Goal: Task Accomplishment & Management: Use online tool/utility

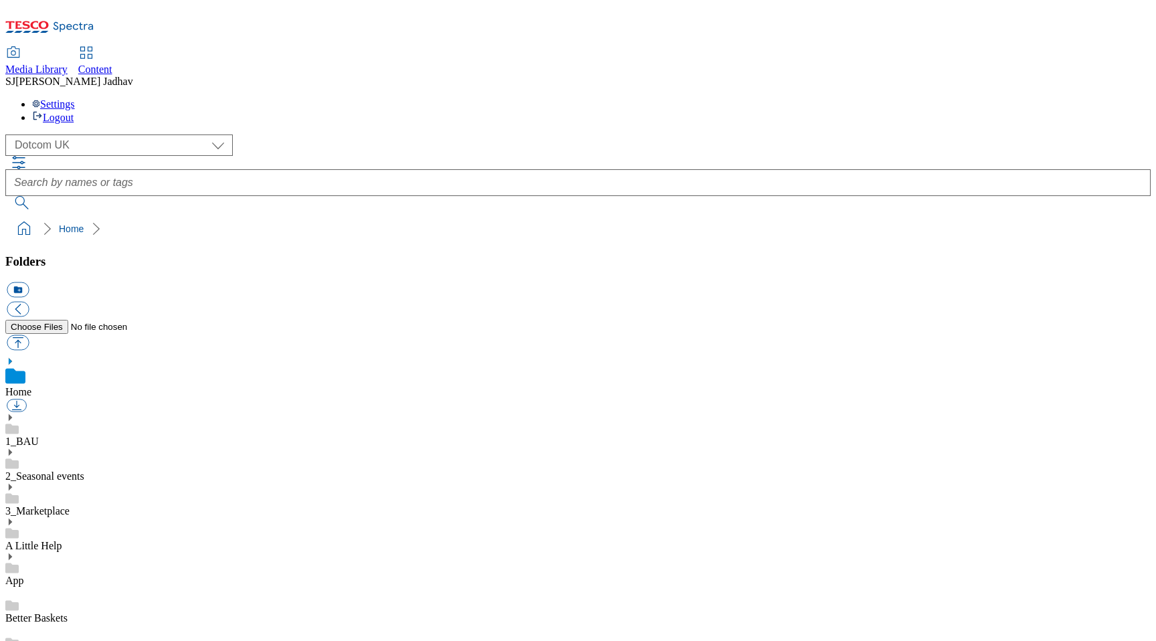
scroll to position [2, 0]
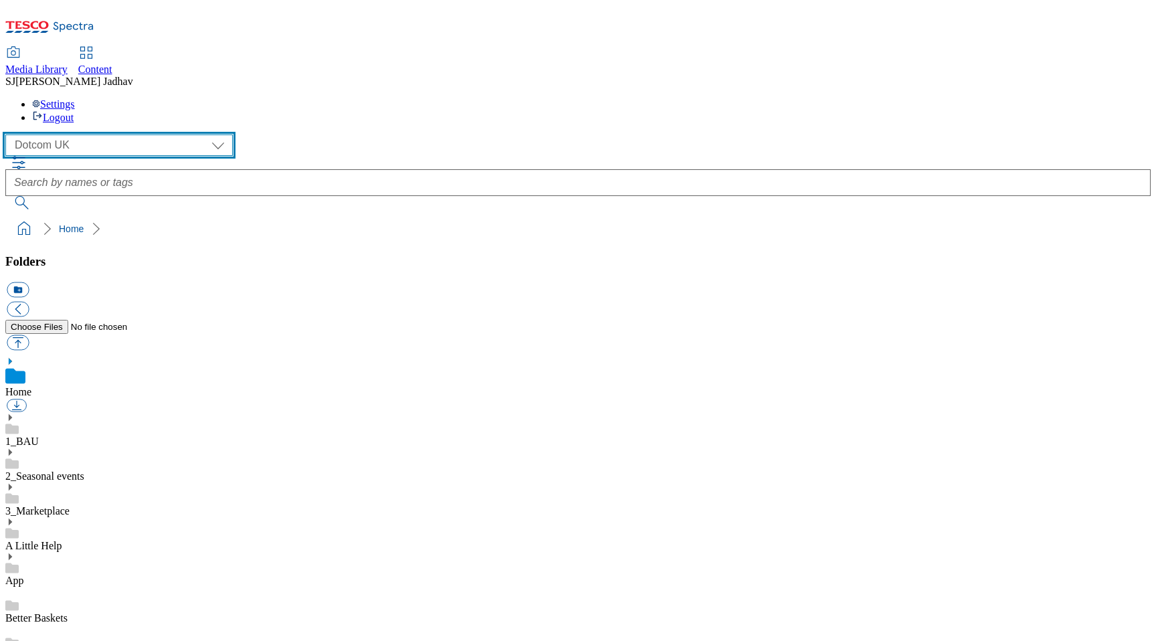
click at [112, 134] on select "Clubcard Boost UK Clubcard Marketing Dotcom UK Emails GHS Marketing UK GHS ROI …" at bounding box center [118, 144] width 227 height 21
select select "flare-ghs-mktg"
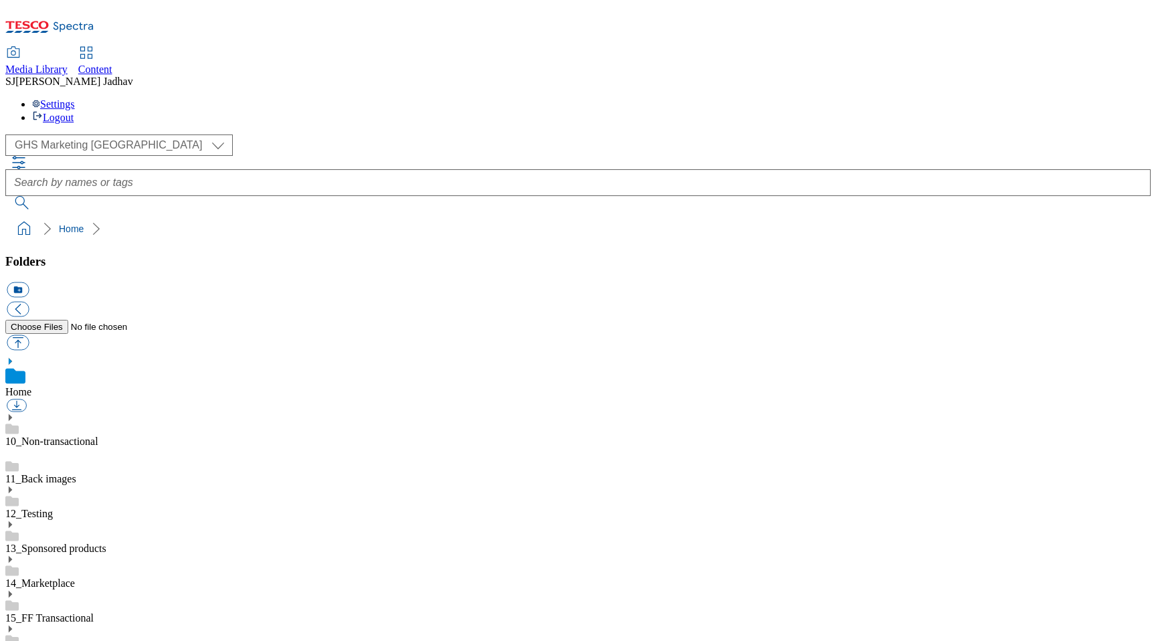
click at [15, 624] on icon at bounding box center [9, 628] width 9 height 9
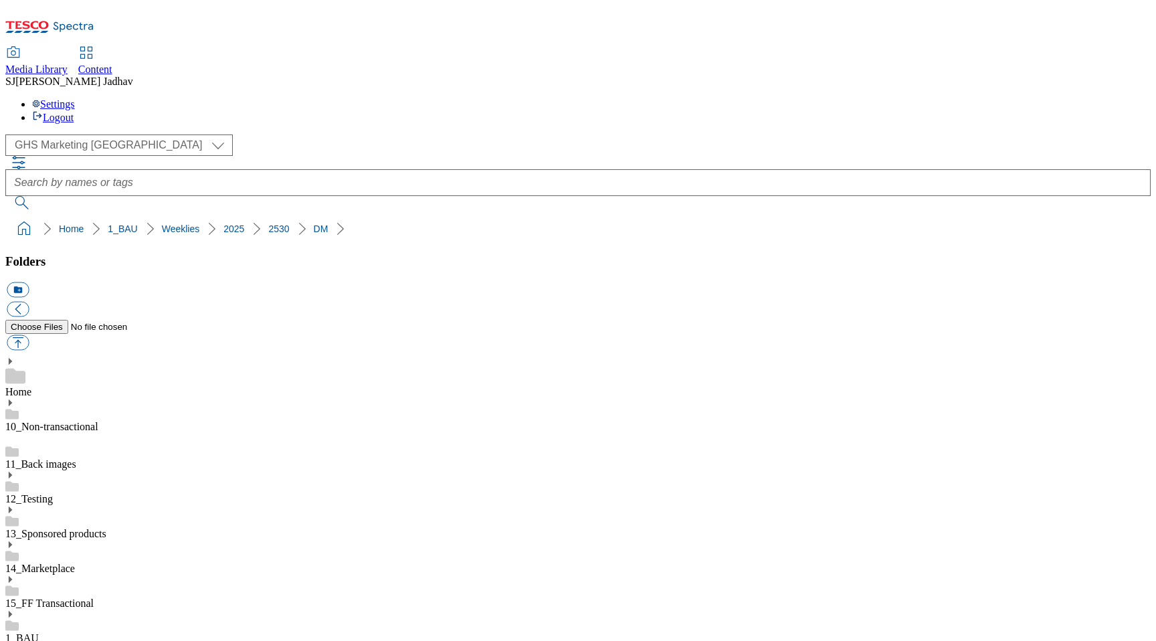
scroll to position [0, 0]
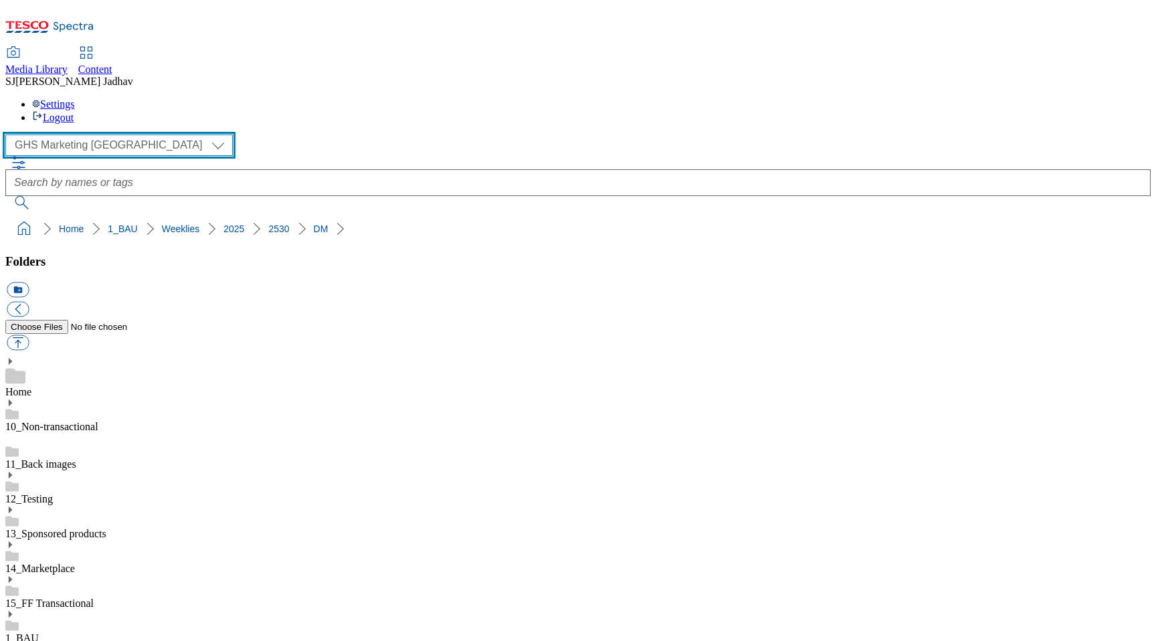
click at [108, 134] on select "Clubcard Boost UK Clubcard Marketing Dotcom UK Emails GHS Marketing UK GHS ROI …" at bounding box center [118, 144] width 227 height 21
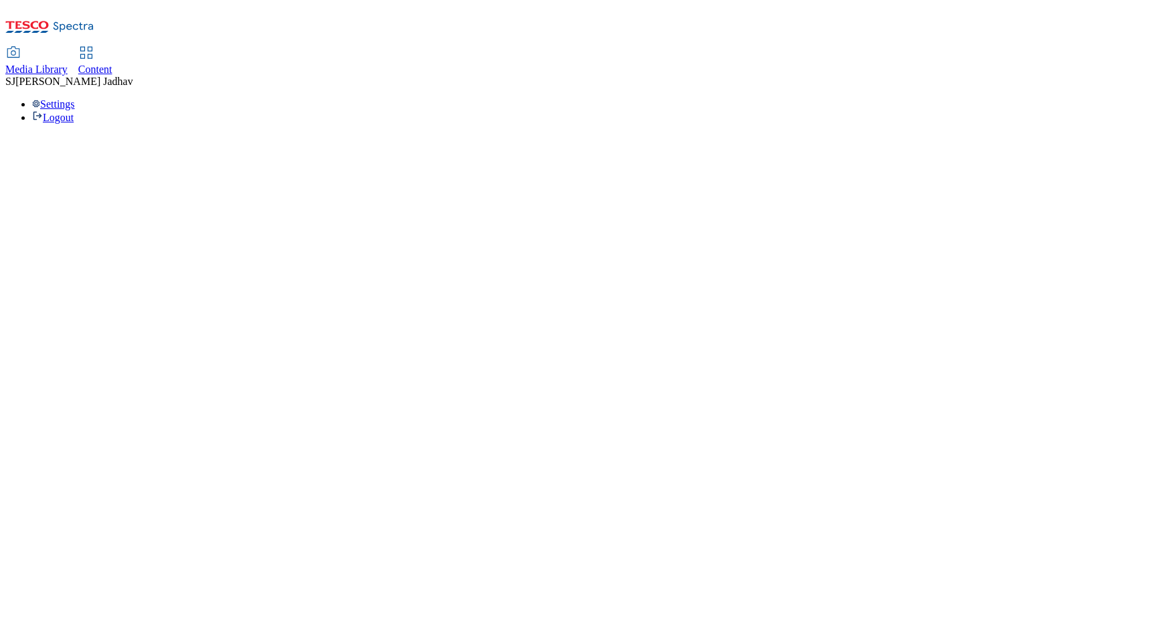
select select "flare-ghs-mktg"
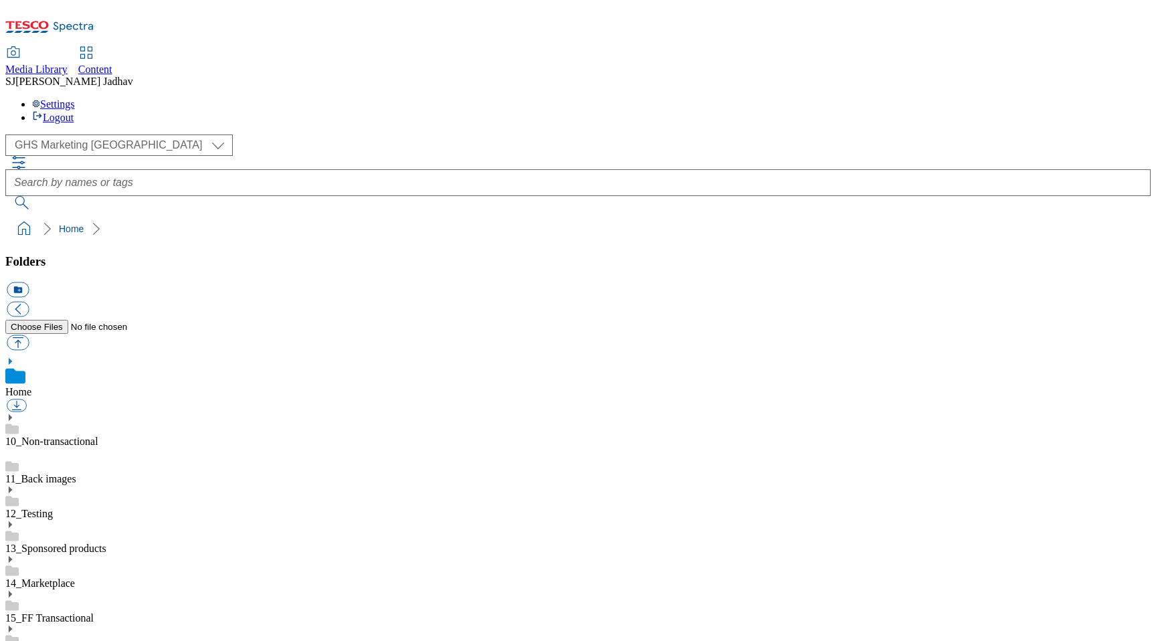
scroll to position [2, 0]
click at [15, 624] on icon at bounding box center [9, 628] width 9 height 9
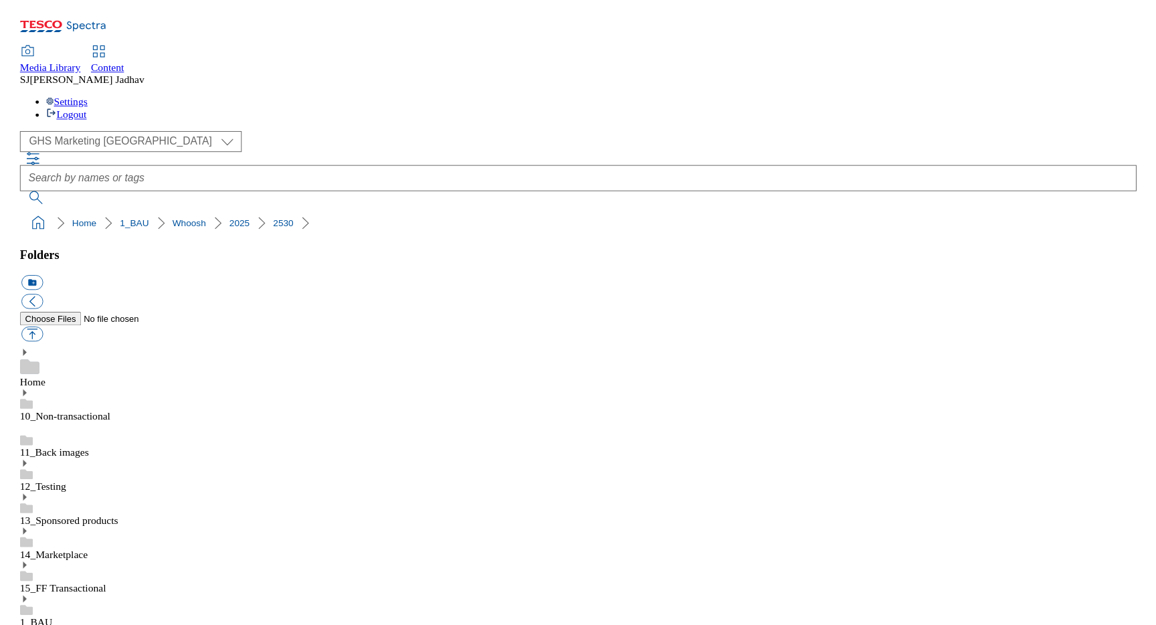
scroll to position [800, 0]
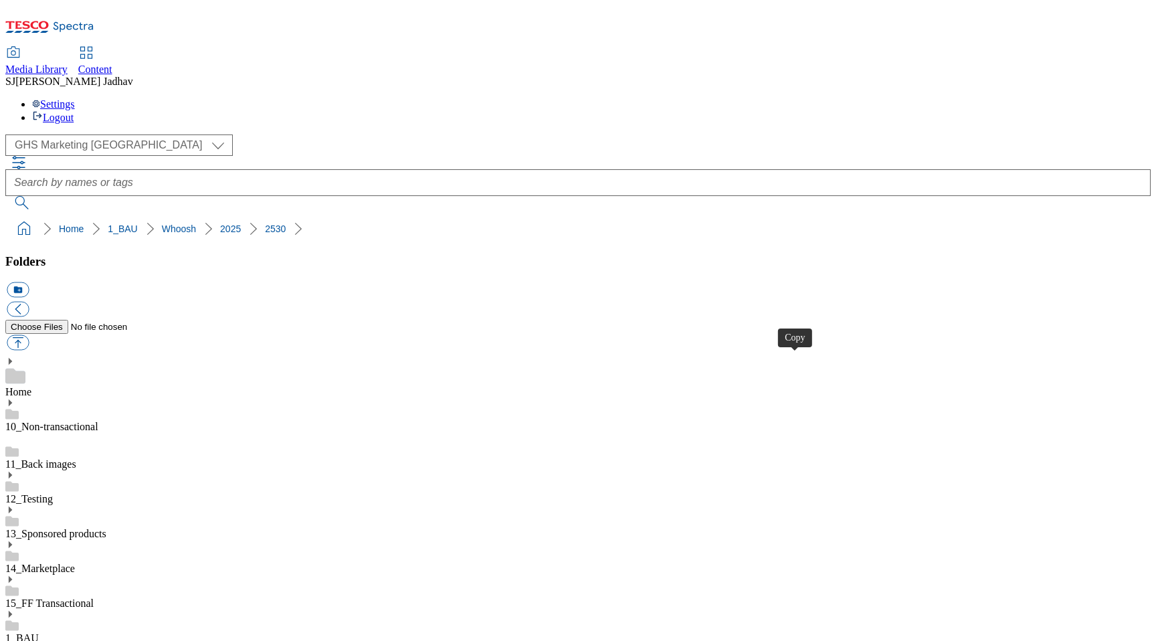
click at [112, 64] on span "Content" at bounding box center [95, 69] width 34 height 11
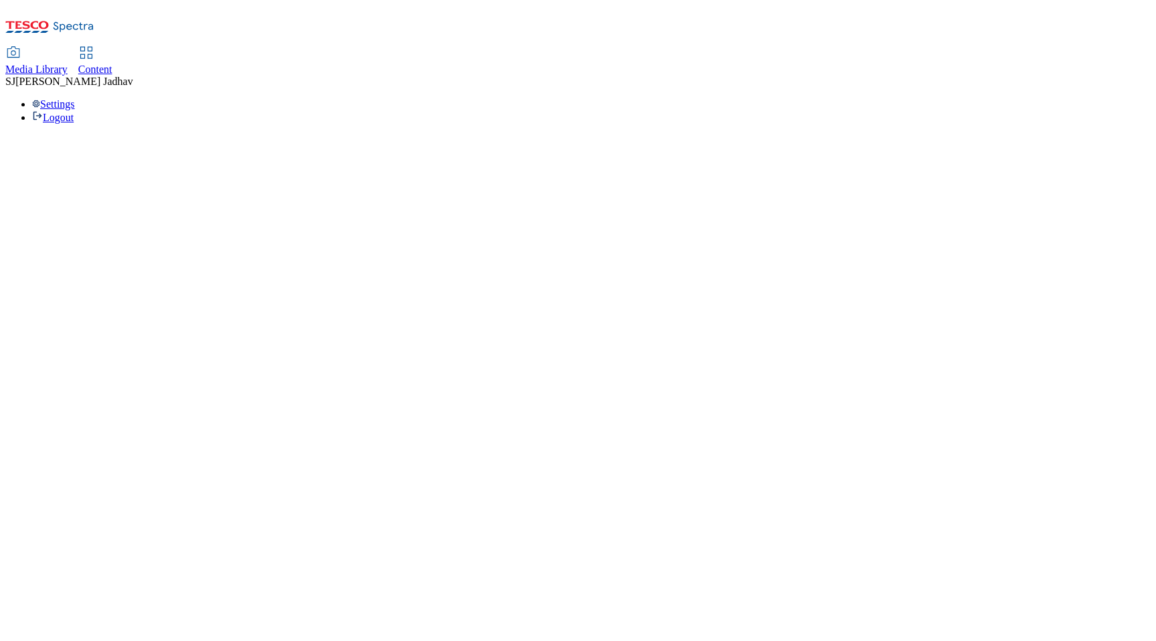
select select "ghs-uk"
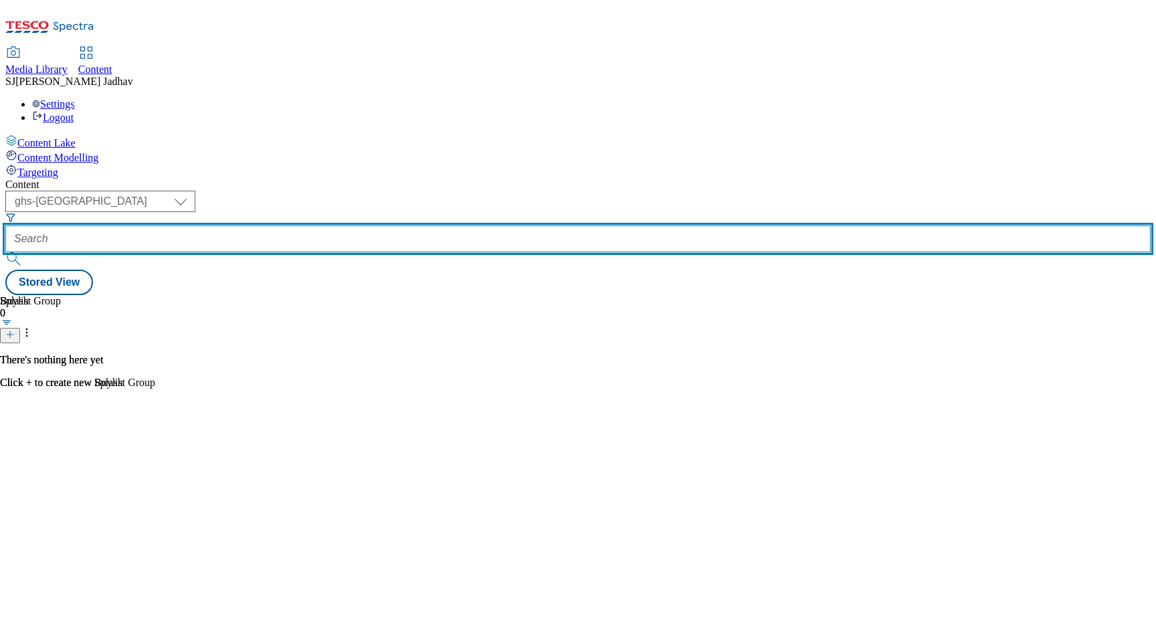
click at [328, 225] on input "text" at bounding box center [577, 238] width 1145 height 27
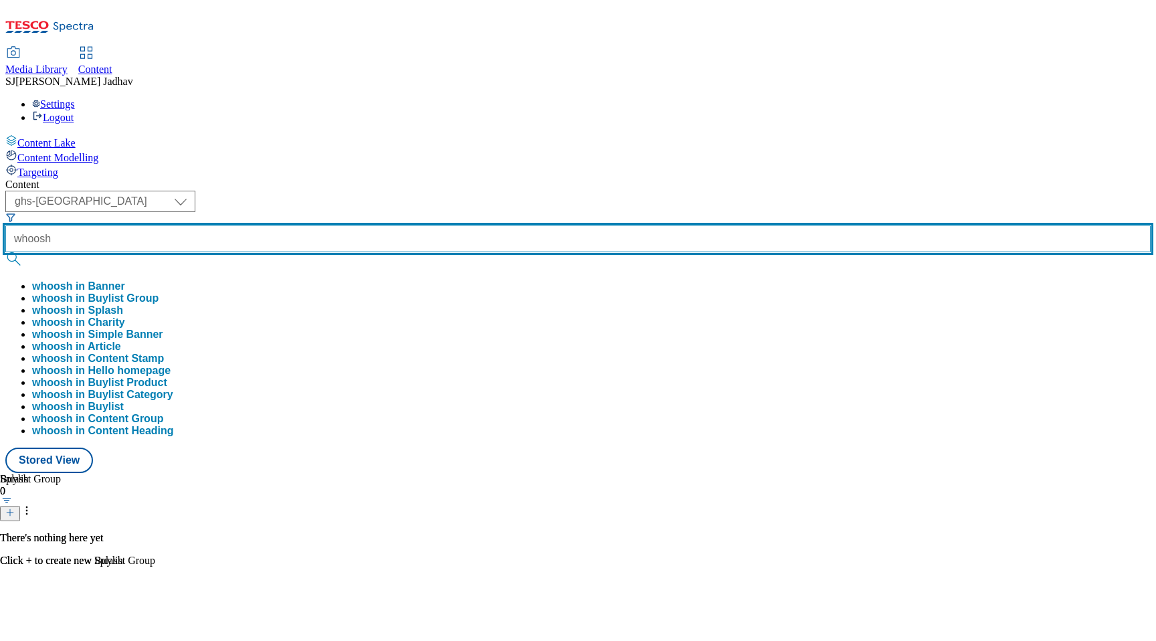
type input "whoosh"
click at [5, 252] on button "submit" at bounding box center [14, 258] width 19 height 13
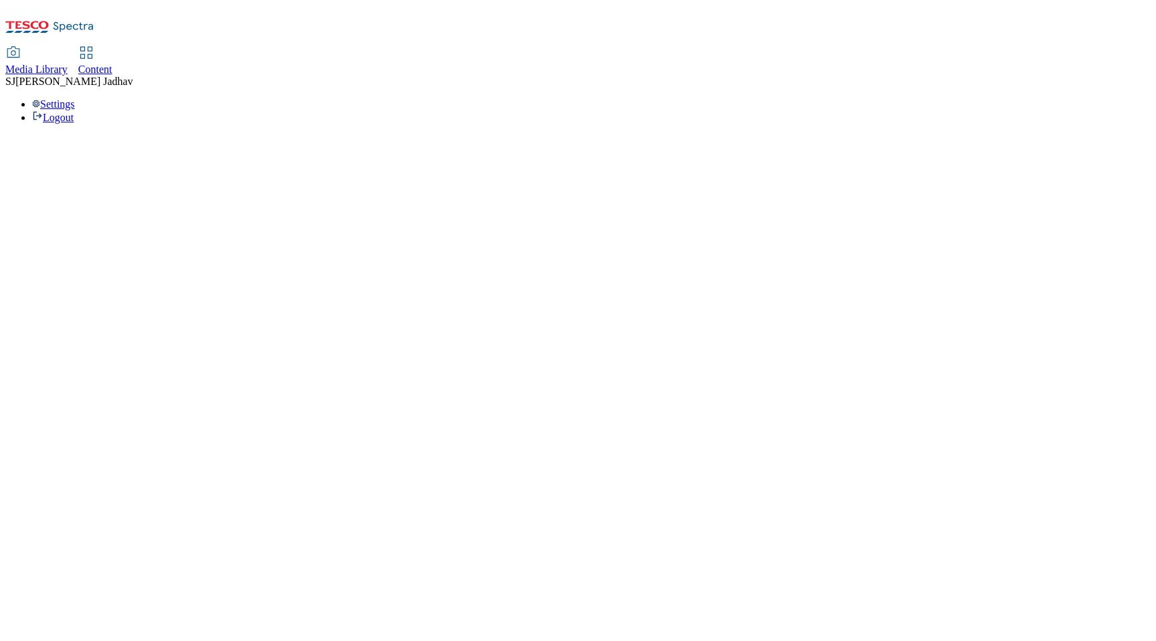
select select "ghs-[GEOGRAPHIC_DATA]"
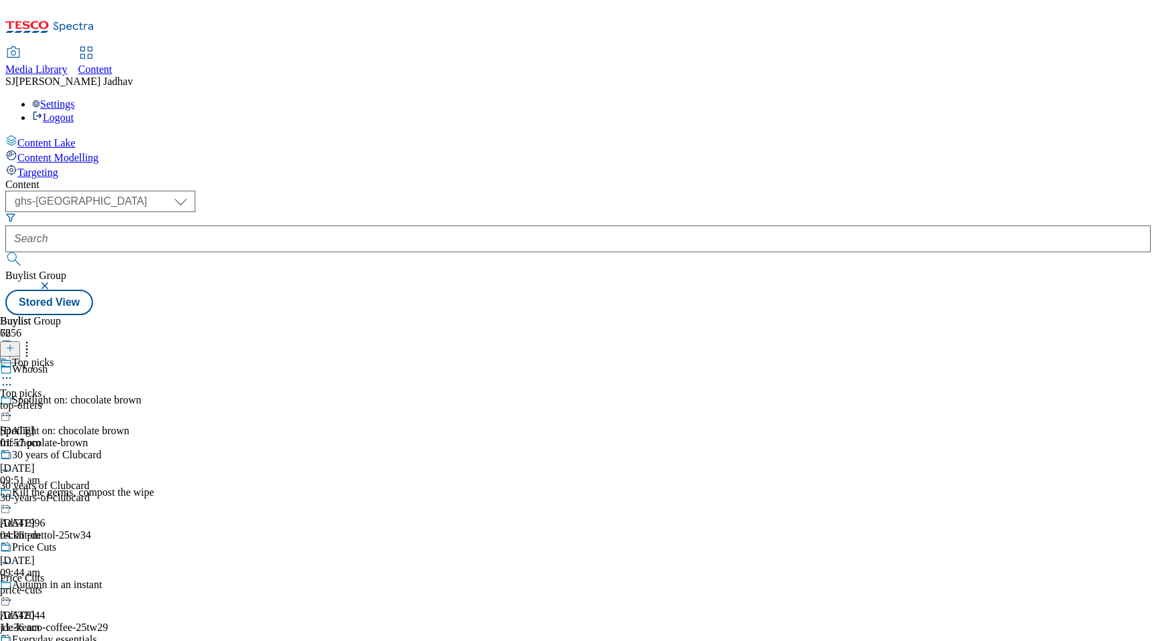
scroll to position [2233, 0]
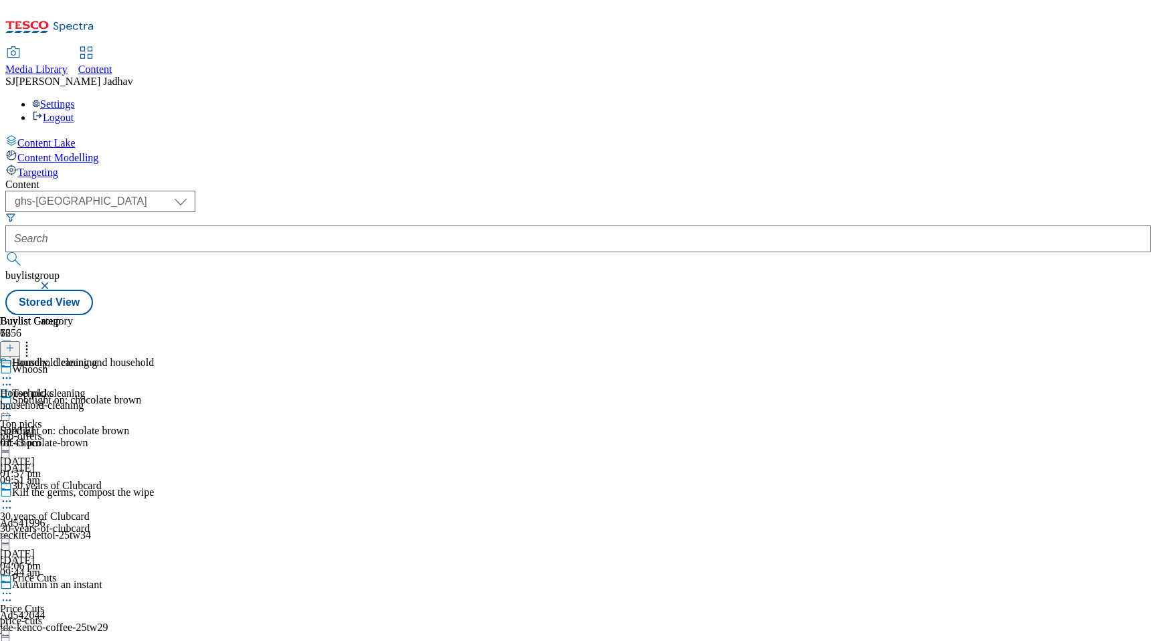
click at [98, 399] on div "household-cleaning" at bounding box center [49, 405] width 98 height 12
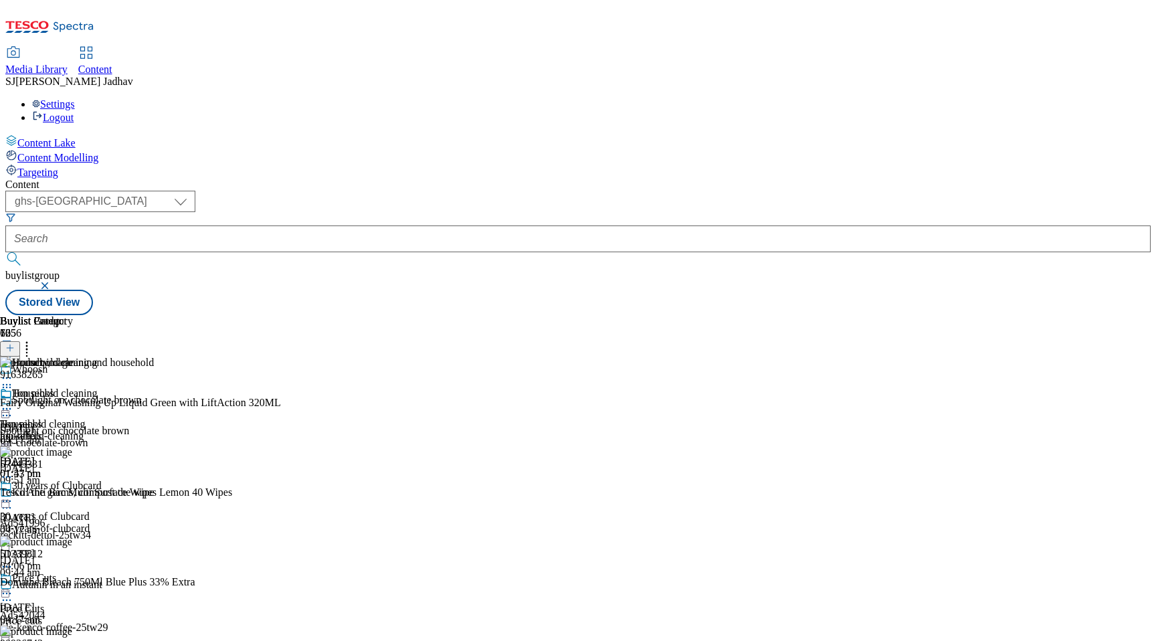
scroll to position [0, 31]
click at [13, 348] on line at bounding box center [10, 348] width 7 height 0
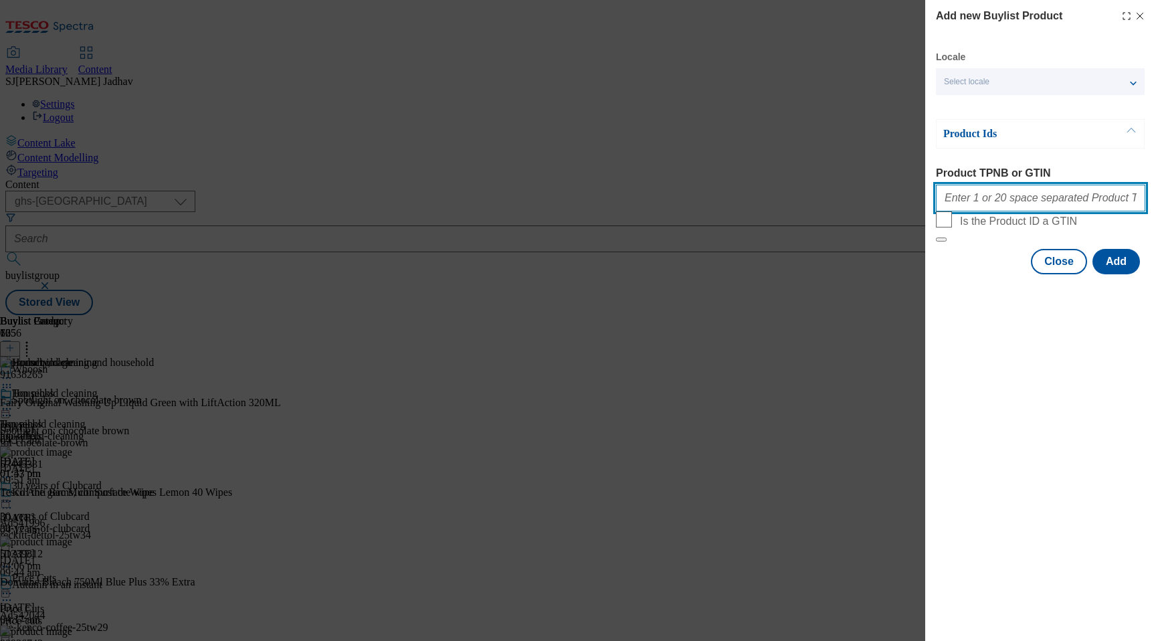
click at [1000, 204] on input "Product TPNB or GTIN" at bounding box center [1040, 198] width 209 height 27
paste input "93097814 92054280 91998713 88763863 96438776 93892437 92600291 93038407 8250544…"
type input "93097814 92054280 91998713 88763863 96438776 93892437 92600291 93038407 8250544…"
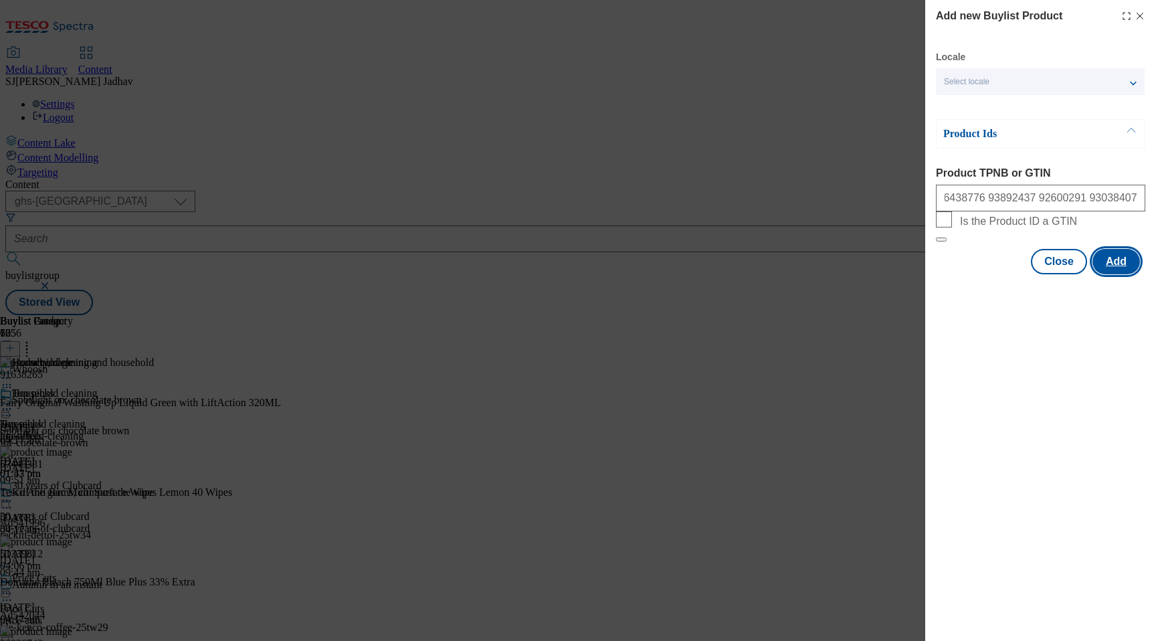
click at [1121, 274] on button "Add" at bounding box center [1115, 261] width 47 height 25
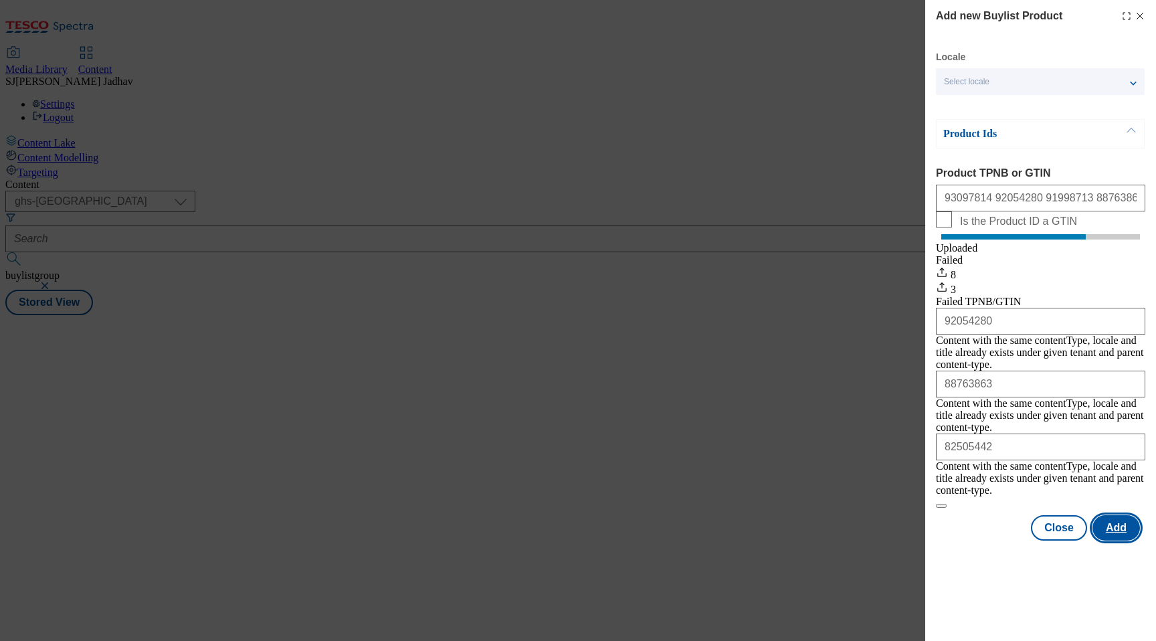
scroll to position [0, 0]
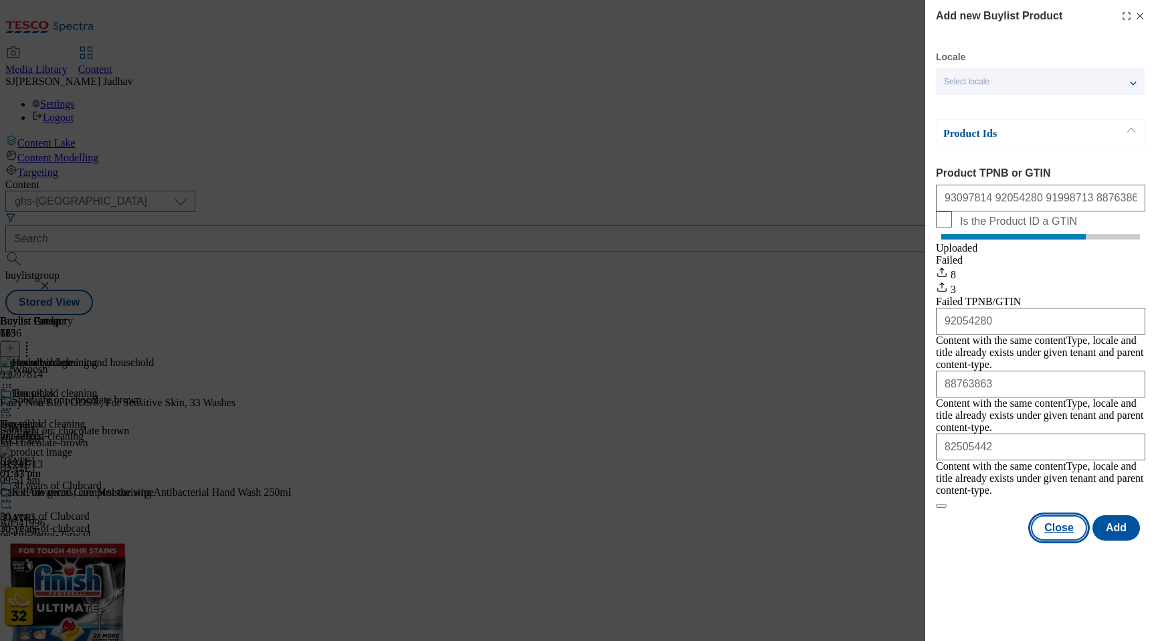
click at [1049, 515] on button "Close" at bounding box center [1059, 527] width 56 height 25
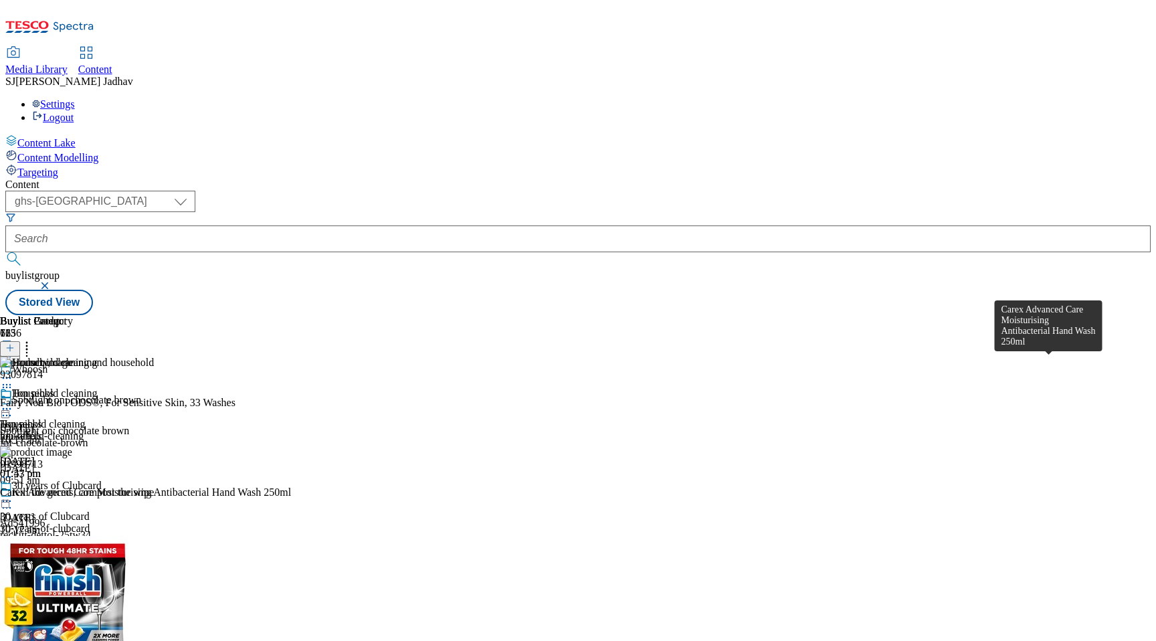
scroll to position [0, 31]
click at [33, 339] on icon at bounding box center [26, 345] width 13 height 13
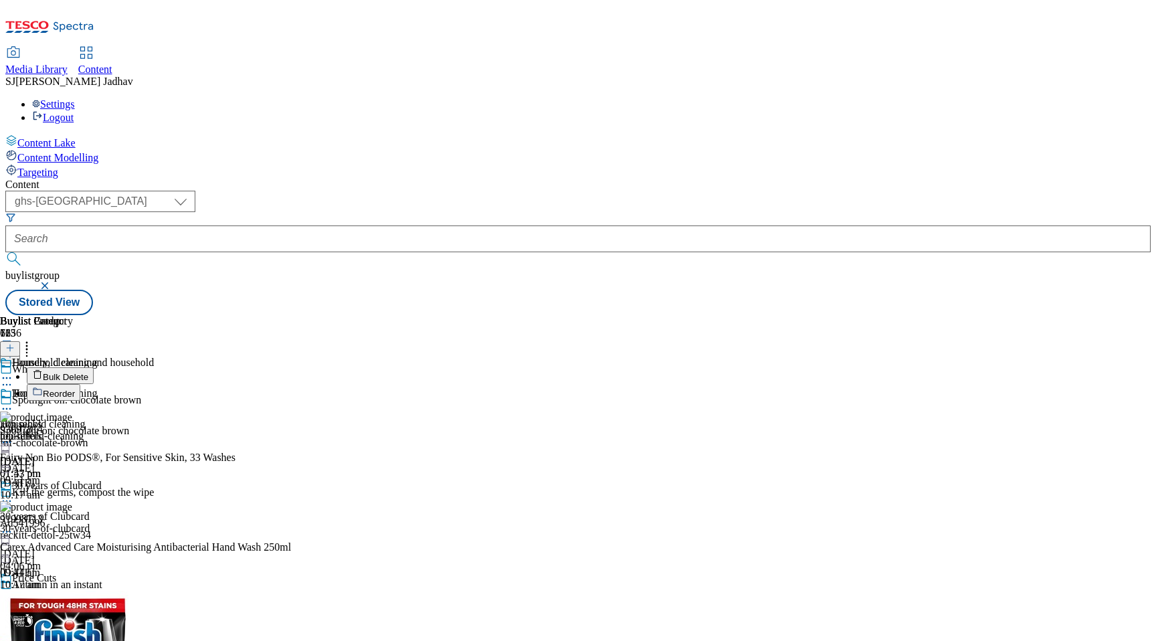
click at [80, 384] on button "Reorder" at bounding box center [54, 392] width 54 height 17
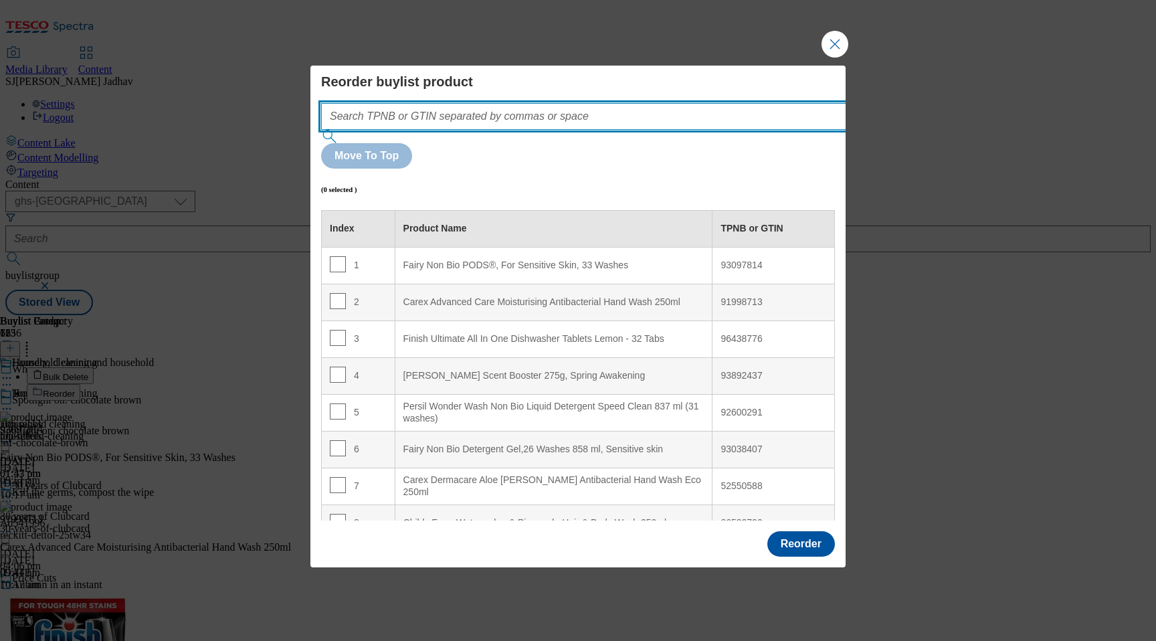
click at [566, 130] on input "Modal" at bounding box center [603, 116] width 565 height 27
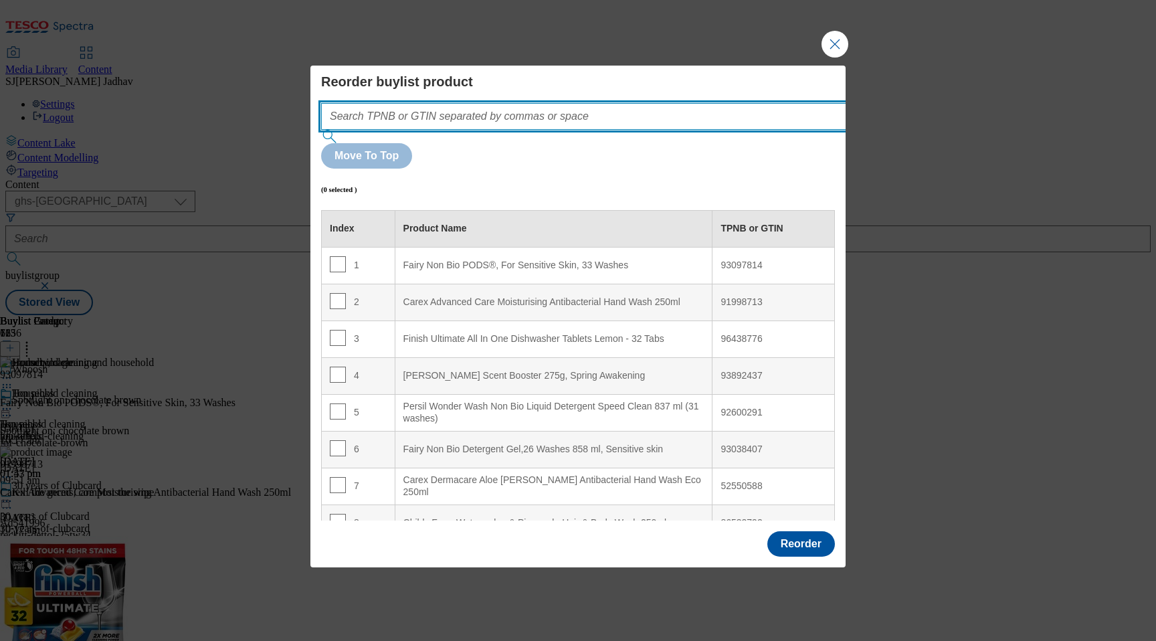
paste input "93097814 92054280 91998713 88763863 96438776 93892437 92600291 93038407 8250544…"
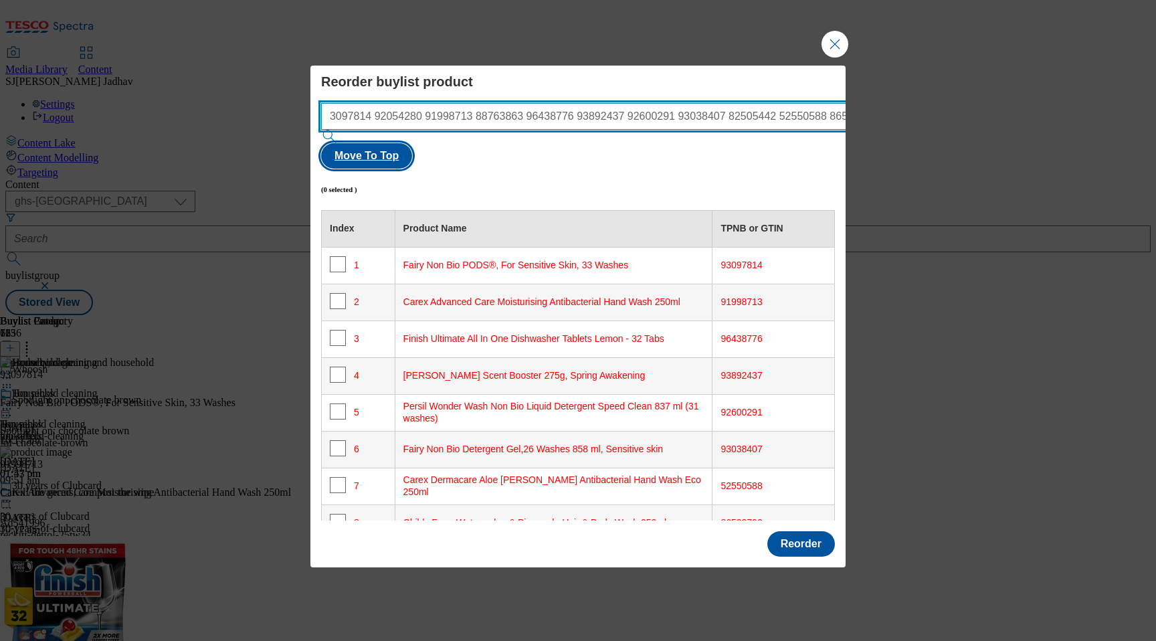
type input "93097814 92054280 91998713 88763863 96438776 93892437 92600291 93038407 8250544…"
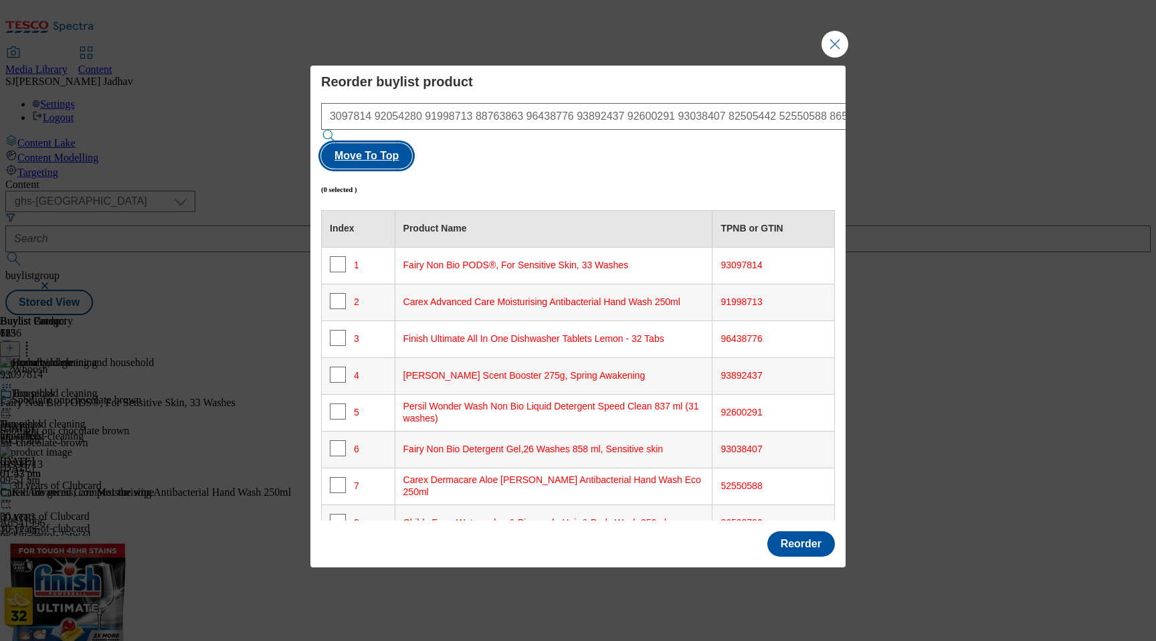
click at [412, 144] on button "Move To Top" at bounding box center [366, 155] width 91 height 25
checkbox input "true"
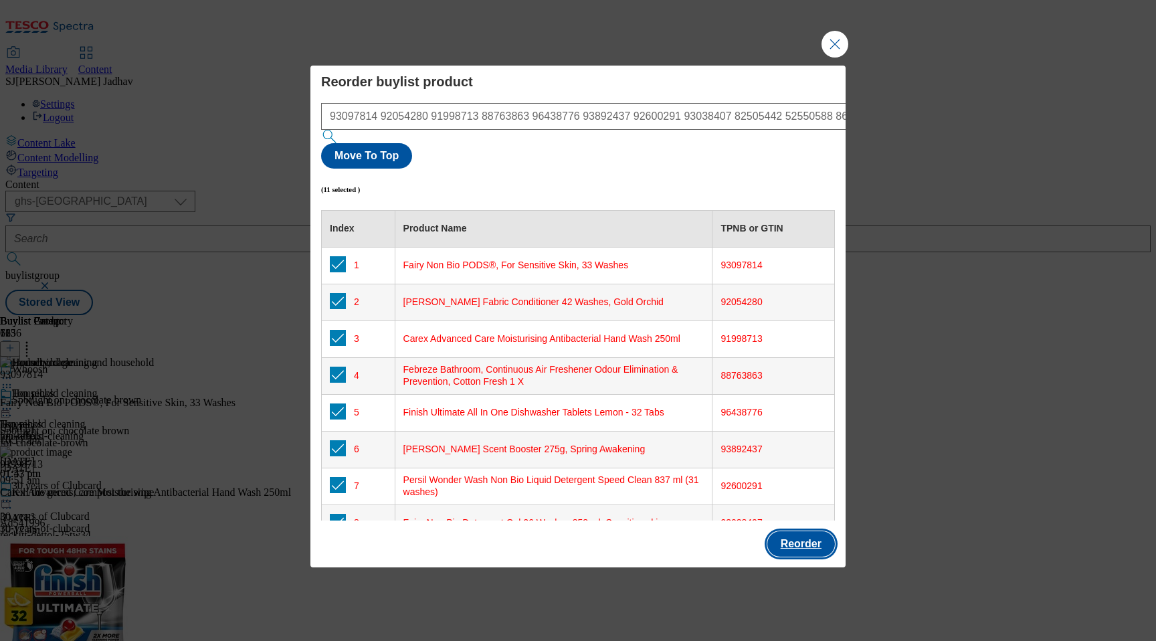
click at [804, 531] on button "Reorder" at bounding box center [801, 543] width 68 height 25
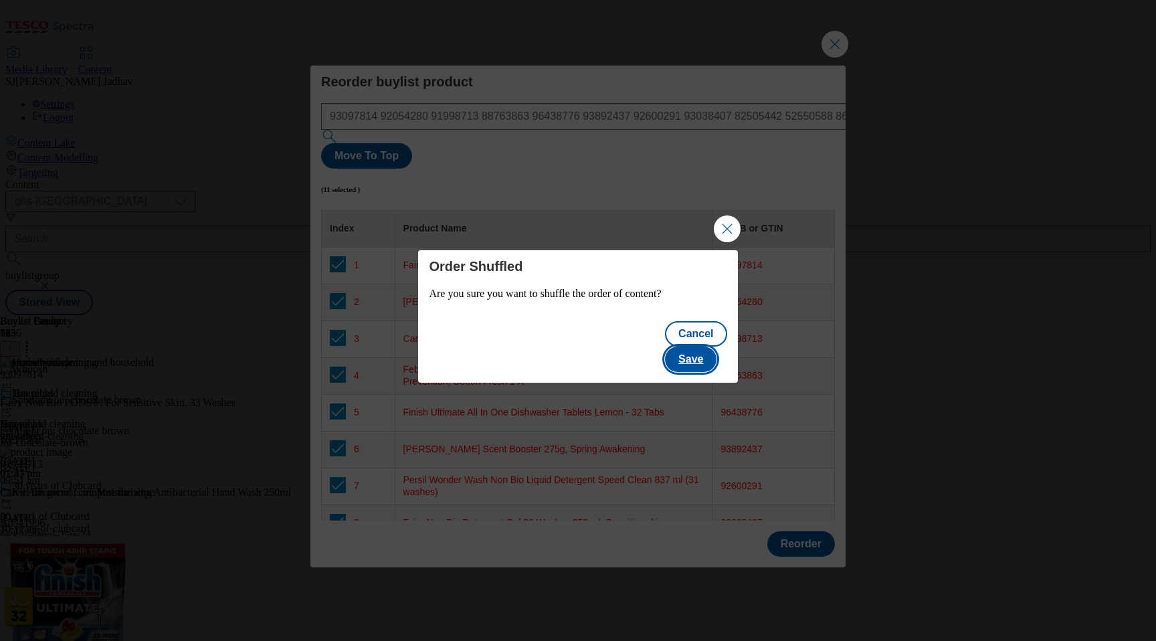
click at [691, 346] on button "Save" at bounding box center [690, 358] width 51 height 25
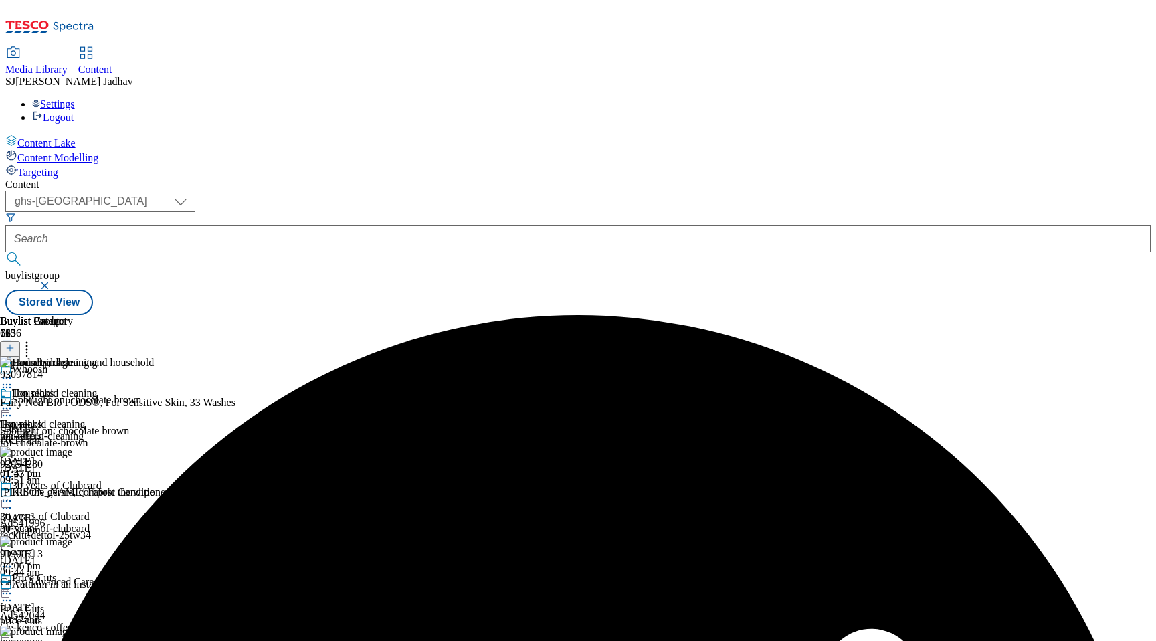
click at [13, 402] on icon at bounding box center [6, 408] width 13 height 13
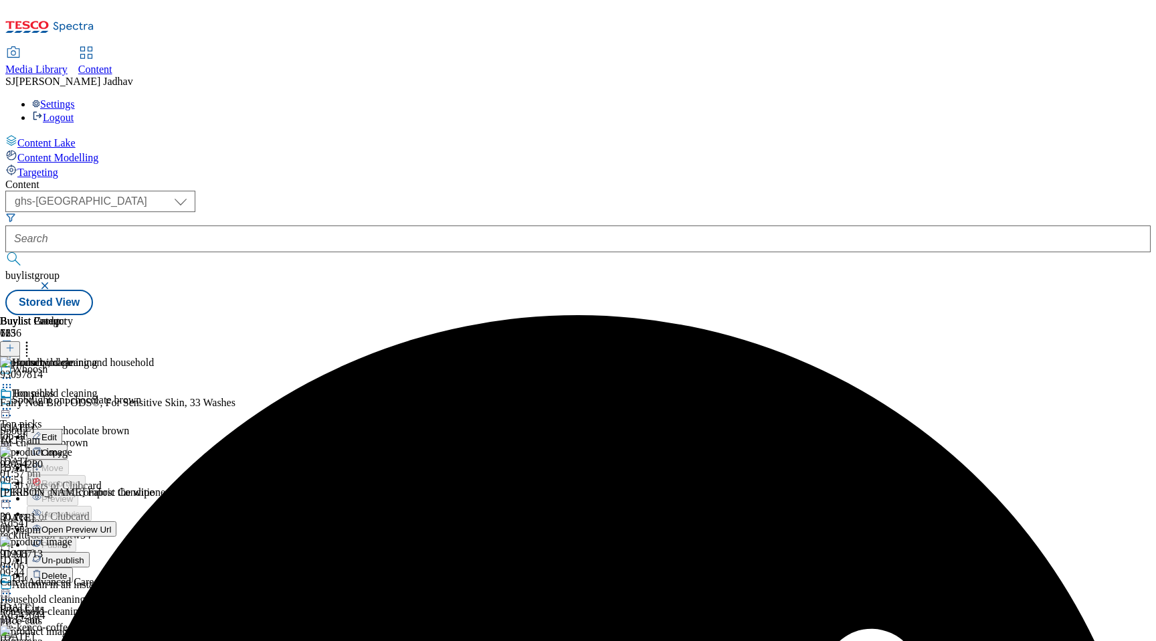
click at [57, 432] on span "Edit" at bounding box center [48, 437] width 15 height 10
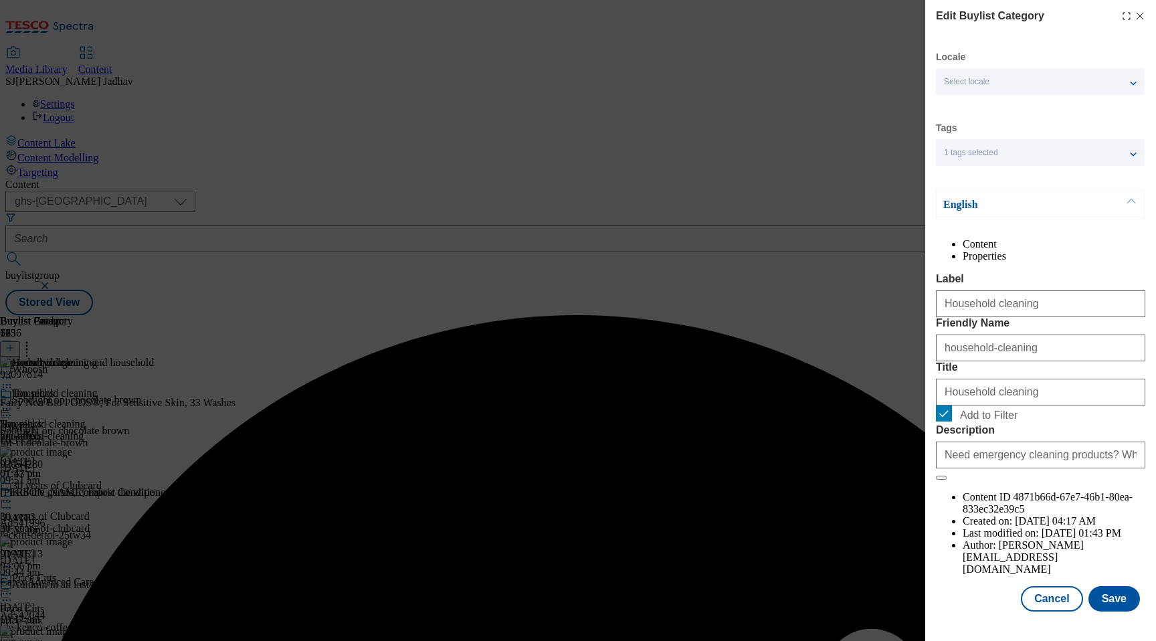
scroll to position [17, 0]
click at [1107, 601] on button "Save" at bounding box center [1113, 598] width 51 height 25
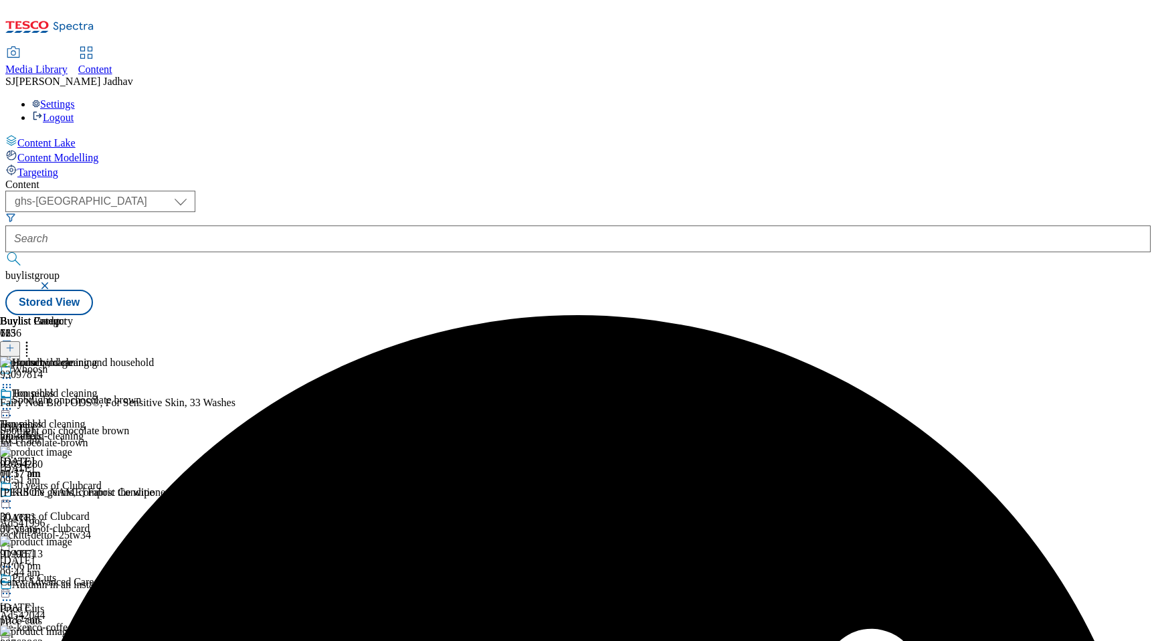
click at [13, 402] on icon at bounding box center [6, 408] width 13 height 13
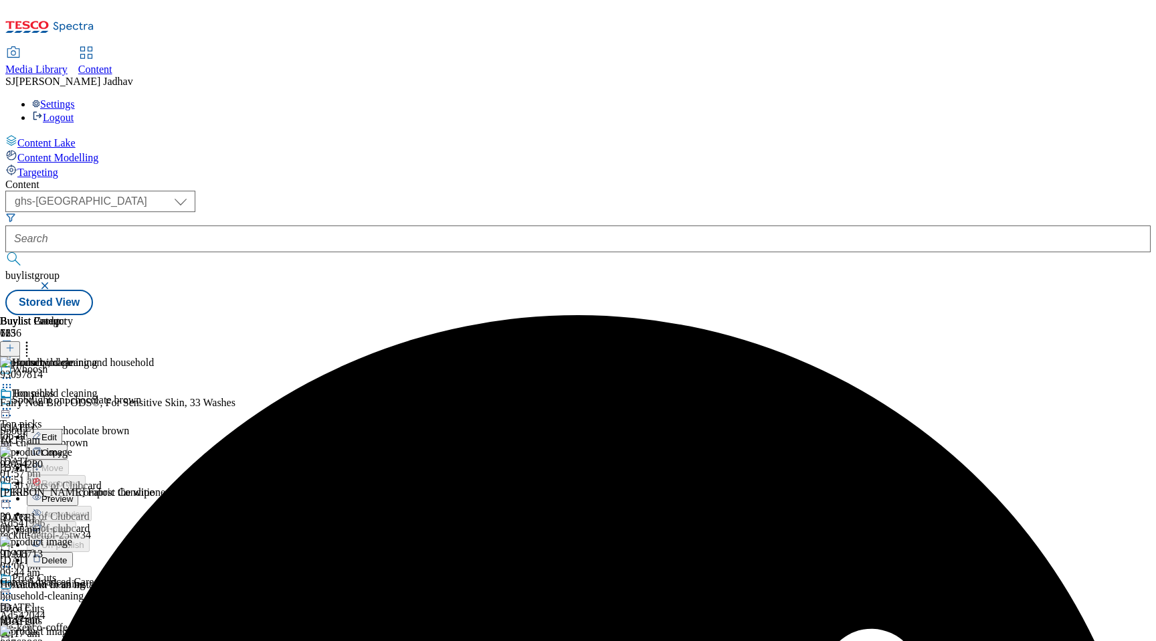
click at [73, 494] on span "Preview" at bounding box center [56, 499] width 31 height 10
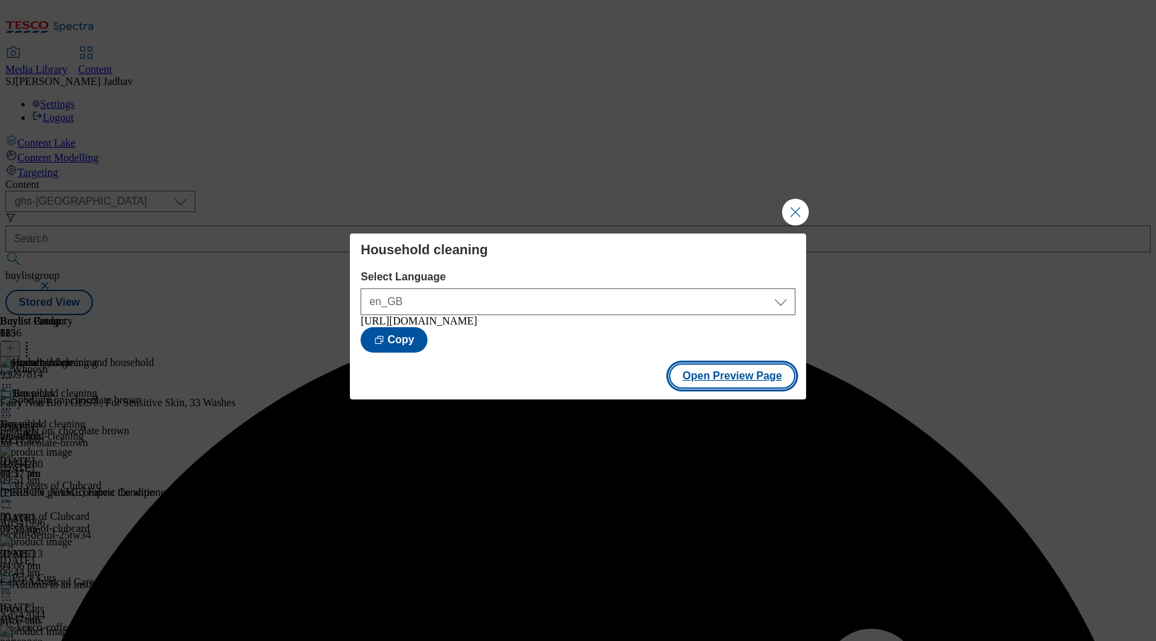
click at [727, 382] on button "Open Preview Page" at bounding box center [732, 375] width 126 height 25
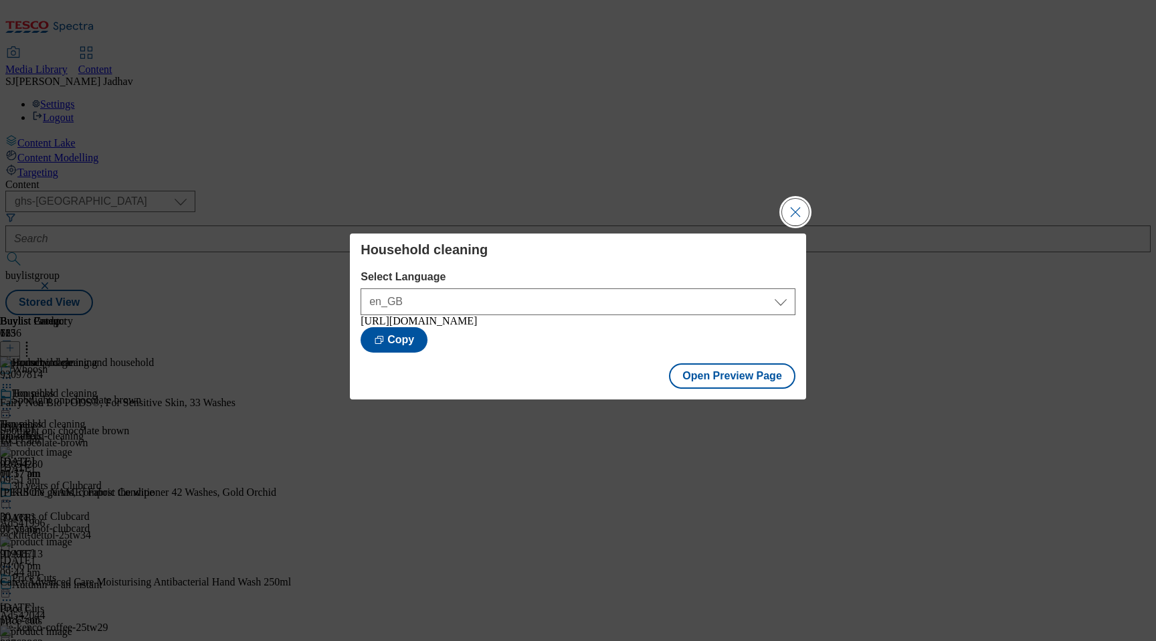
click at [801, 210] on button "Close Modal" at bounding box center [795, 212] width 27 height 27
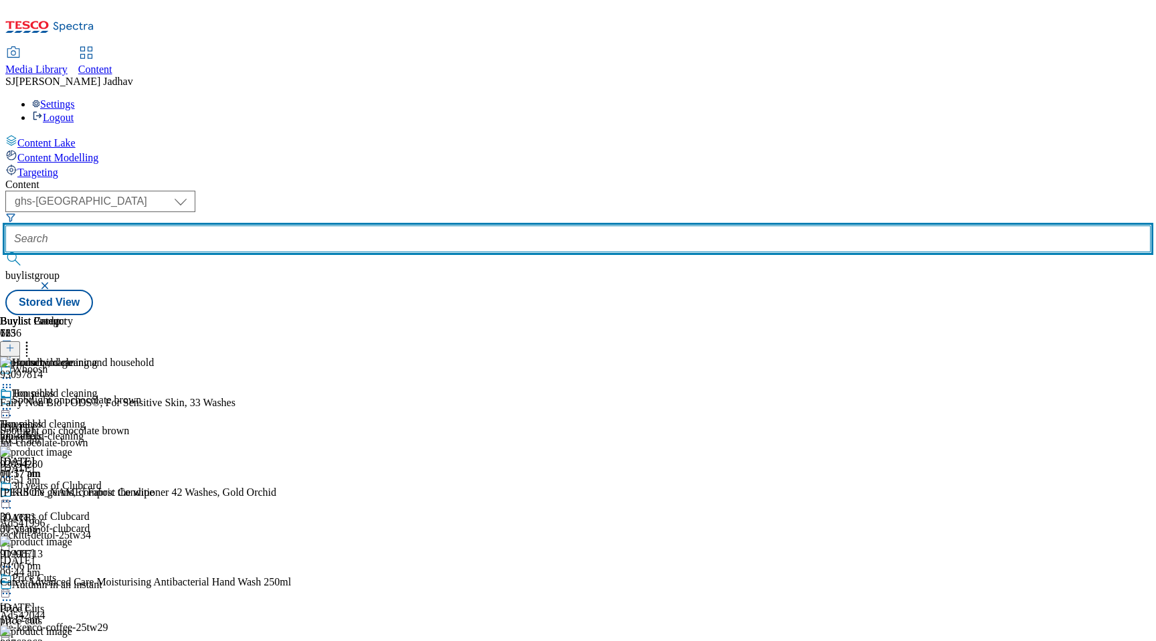
click at [359, 225] on input "text" at bounding box center [577, 238] width 1145 height 27
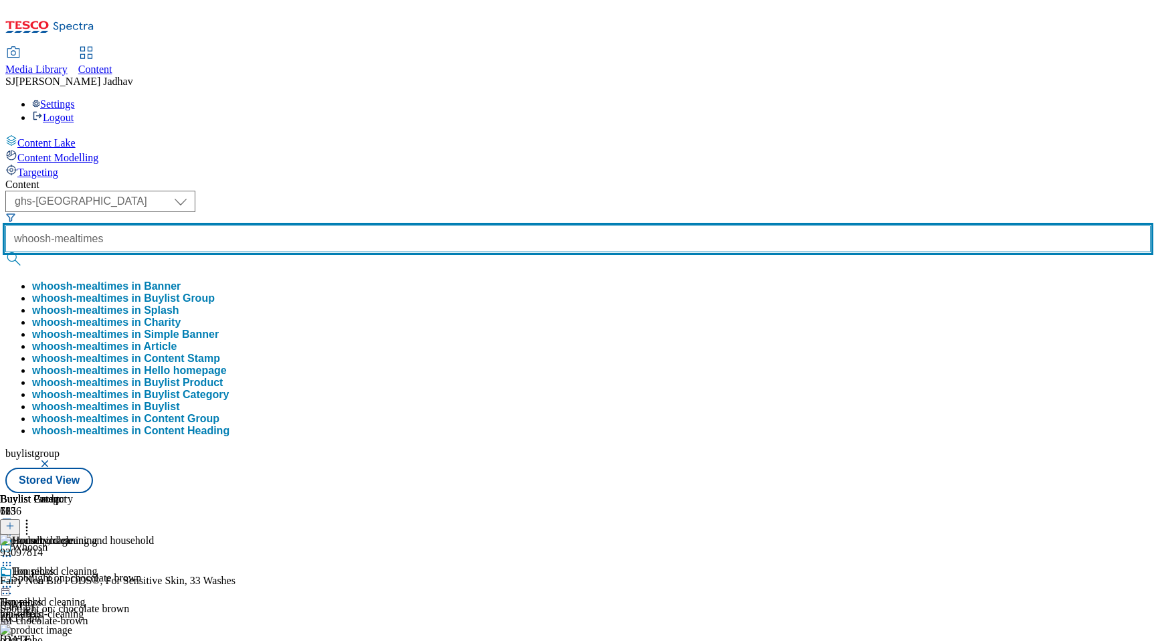
type input "whoosh-mealtimes"
click at [5, 252] on button "submit" at bounding box center [14, 258] width 19 height 13
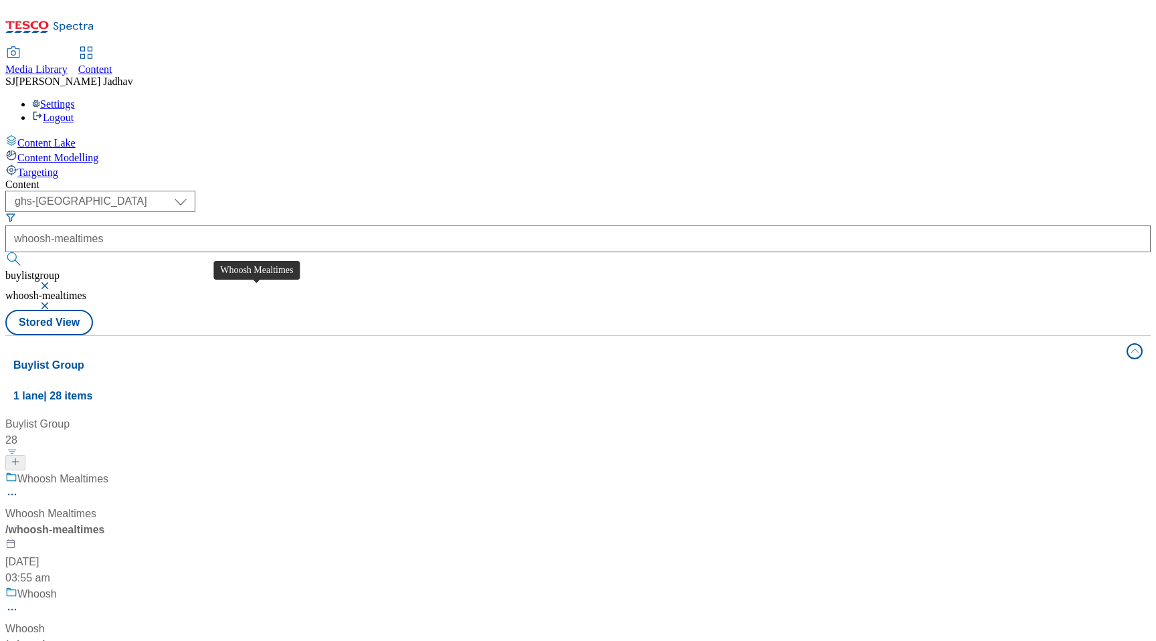
click at [96, 506] on div "Whoosh Mealtimes" at bounding box center [50, 514] width 91 height 16
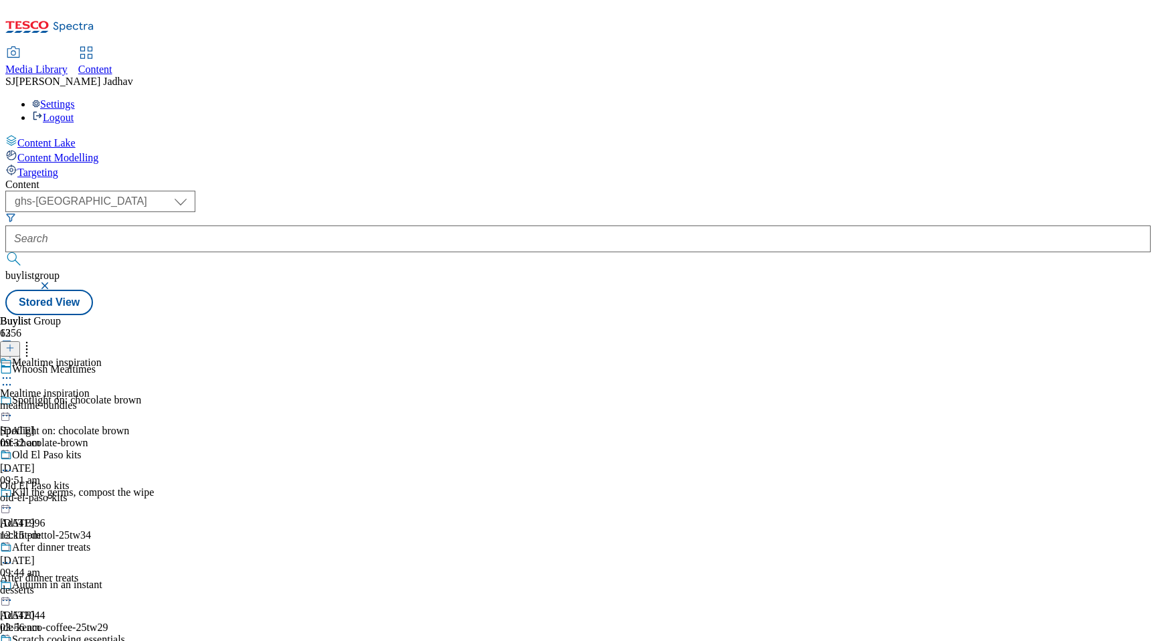
click at [184, 399] on div "mealtime-bundles" at bounding box center [92, 405] width 184 height 12
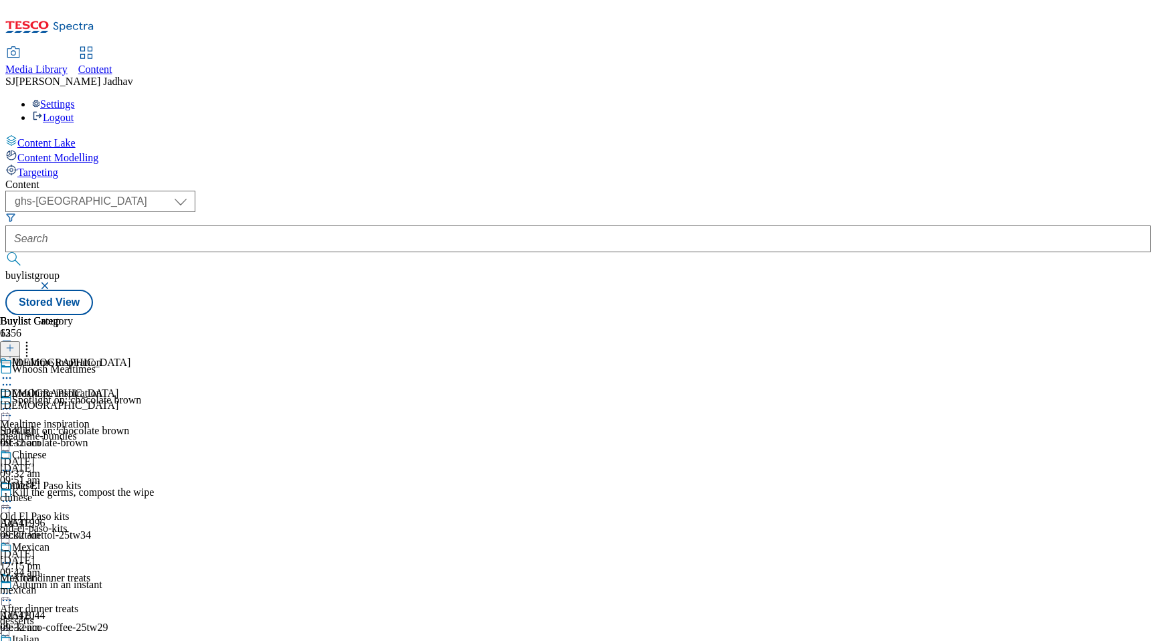
click at [223, 399] on div "indian" at bounding box center [111, 405] width 223 height 12
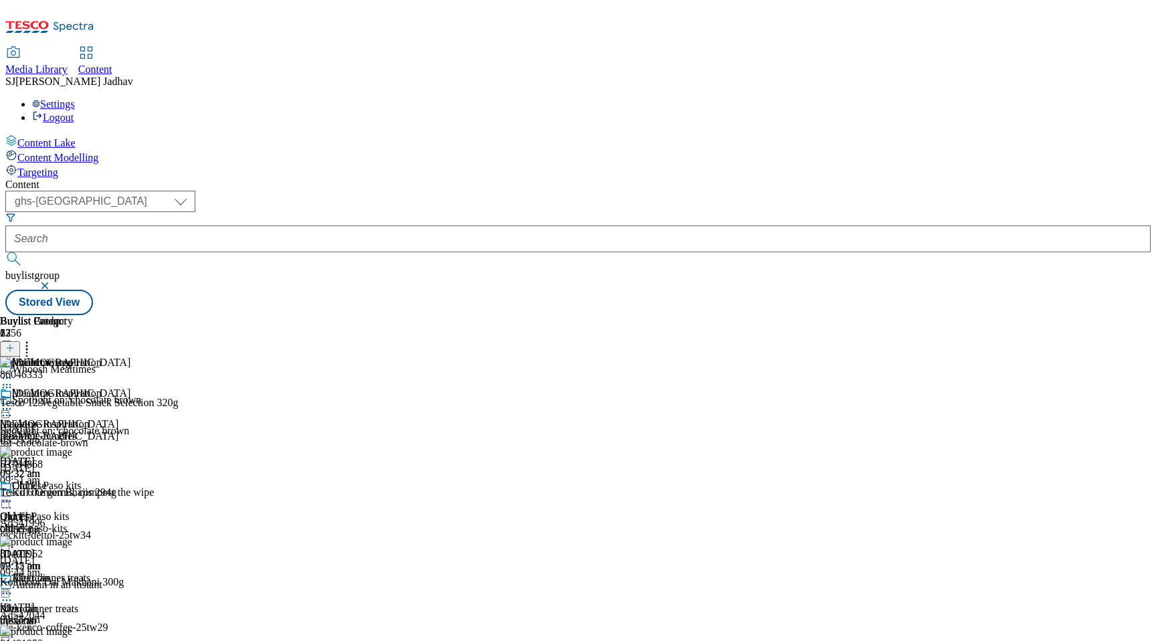
scroll to position [0, 31]
click at [15, 343] on icon at bounding box center [9, 347] width 9 height 9
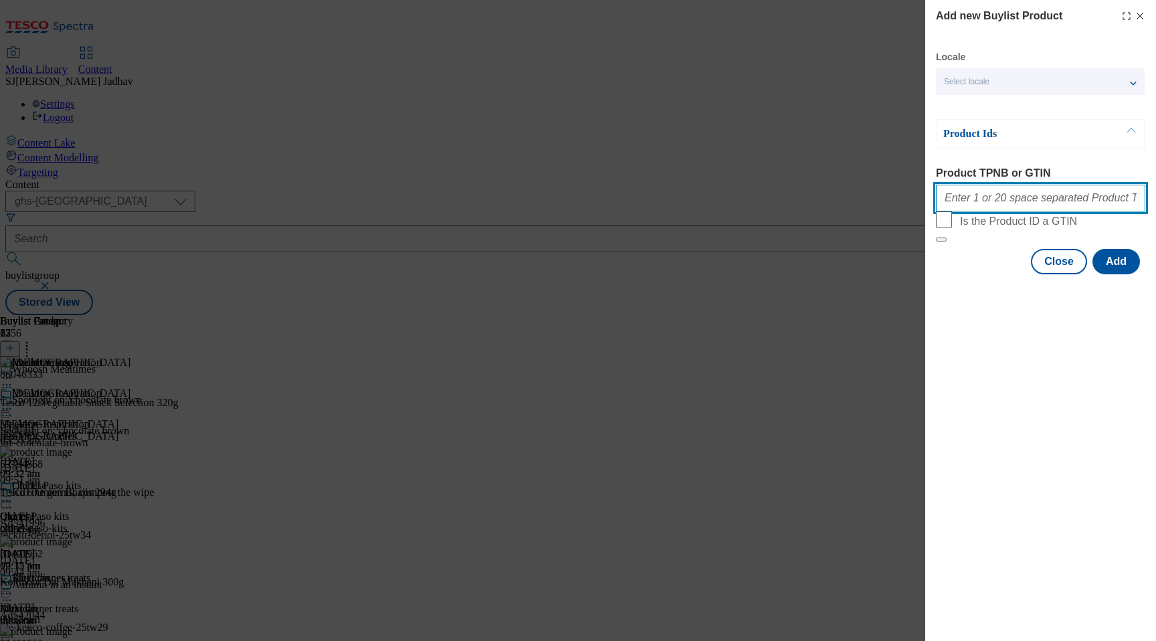
click at [1020, 211] on input "Product TPNB or GTIN" at bounding box center [1040, 198] width 209 height 27
paste input "89965219 91388364 57573461 64556575 89264847 51658774 92197703 55710619 9211950…"
type input "89965219 91388364 57573461 64556575 89264847 51658774 92197703 55710619 9211950…"
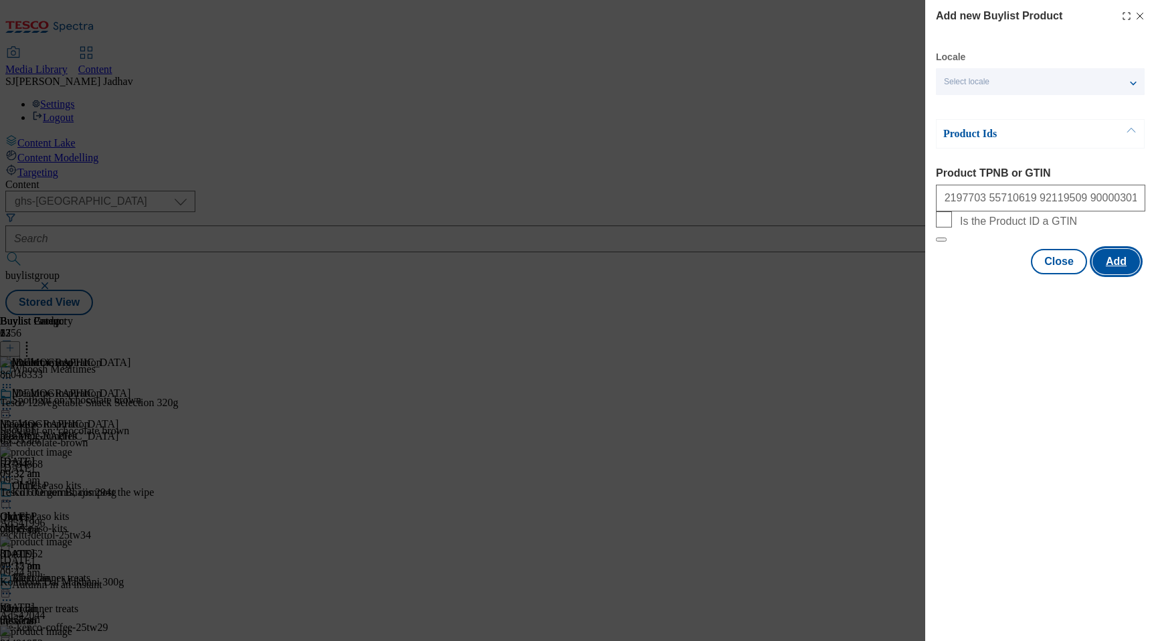
click at [1113, 274] on button "Add" at bounding box center [1115, 261] width 47 height 25
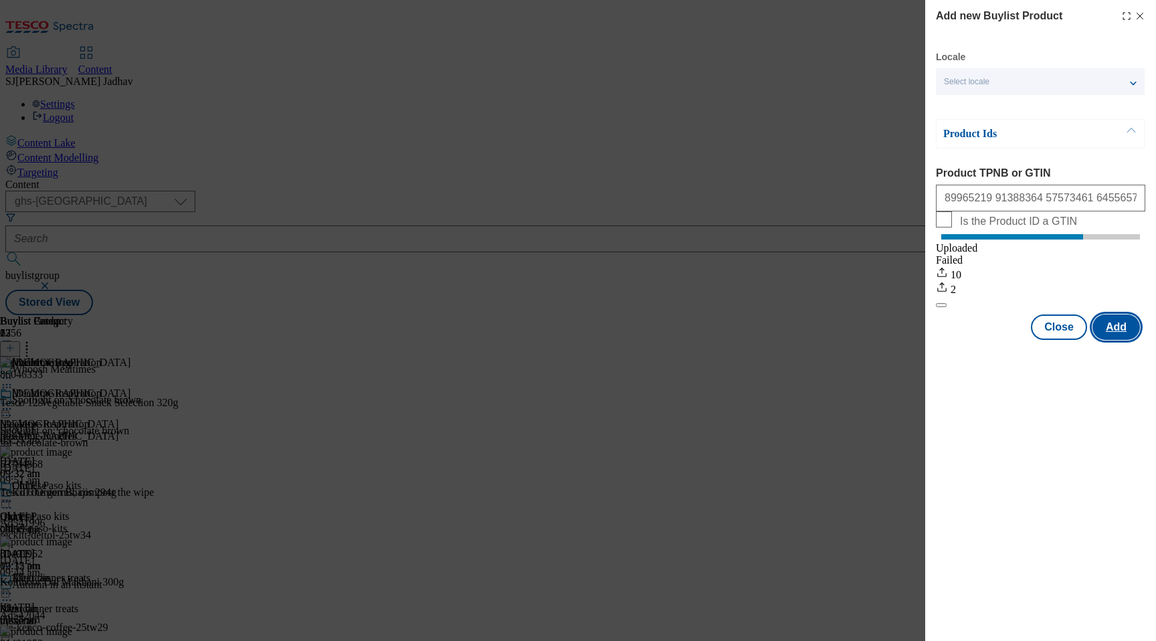
scroll to position [0, 0]
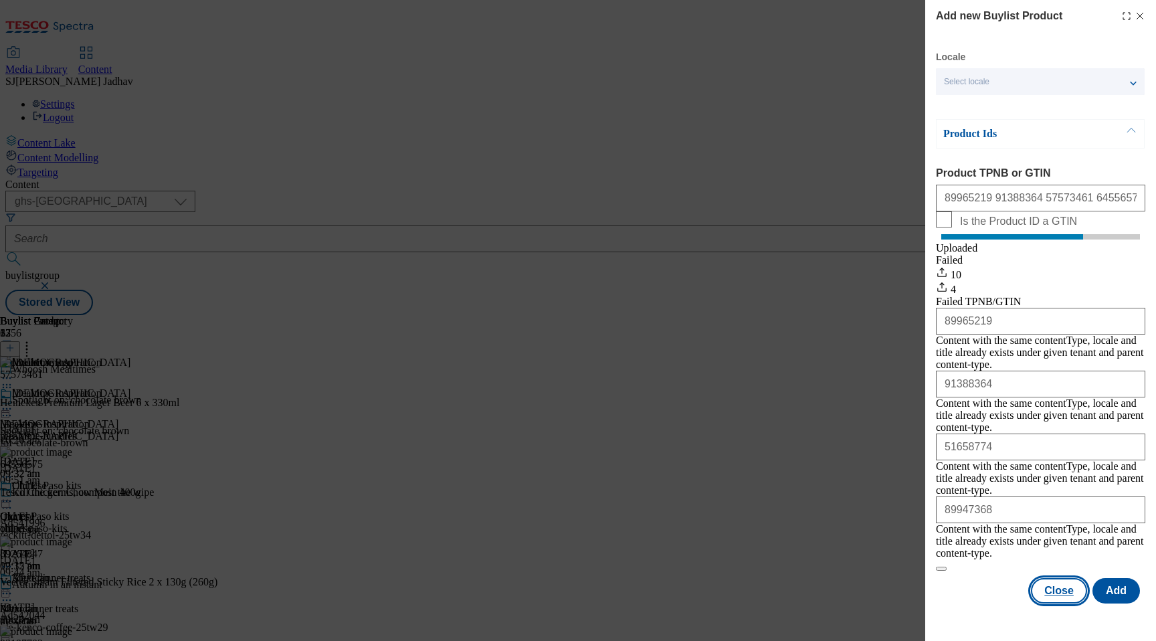
click at [1053, 578] on button "Close" at bounding box center [1059, 590] width 56 height 25
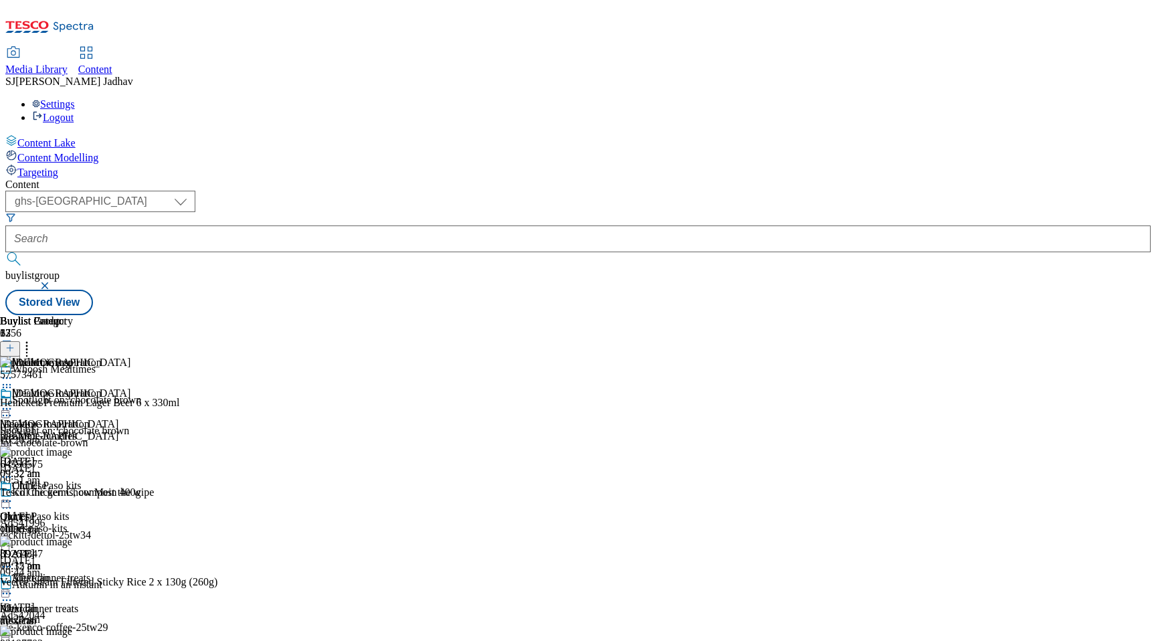
scroll to position [0, 31]
click at [33, 339] on icon at bounding box center [26, 345] width 13 height 13
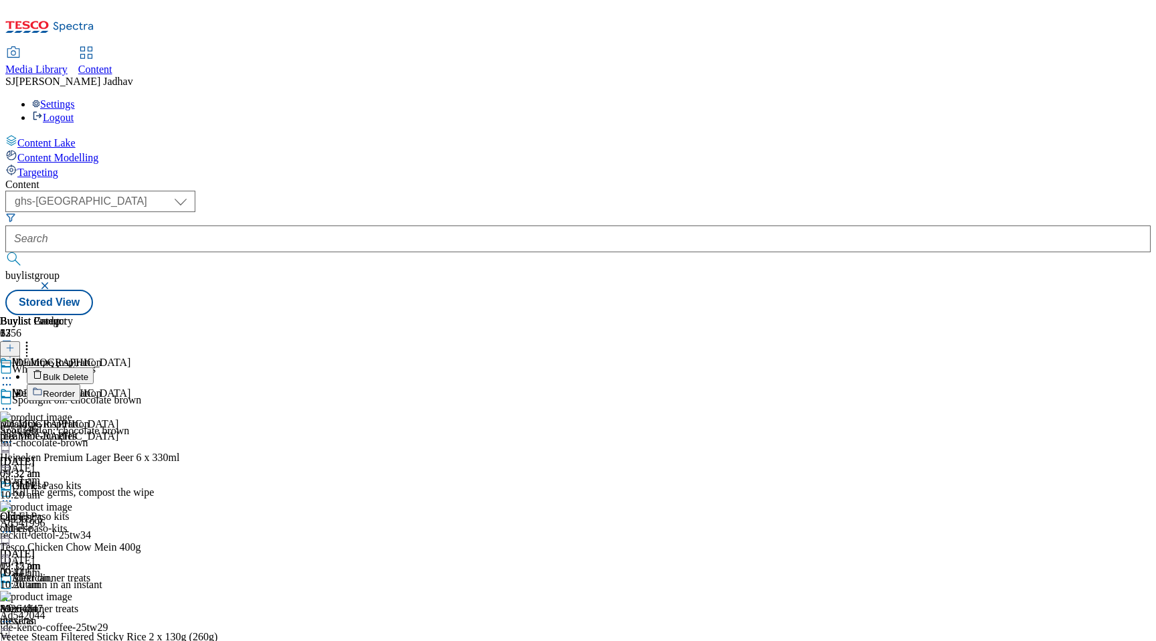
click at [75, 389] on span "Reorder" at bounding box center [59, 394] width 32 height 10
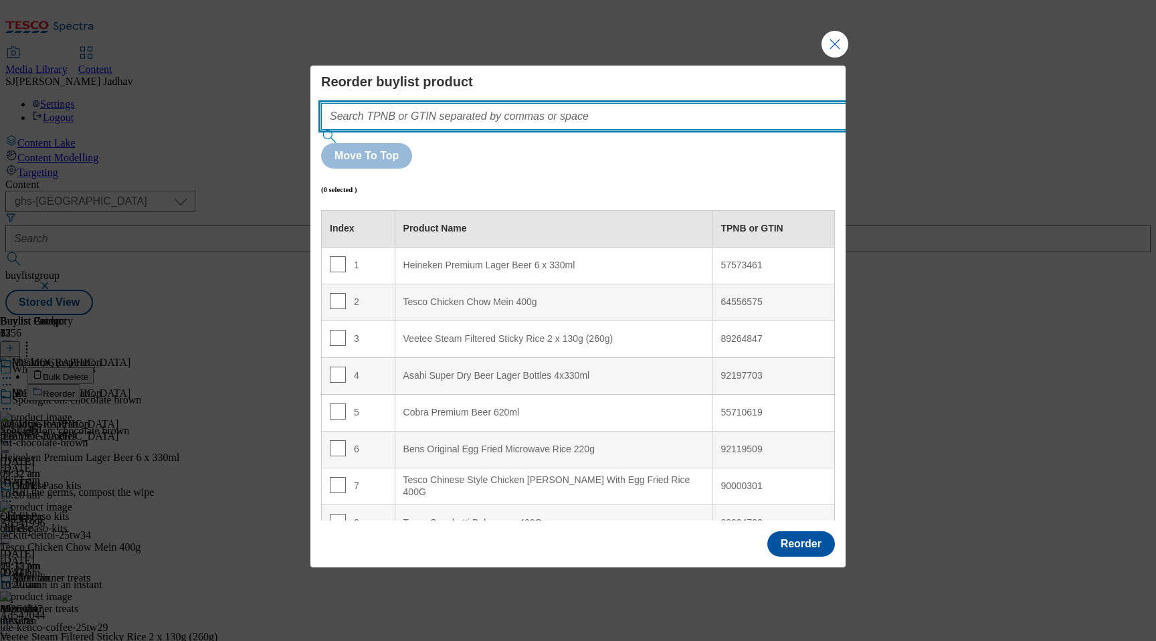
click at [644, 130] on input "Modal" at bounding box center [603, 116] width 565 height 27
paste input "89965219 91388364 57573461 64556575 89264847 51658774 92197703 55710619 9211950…"
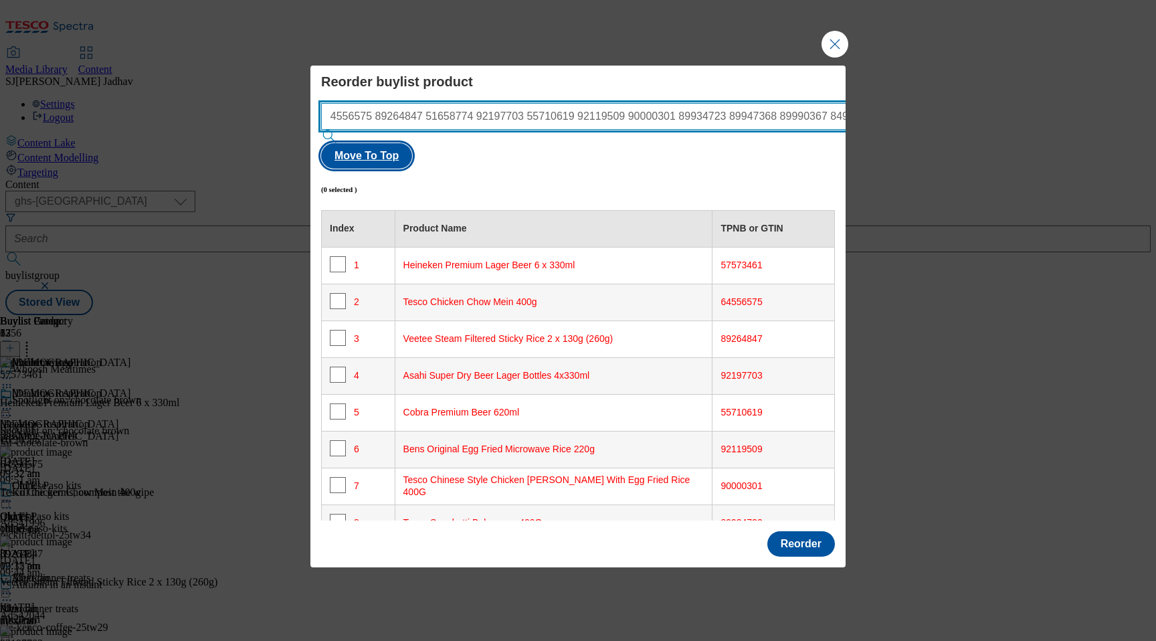
type input "89965219 91388364 57573461 64556575 89264847 51658774 92197703 55710619 9211950…"
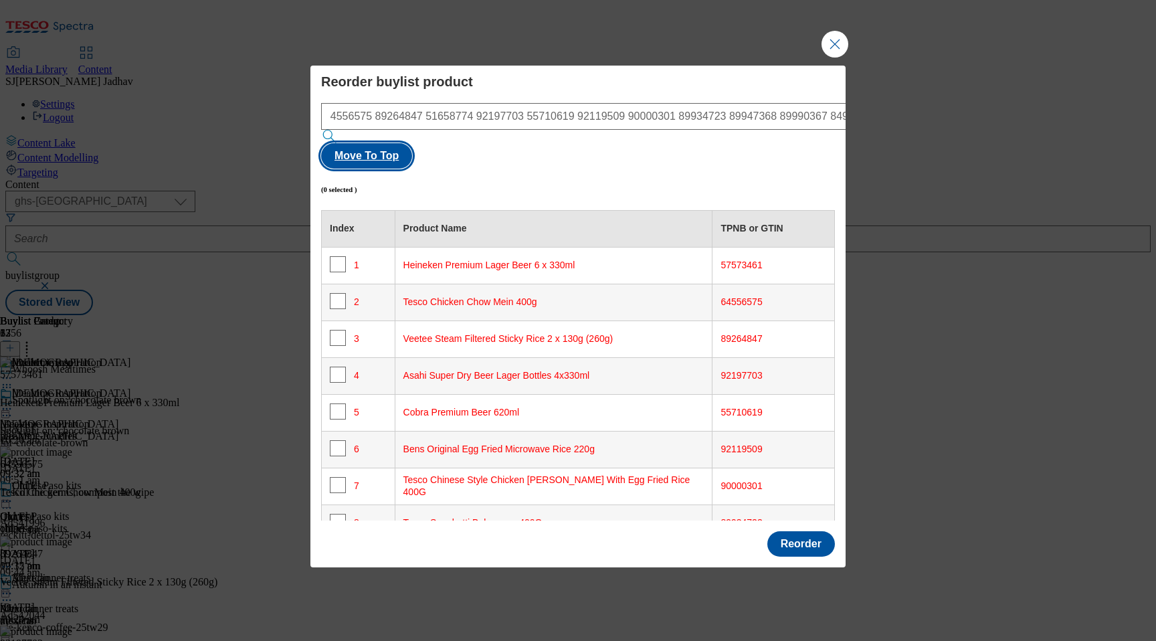
click at [412, 143] on button "Move To Top" at bounding box center [366, 155] width 91 height 25
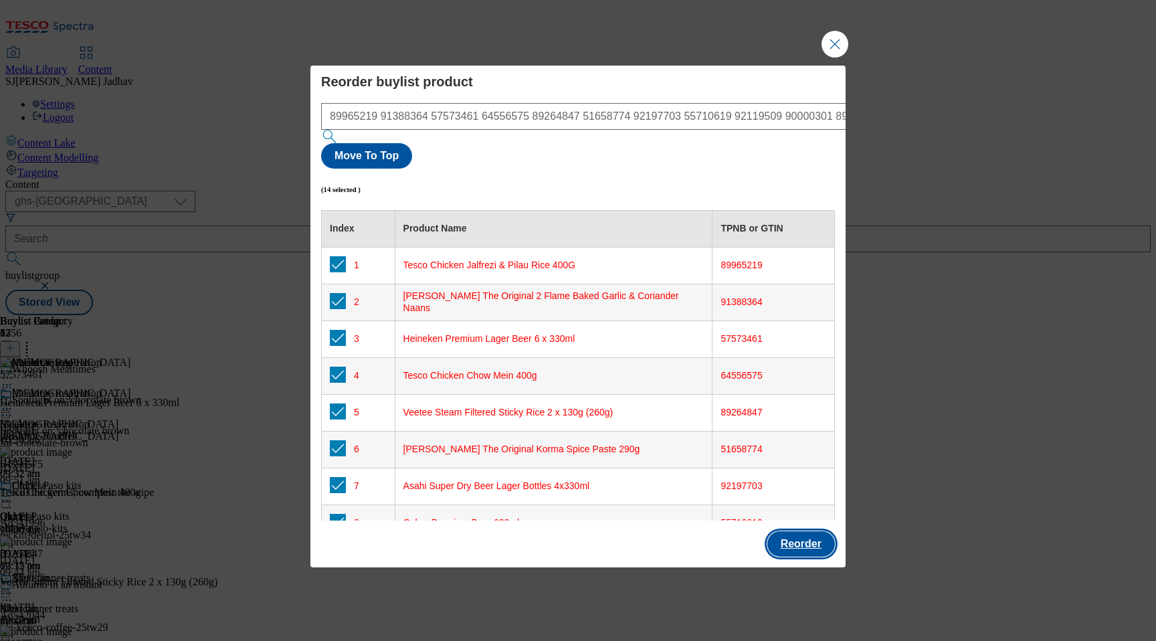
click at [792, 531] on button "Reorder" at bounding box center [801, 543] width 68 height 25
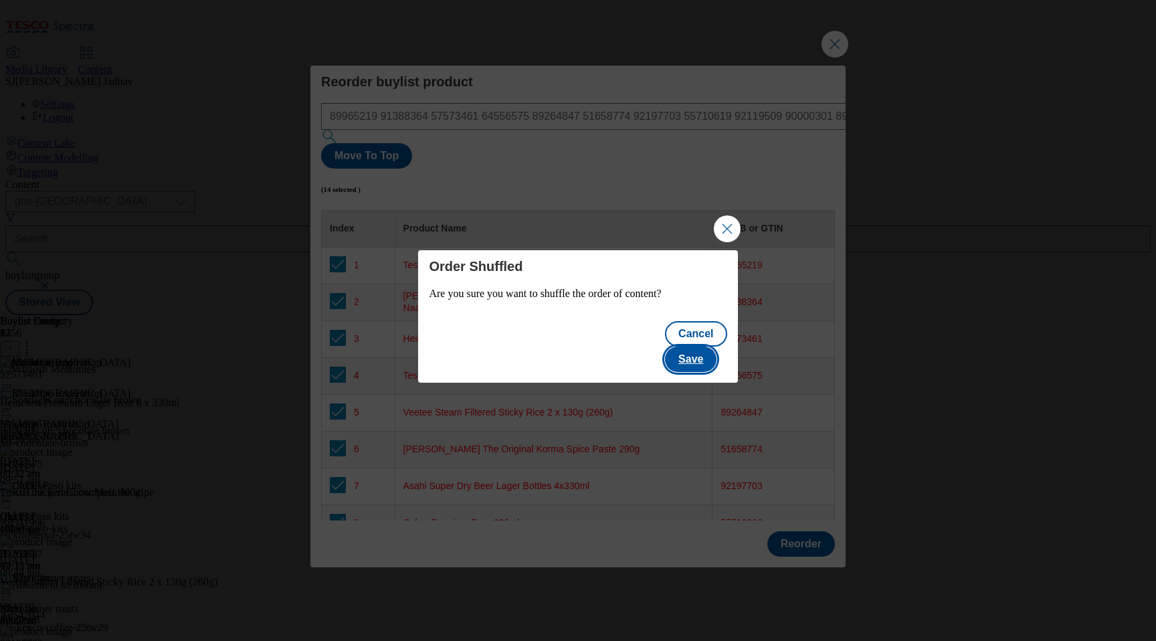
click at [701, 351] on button "Save" at bounding box center [690, 358] width 51 height 25
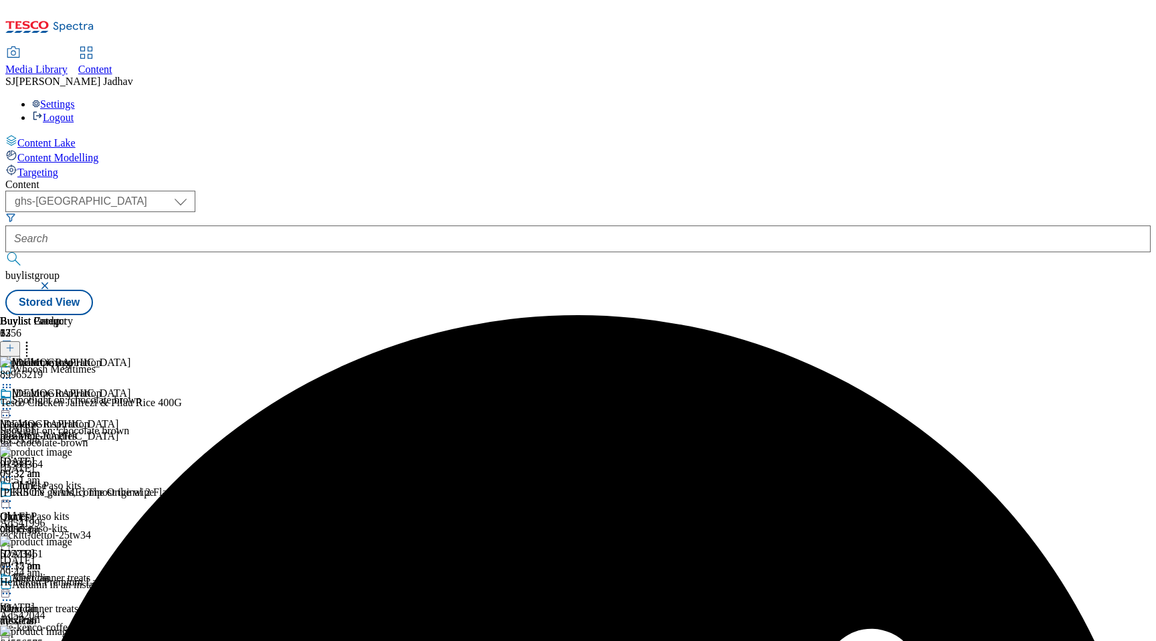
click at [13, 402] on icon at bounding box center [6, 408] width 13 height 13
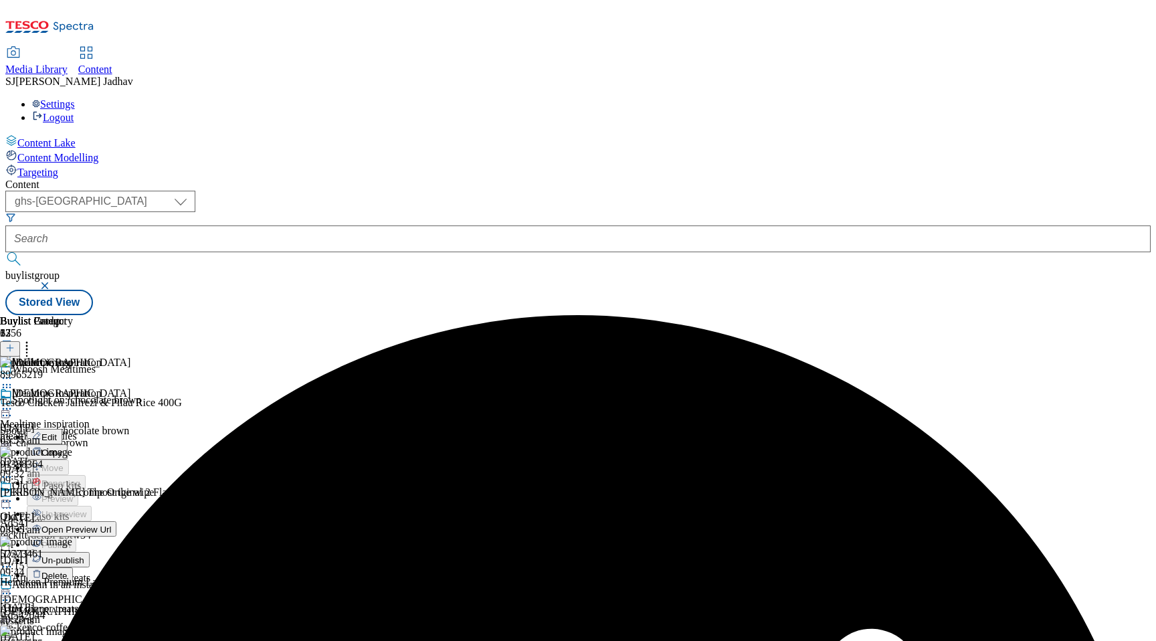
click at [57, 432] on span "Edit" at bounding box center [48, 437] width 15 height 10
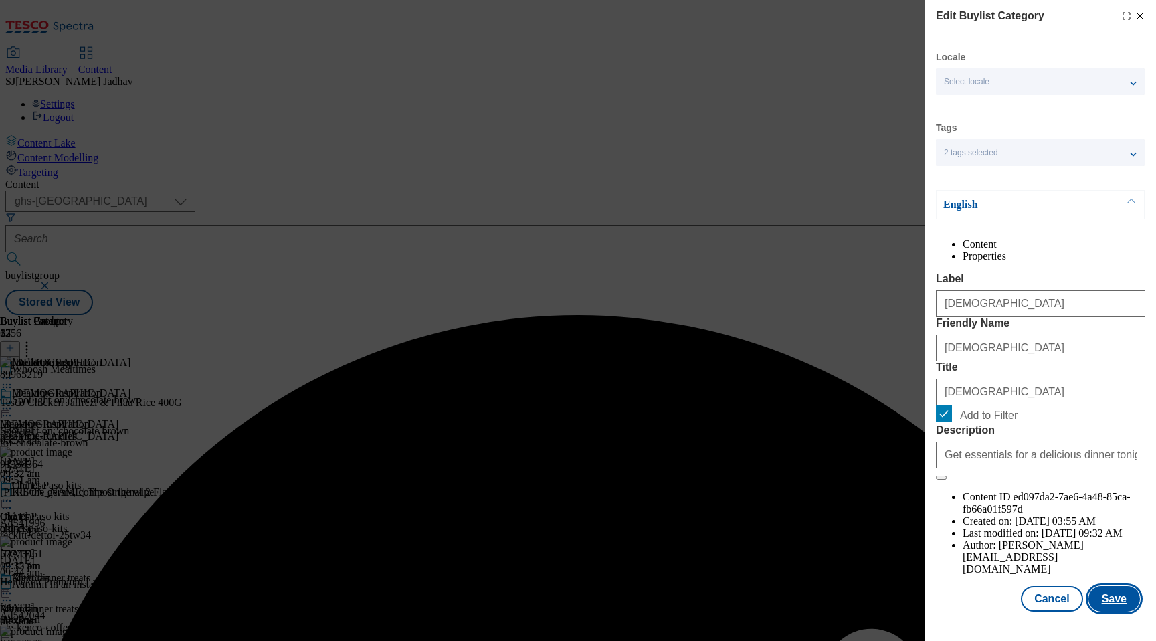
click at [1111, 611] on button "Save" at bounding box center [1113, 598] width 51 height 25
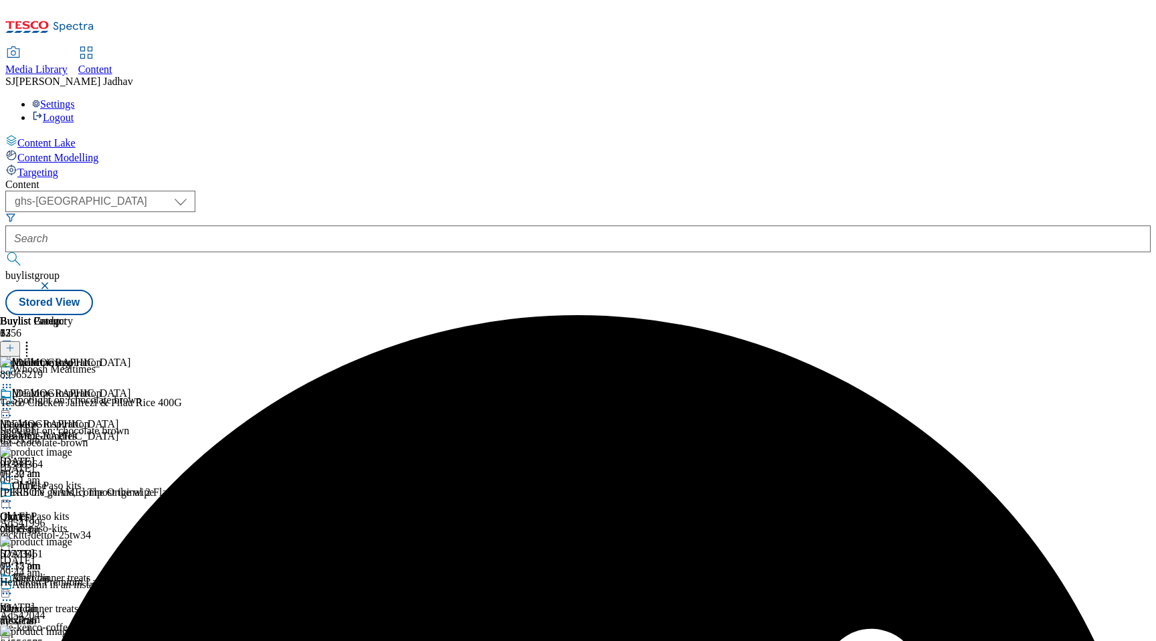
click at [13, 402] on icon at bounding box center [6, 408] width 13 height 13
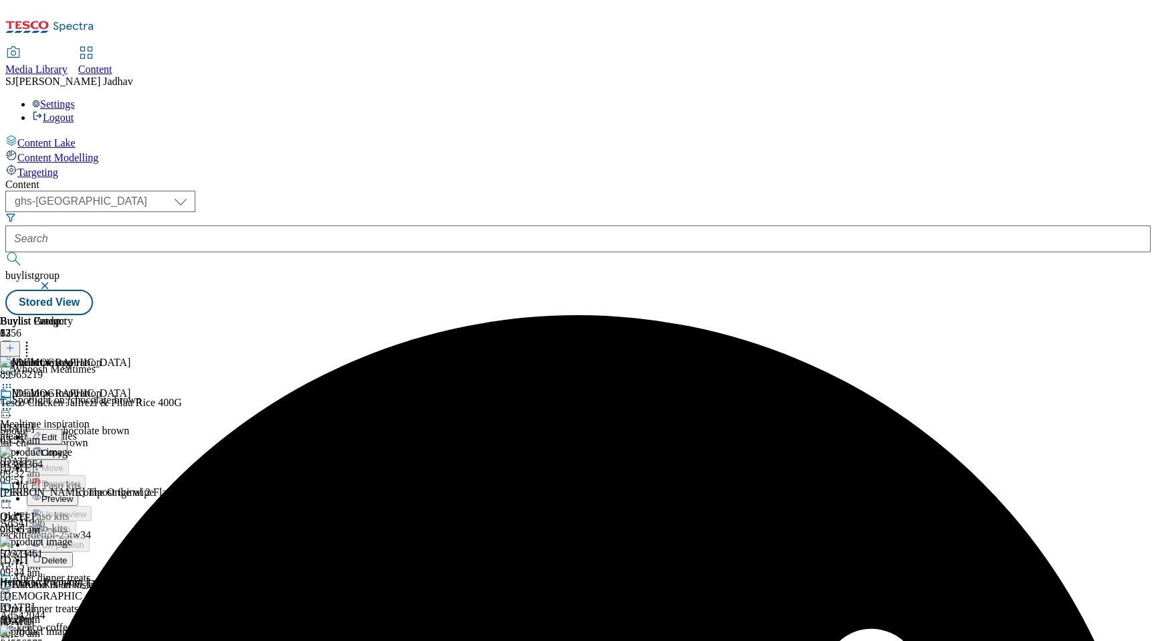
click at [73, 494] on span "Preview" at bounding box center [56, 499] width 31 height 10
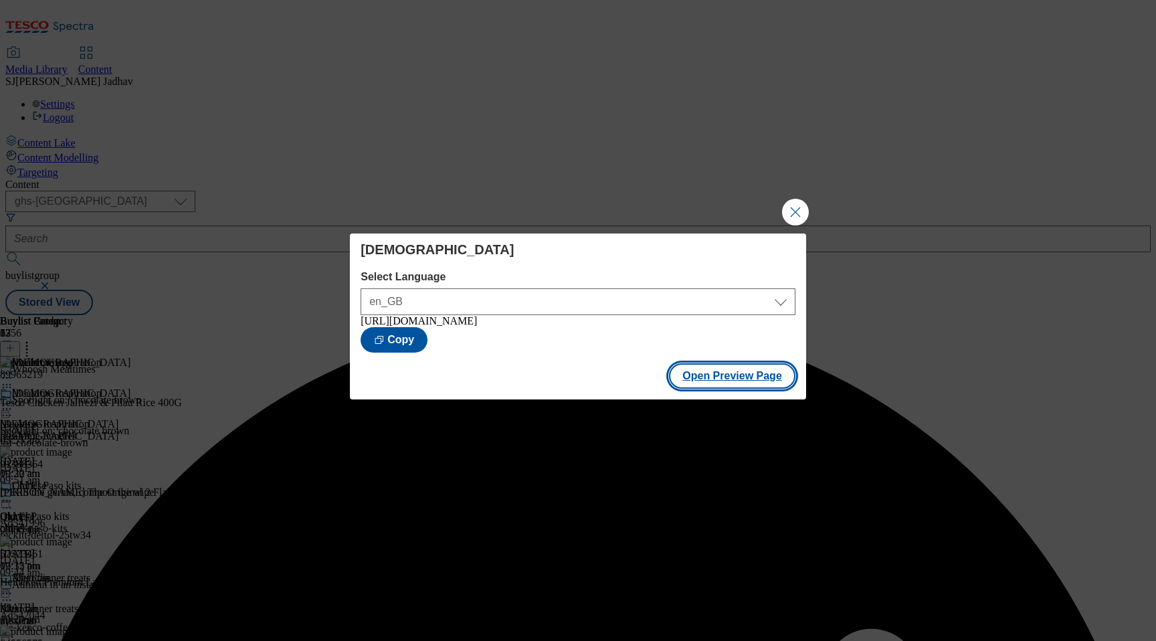
click at [720, 368] on button "Open Preview Page" at bounding box center [732, 375] width 126 height 25
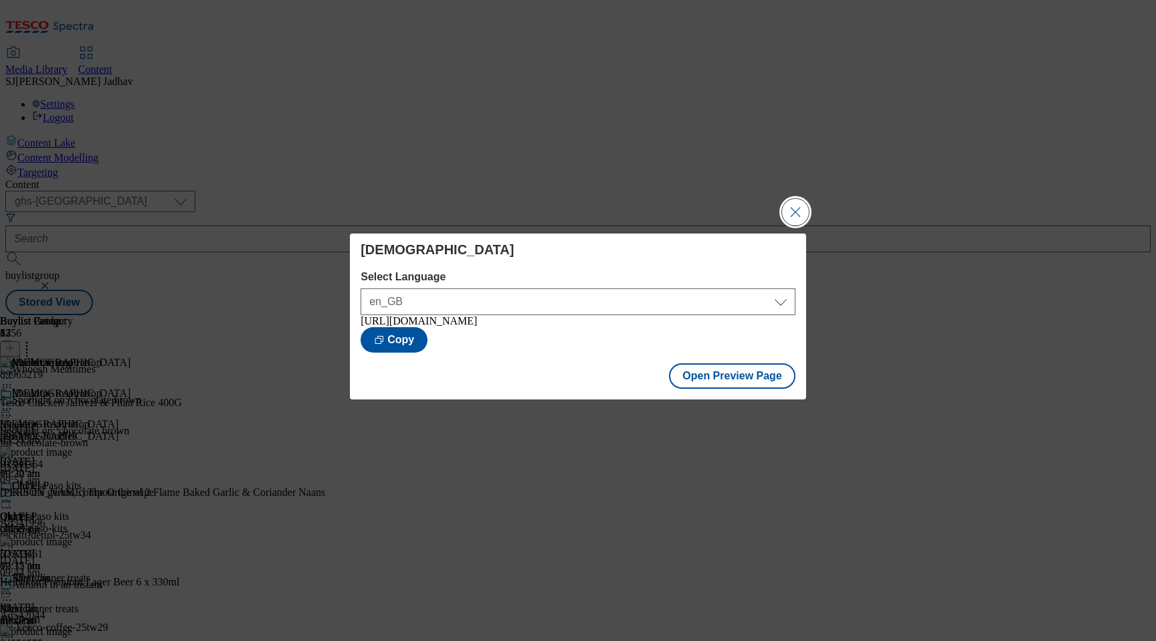
click at [794, 208] on button "Close Modal" at bounding box center [795, 212] width 27 height 27
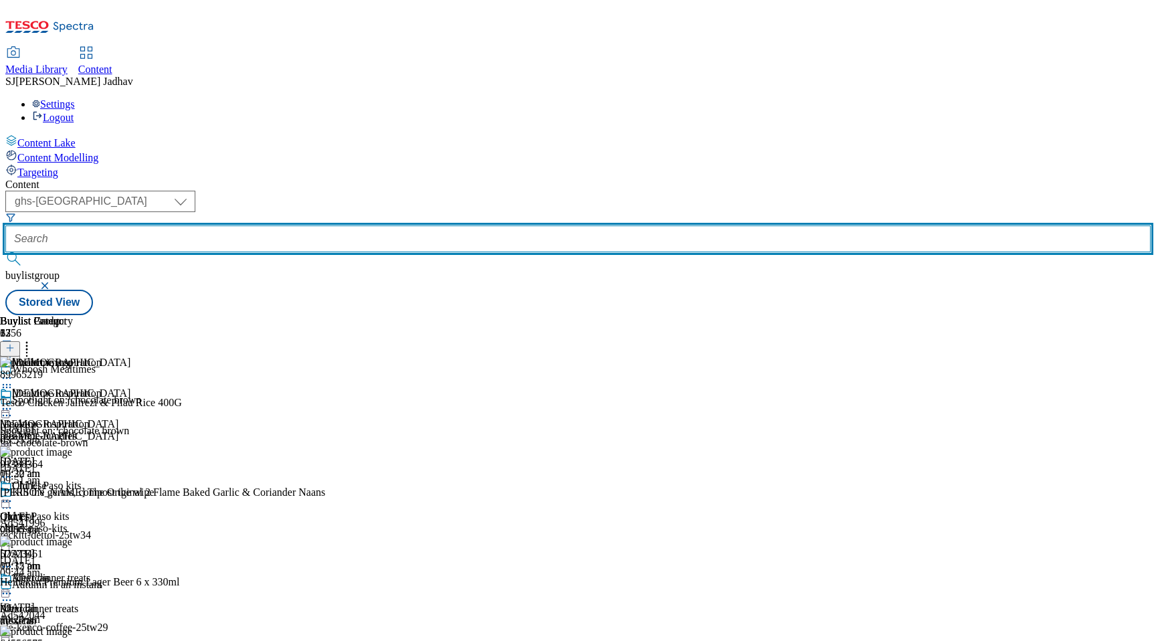
click at [370, 225] on input "text" at bounding box center [577, 238] width 1145 height 27
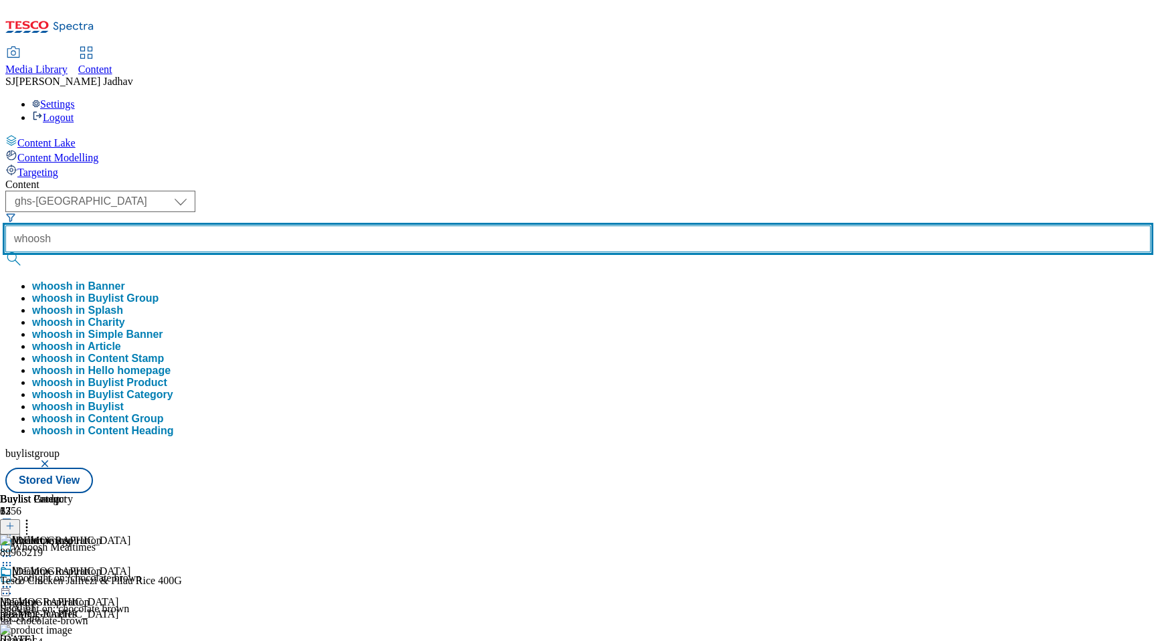
type input "whoosh"
click at [5, 252] on button "submit" at bounding box center [14, 258] width 19 height 13
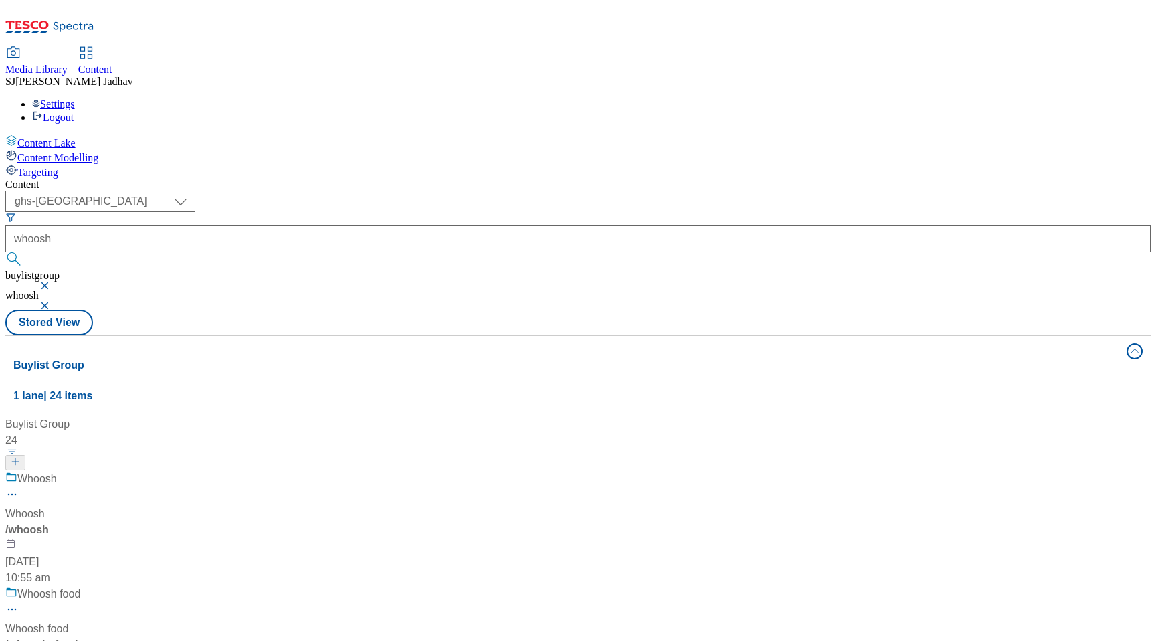
click at [173, 522] on div "/ whoosh" at bounding box center [88, 530] width 167 height 16
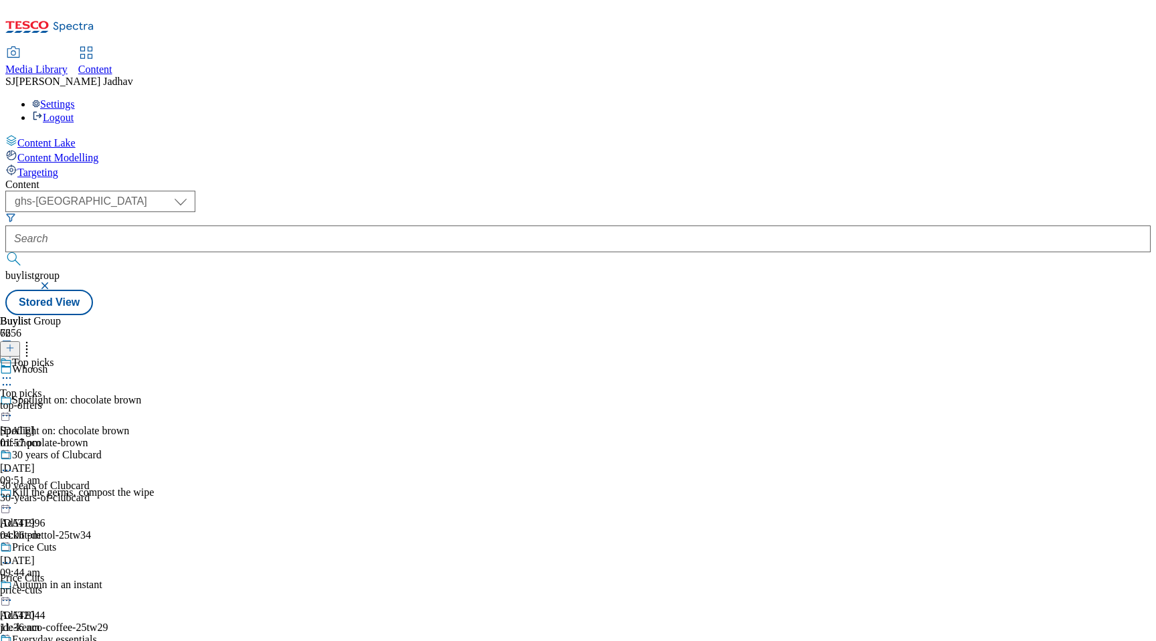
scroll to position [1190, 0]
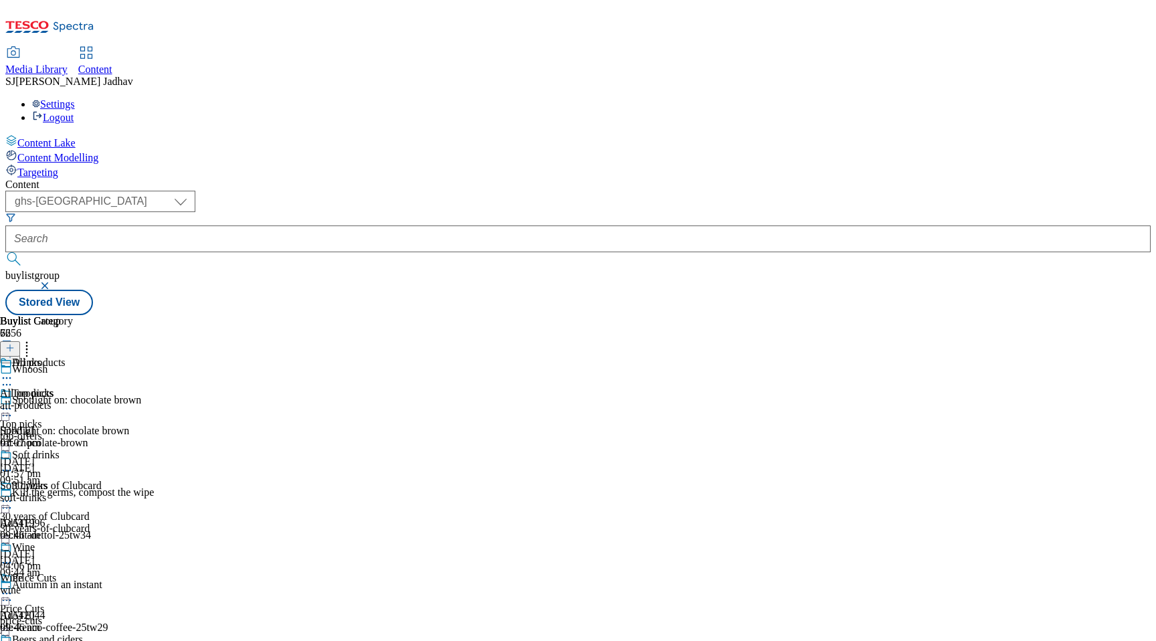
click at [83, 399] on div "all-products" at bounding box center [41, 405] width 83 height 12
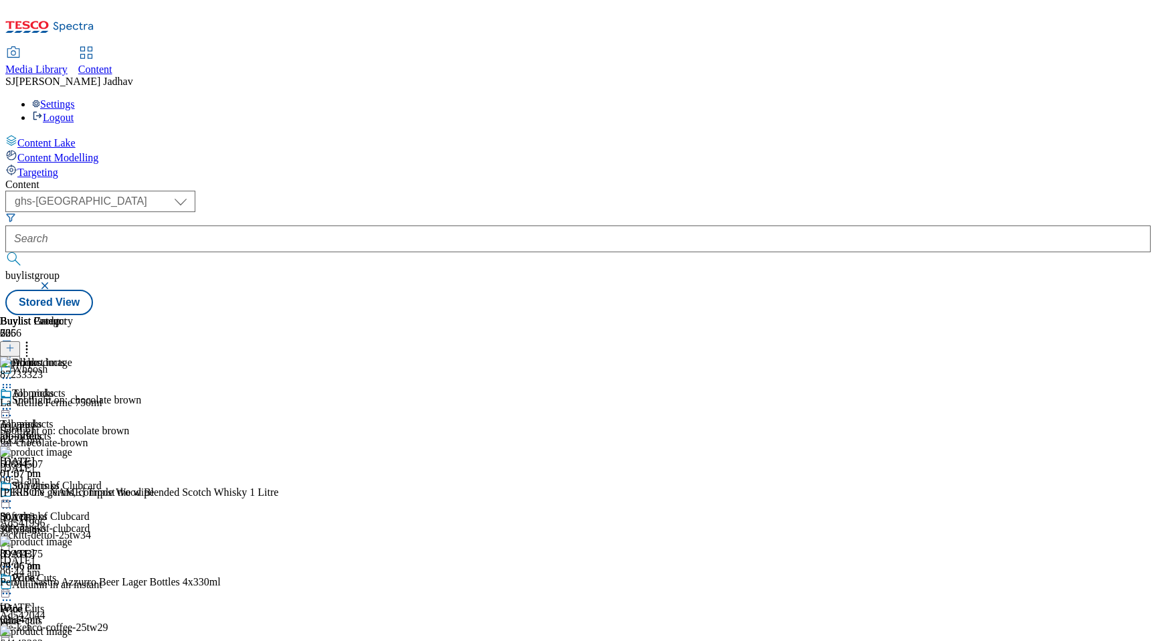
scroll to position [0, 31]
click at [296, 339] on div at bounding box center [148, 347] width 296 height 17
click at [10, 344] on line at bounding box center [10, 347] width 0 height 7
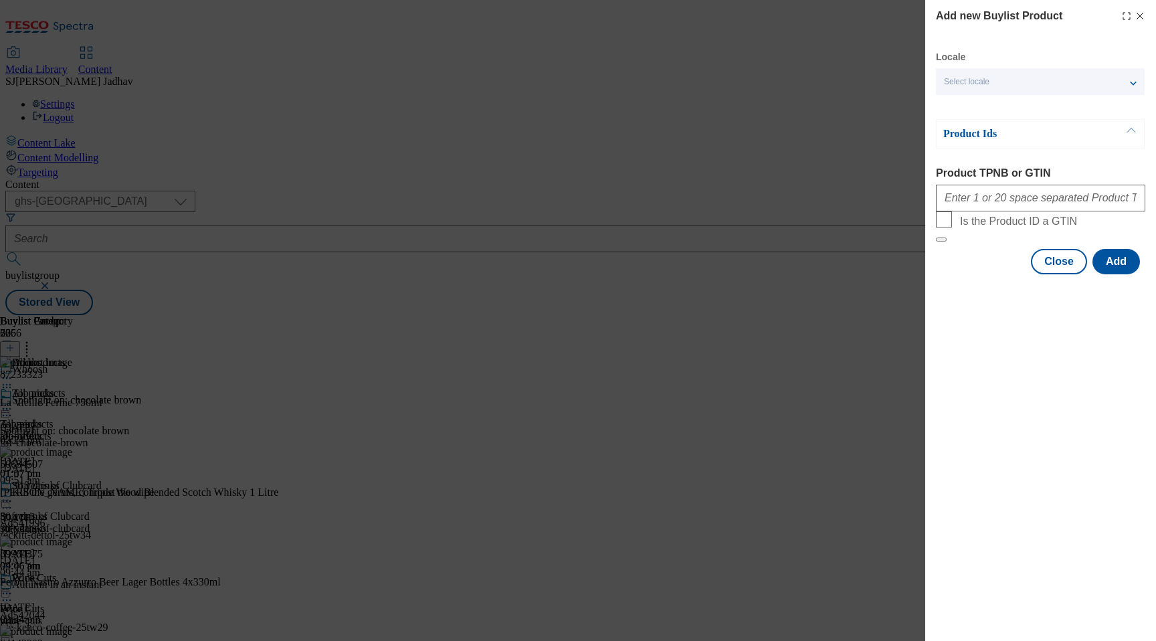
click at [1013, 187] on div "Modal" at bounding box center [1040, 195] width 209 height 32
click at [1012, 202] on input "Product TPNB or GTIN" at bounding box center [1040, 198] width 209 height 27
paste input "57075060 87860260 92197703 50238173 64143303 63783324 89984375 91486069"
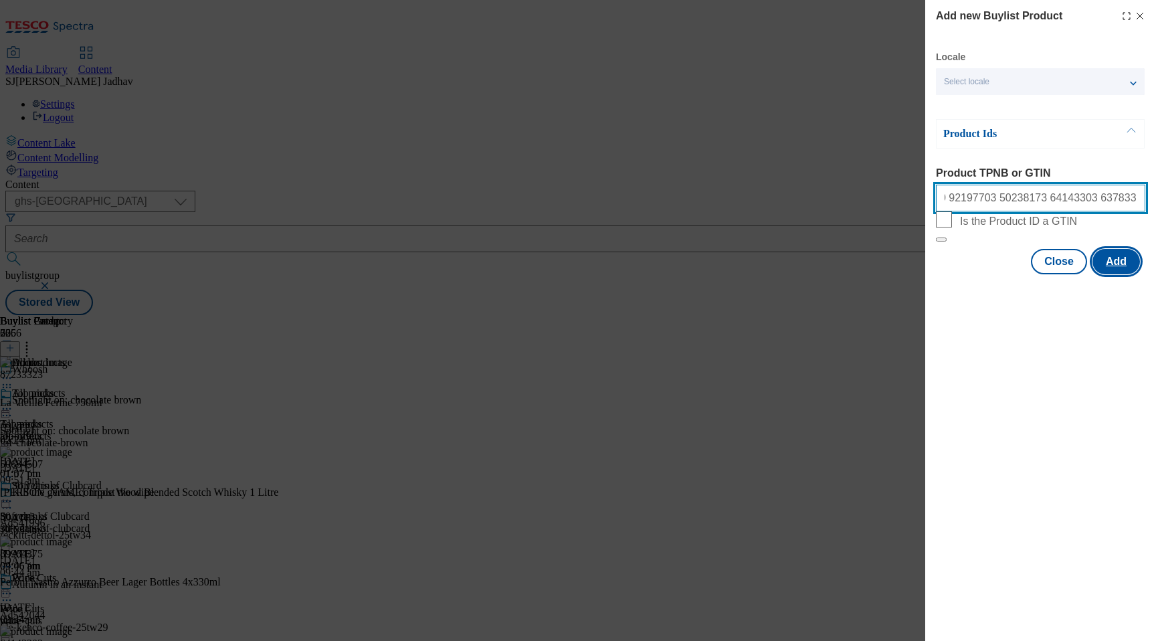
type input "57075060 87860260 92197703 50238173 64143303 63783324 89984375 91486069"
click at [1134, 274] on button "Add" at bounding box center [1115, 261] width 47 height 25
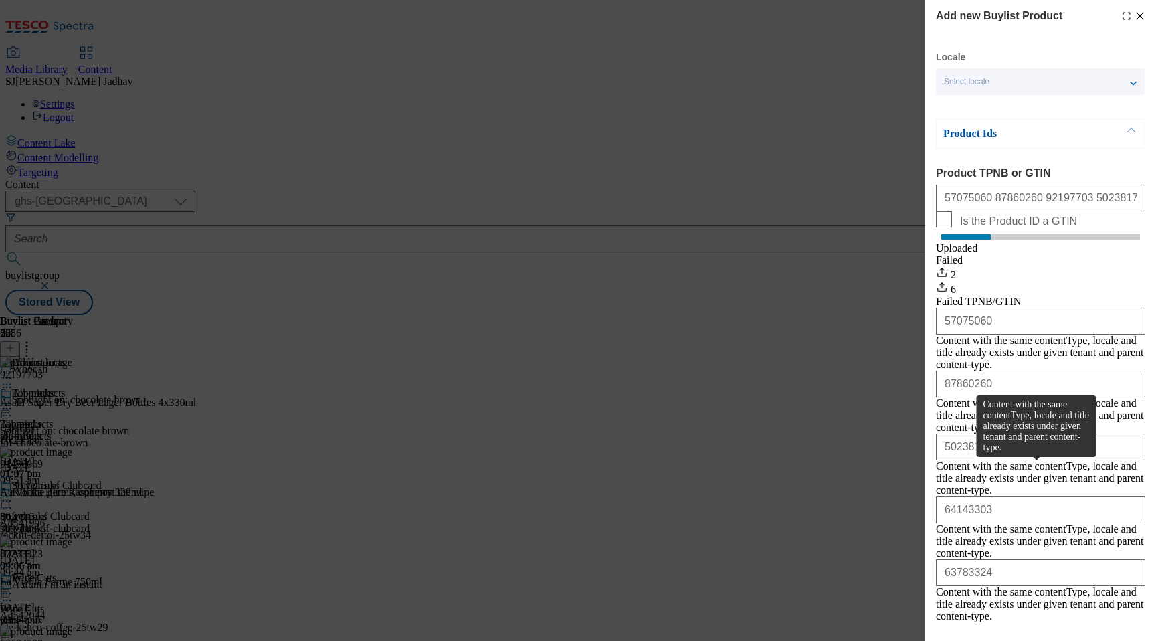
scroll to position [63, 0]
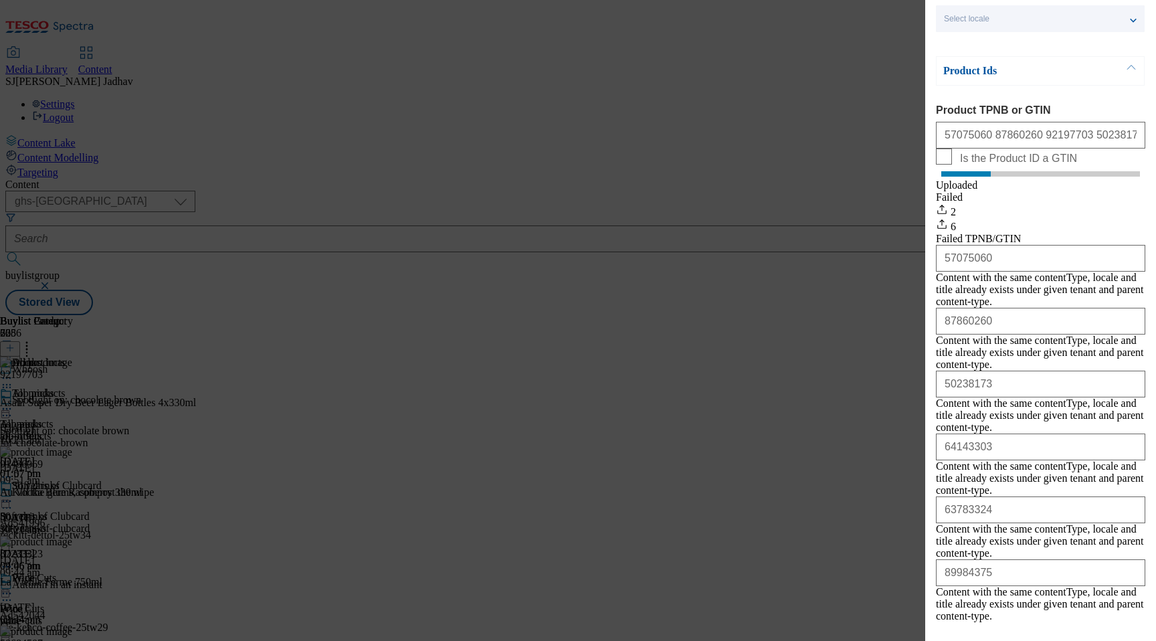
click at [1052, 640] on button "Close" at bounding box center [1059, 653] width 56 height 25
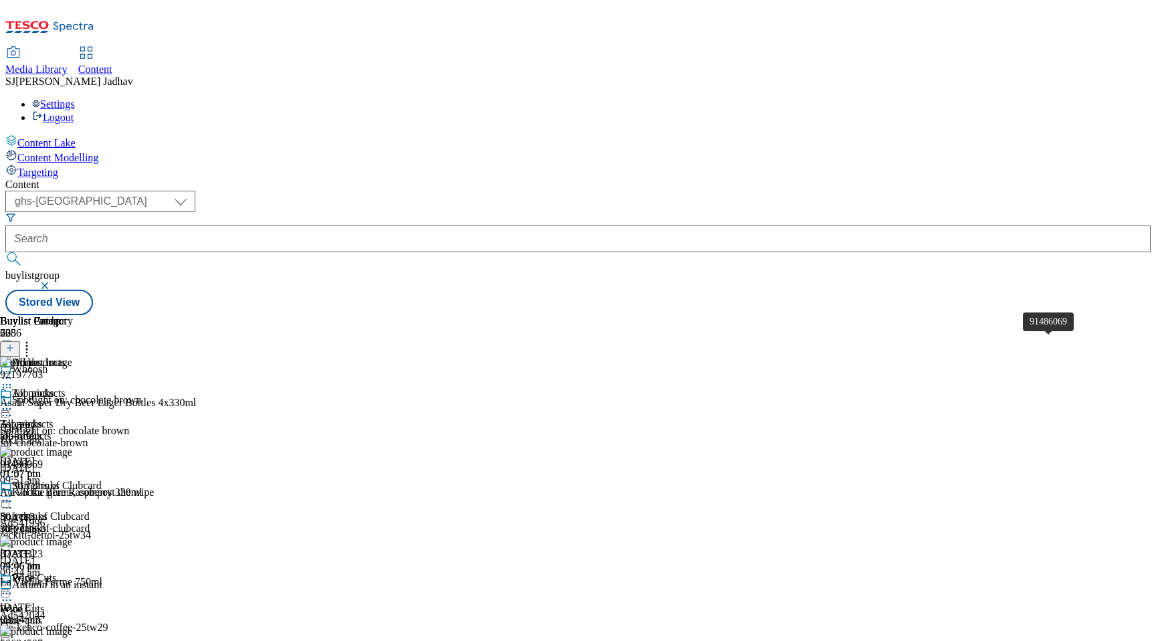
scroll to position [0, 31]
click at [33, 339] on icon at bounding box center [26, 345] width 13 height 13
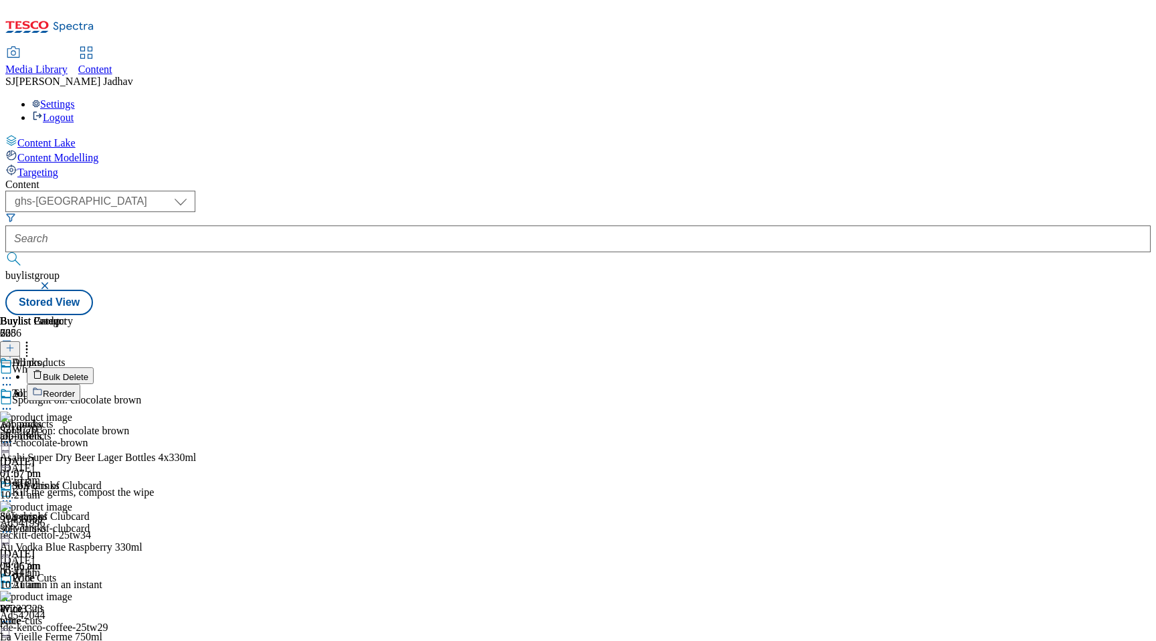
click at [75, 389] on span "Reorder" at bounding box center [59, 394] width 32 height 10
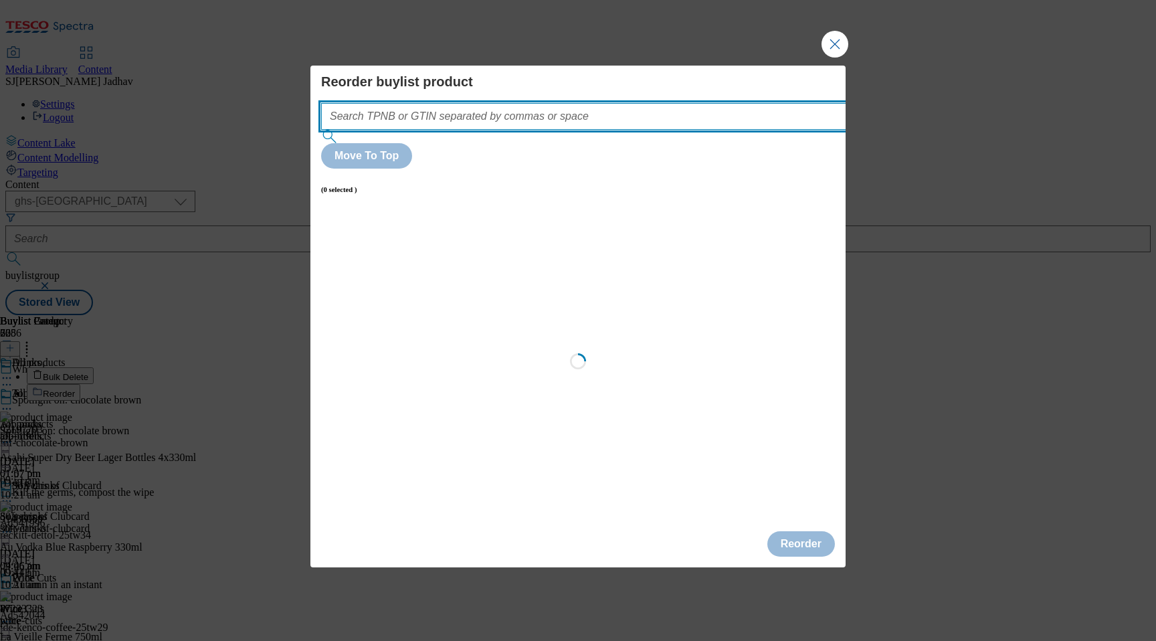
click at [536, 130] on input "Modal" at bounding box center [603, 116] width 565 height 27
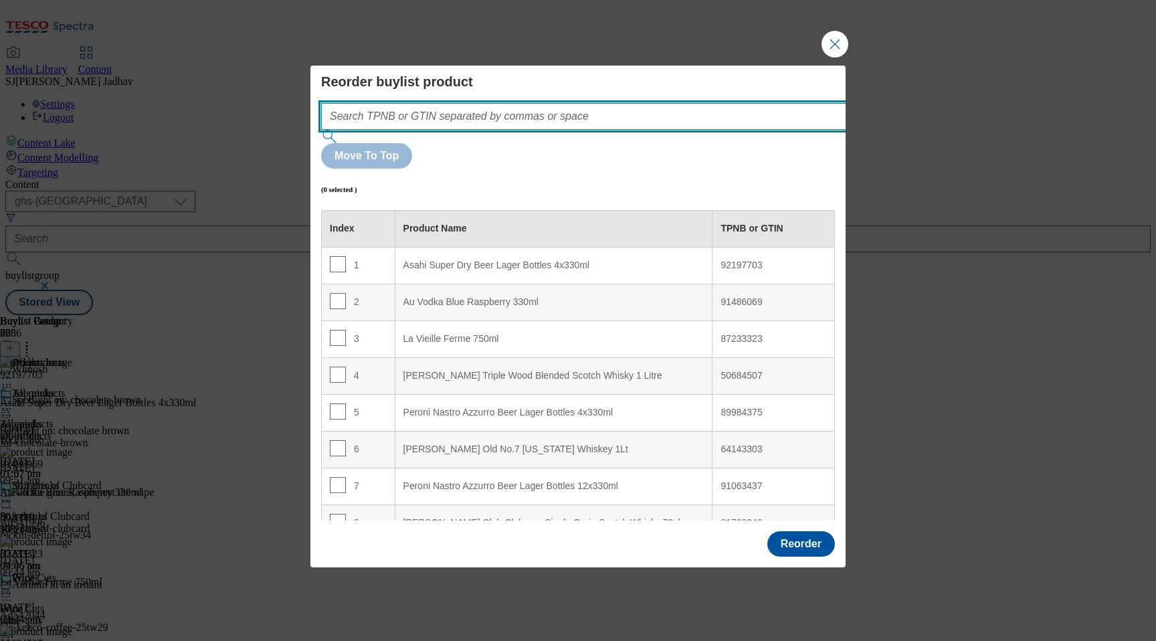
paste input "57075060 87860260 92197703 50238173 64143303 63783324 89984375 91486069"
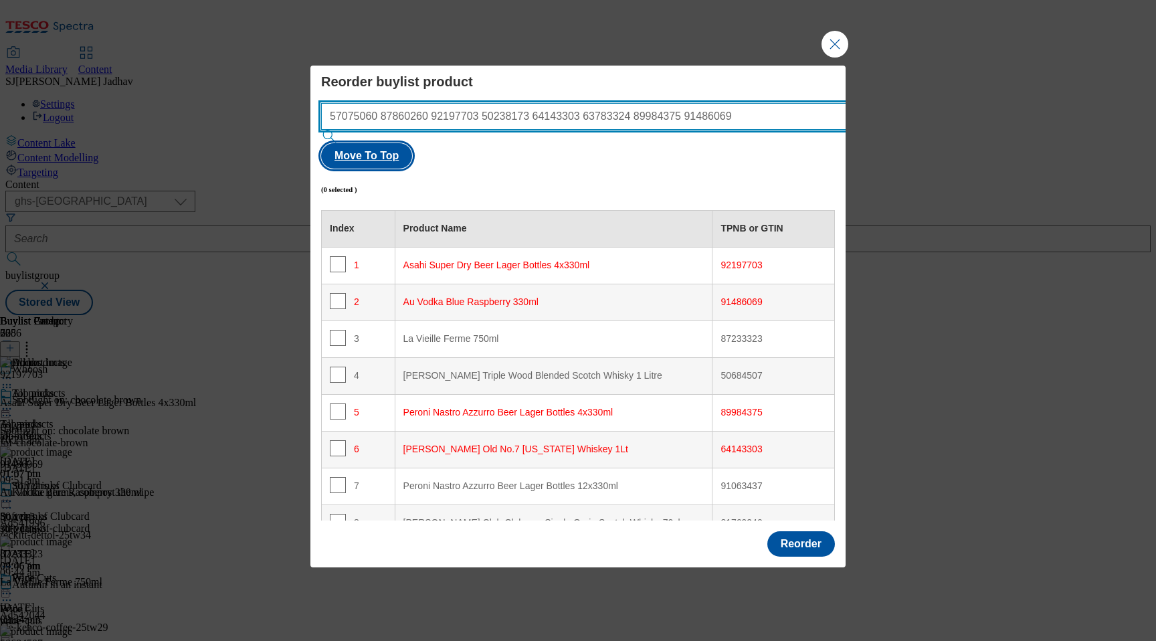
type input "57075060 87860260 92197703 50238173 64143303 63783324 89984375 91486069"
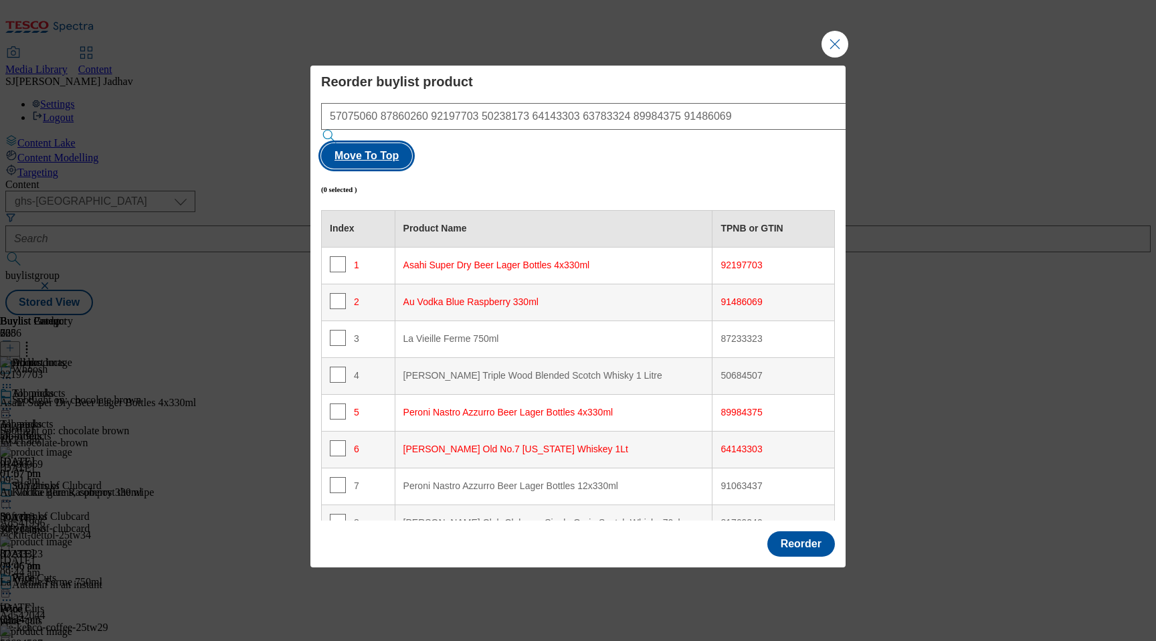
click at [412, 143] on button "Move To Top" at bounding box center [366, 155] width 91 height 25
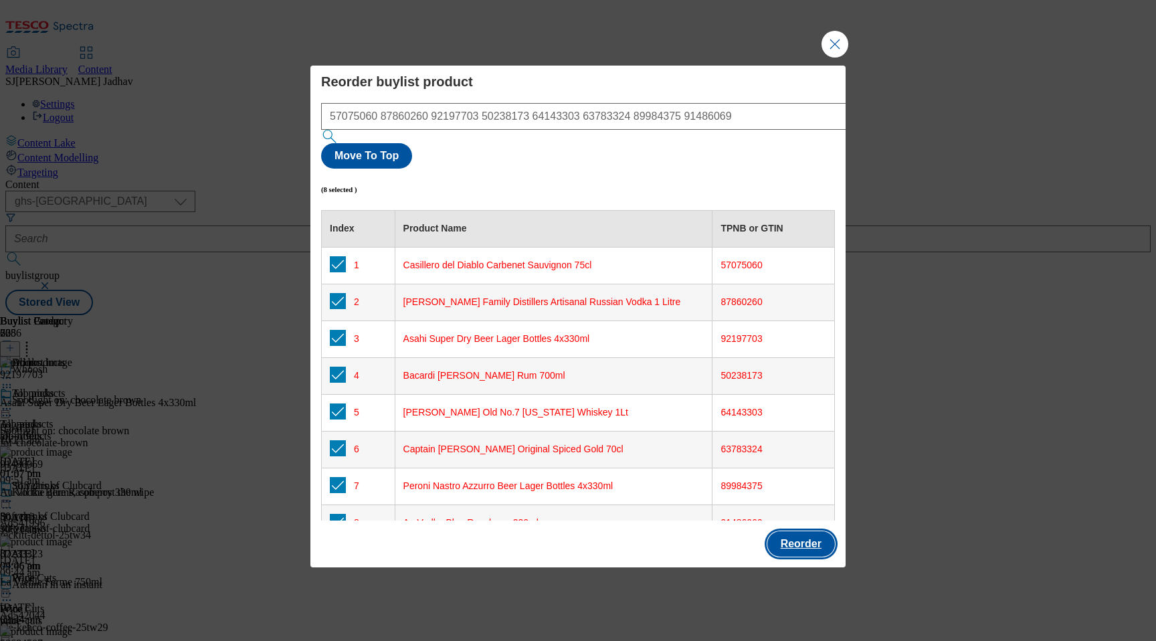
click at [794, 531] on button "Reorder" at bounding box center [801, 543] width 68 height 25
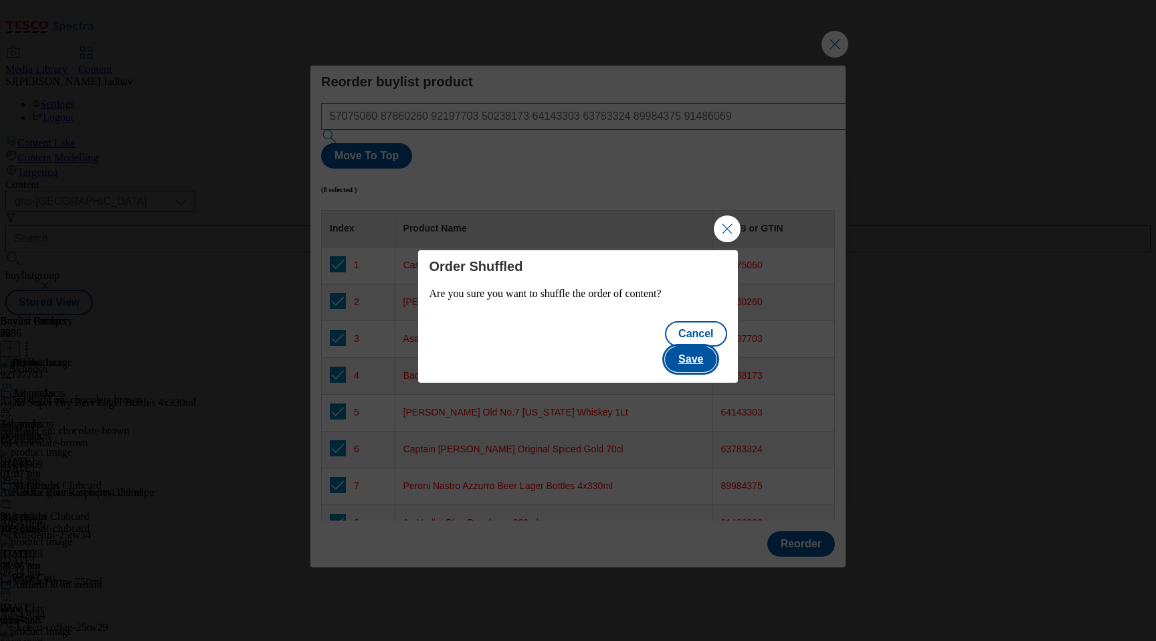
click at [701, 346] on button "Save" at bounding box center [690, 358] width 51 height 25
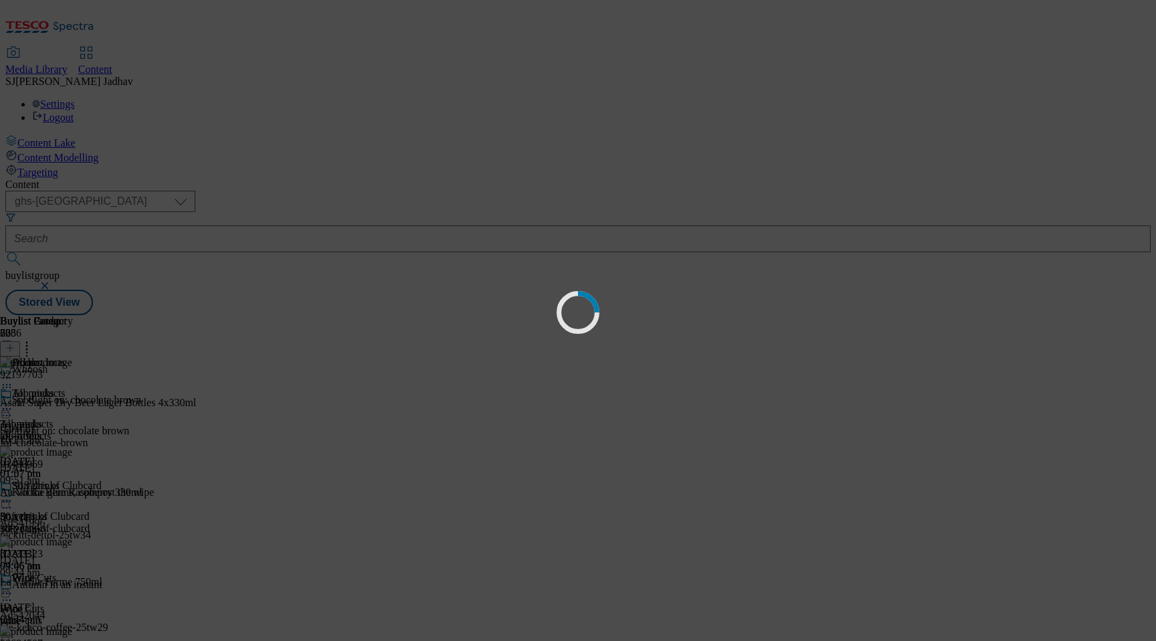
scroll to position [0, 0]
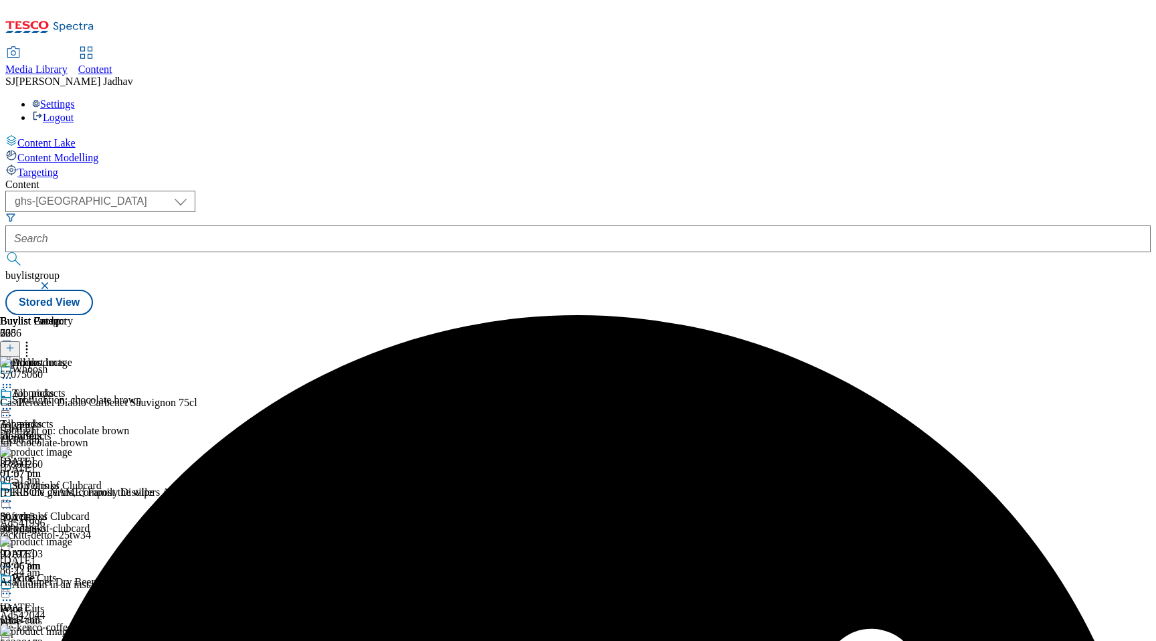
click at [13, 402] on icon at bounding box center [6, 408] width 13 height 13
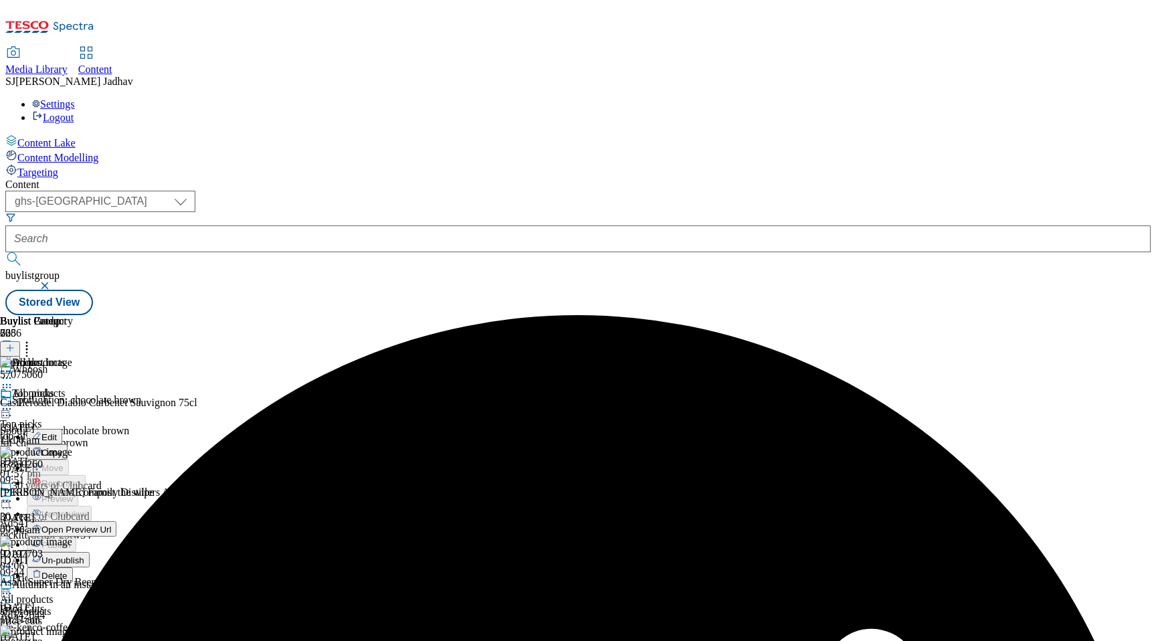
click at [57, 432] on span "Edit" at bounding box center [48, 437] width 15 height 10
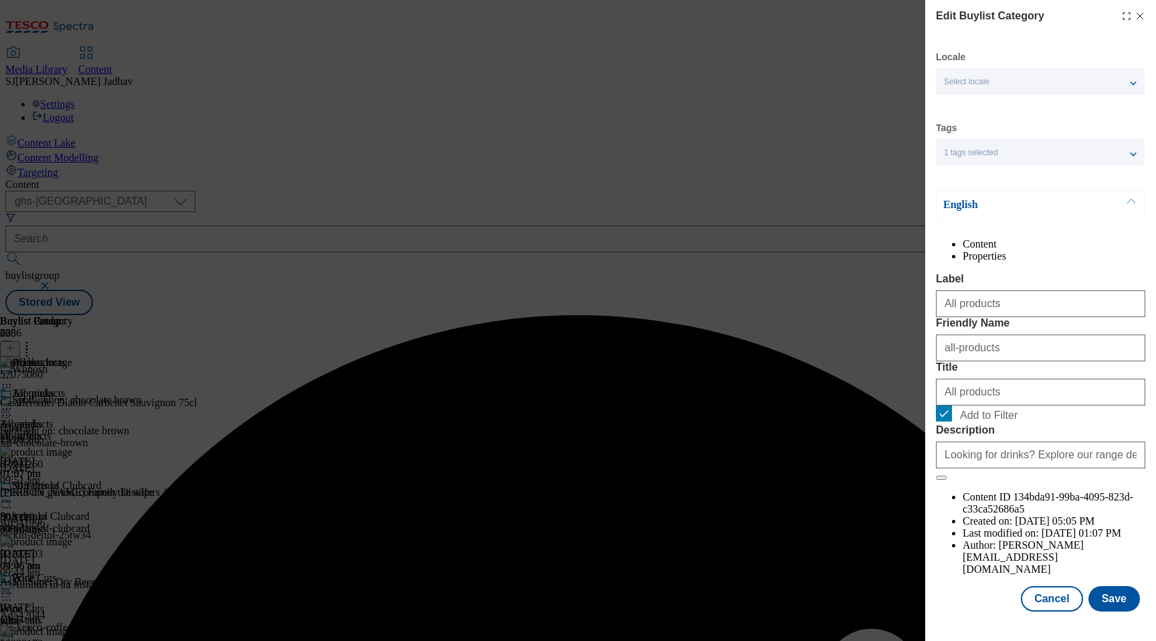
scroll to position [17, 0]
click at [1122, 611] on button "Save" at bounding box center [1113, 598] width 51 height 25
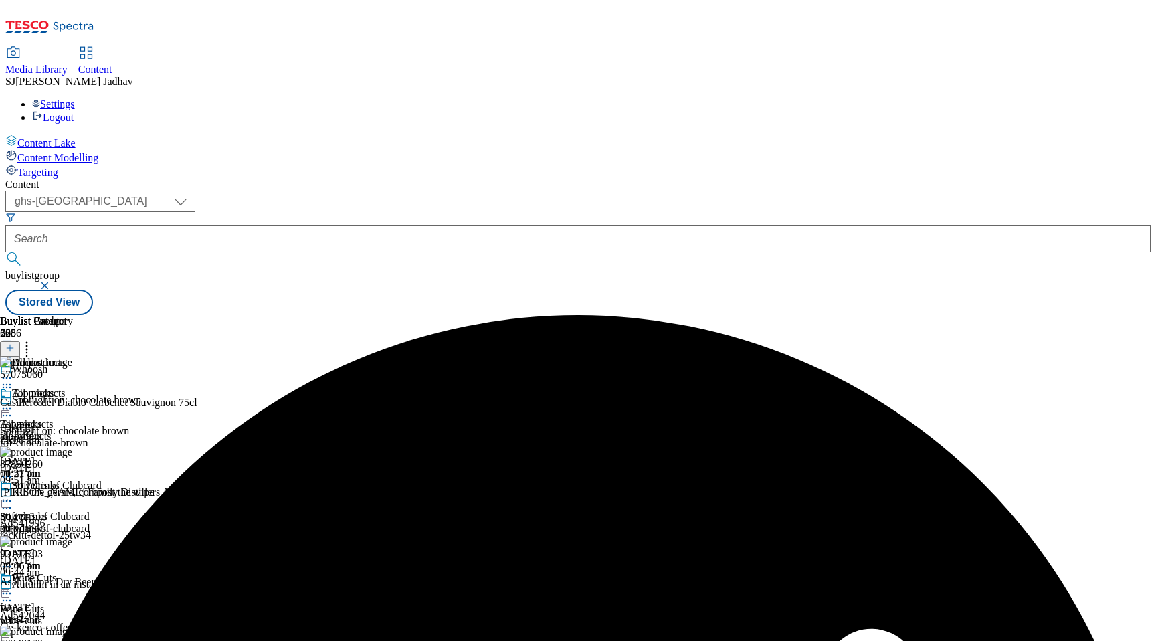
click at [13, 402] on icon at bounding box center [6, 408] width 13 height 13
click at [73, 494] on span "Preview" at bounding box center [56, 499] width 31 height 10
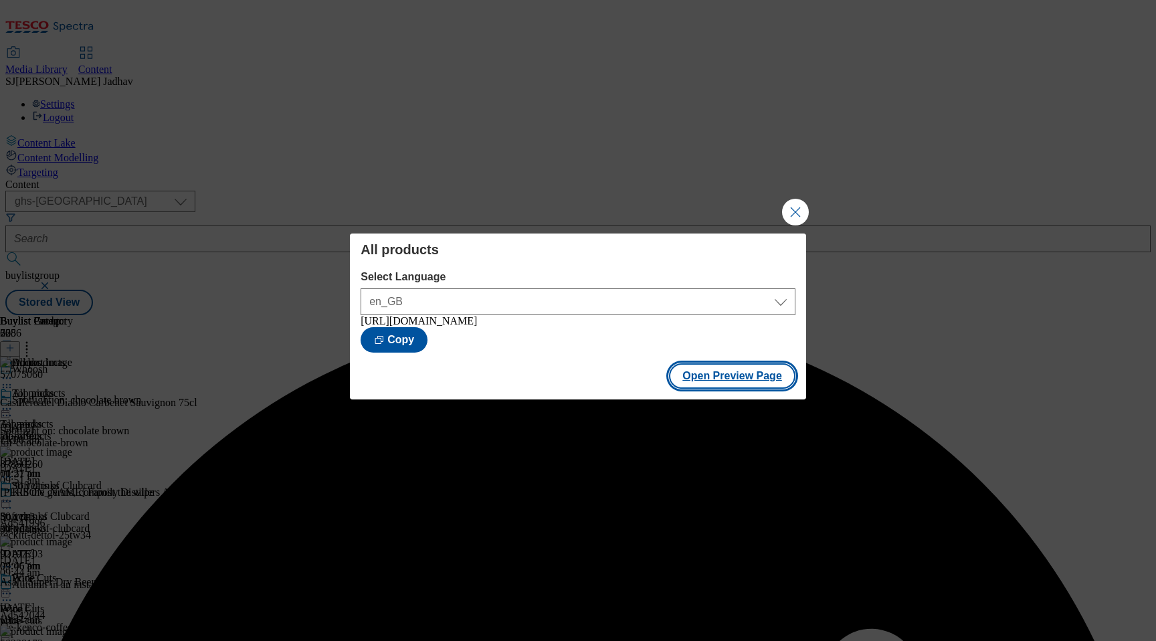
click at [686, 377] on button "Open Preview Page" at bounding box center [732, 375] width 126 height 25
click at [800, 213] on button "Close Modal" at bounding box center [795, 212] width 27 height 27
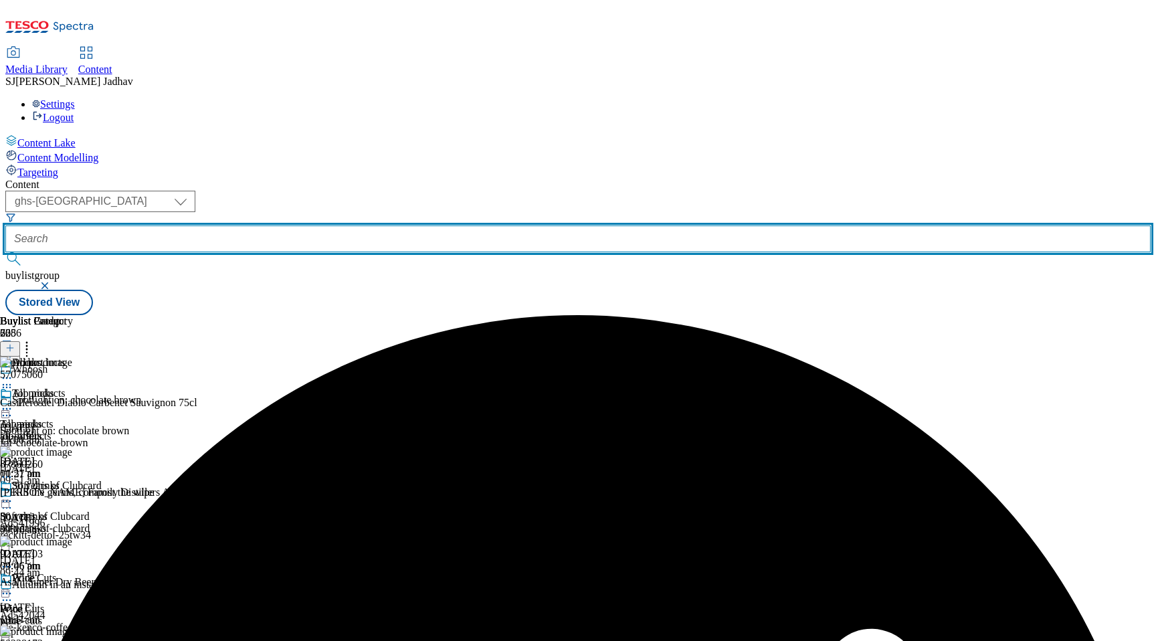
click at [369, 225] on input "text" at bounding box center [577, 238] width 1145 height 27
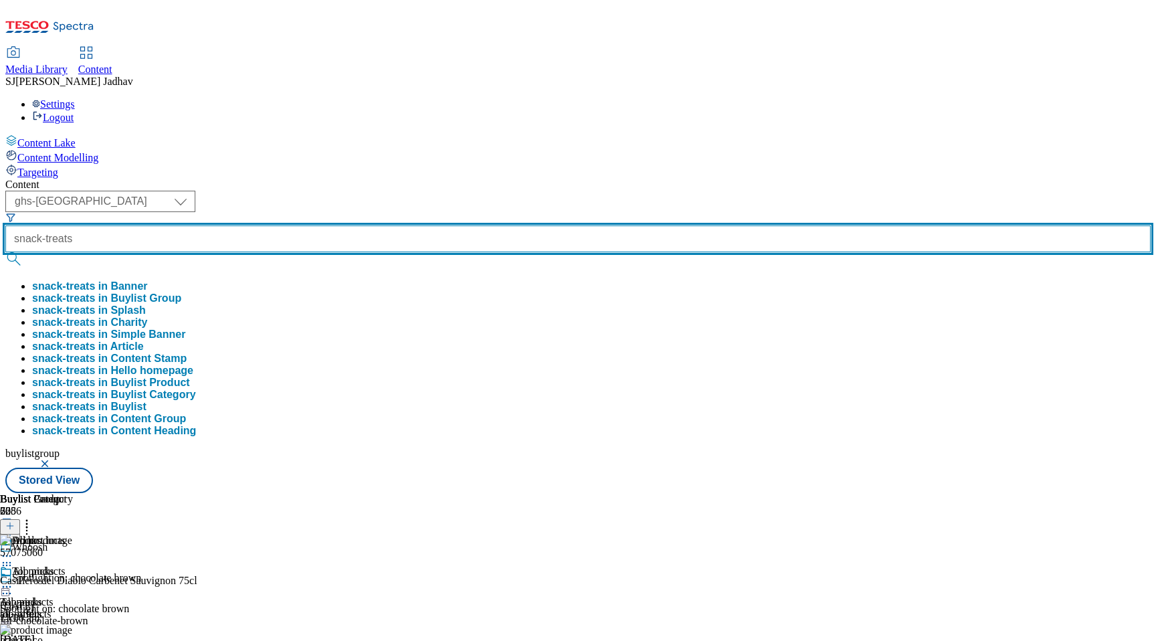
click at [5, 252] on button "submit" at bounding box center [14, 258] width 19 height 13
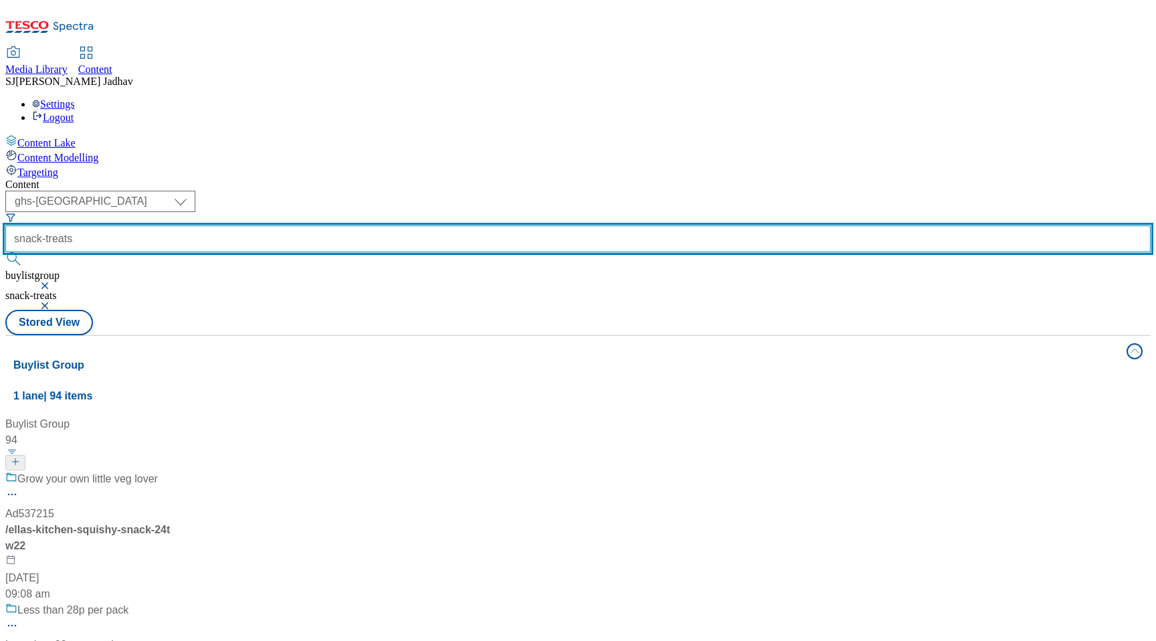
drag, startPoint x: 349, startPoint y: 107, endPoint x: 195, endPoint y: 103, distance: 154.5
click at [195, 191] on div "( optional ) ghs-roi ghs-uk ighs-cz ighs-hu ighs-sk phones-uk ghs-uk snack-trea…" at bounding box center [577, 250] width 1145 height 119
type input "whoosh"
click at [5, 252] on button "submit" at bounding box center [14, 258] width 19 height 13
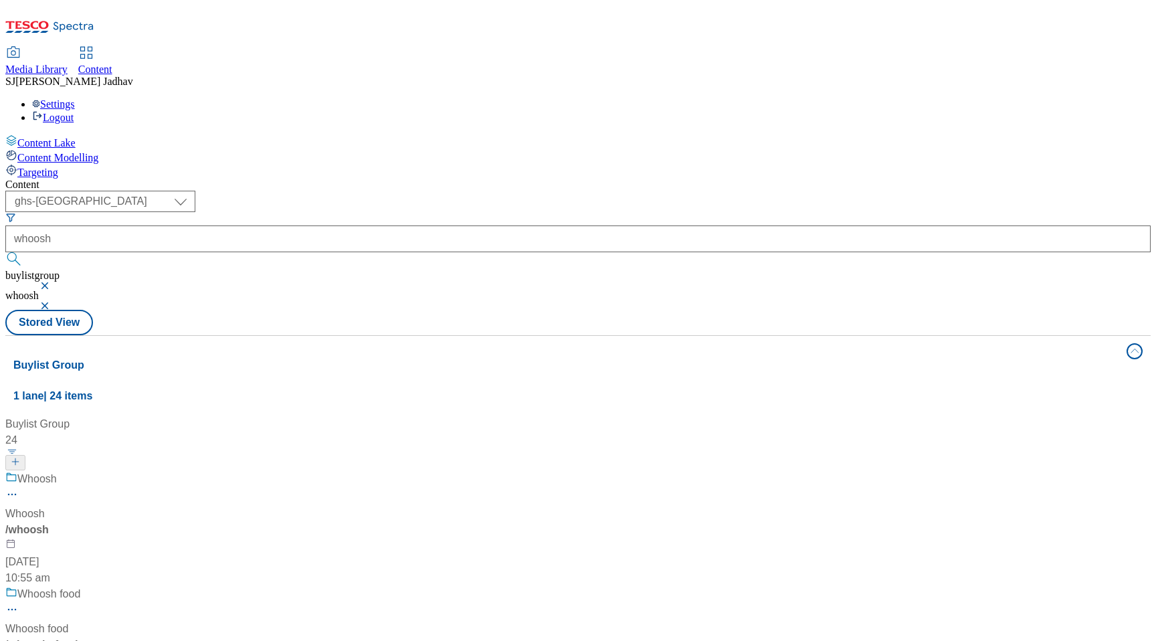
click at [173, 522] on div "/ whoosh" at bounding box center [88, 530] width 167 height 16
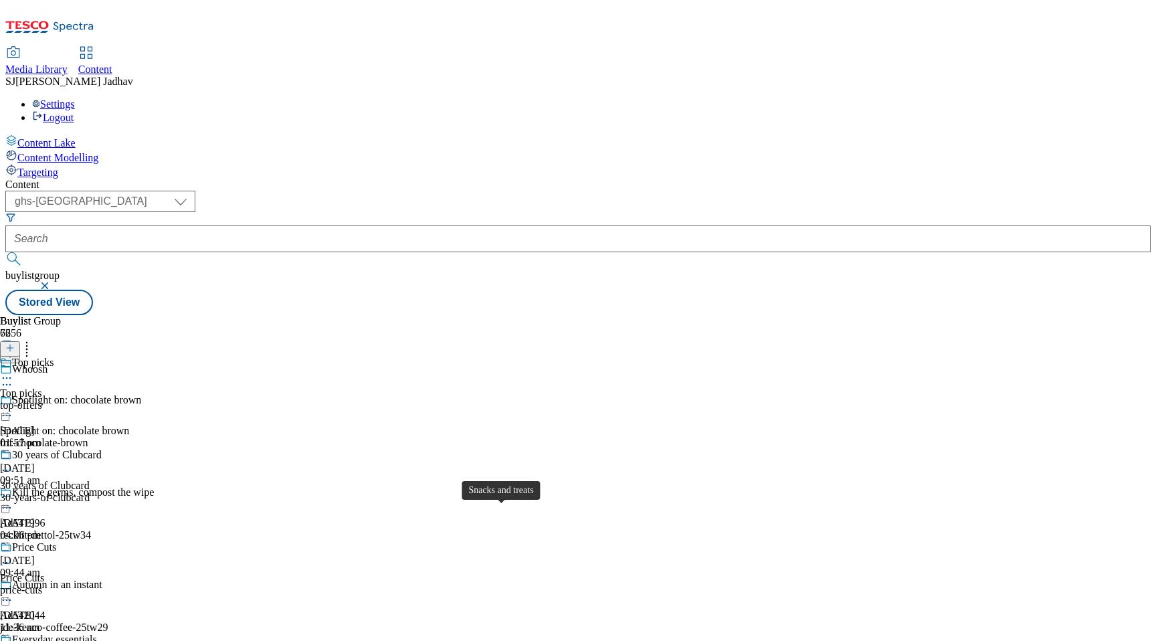
scroll to position [1469, 0]
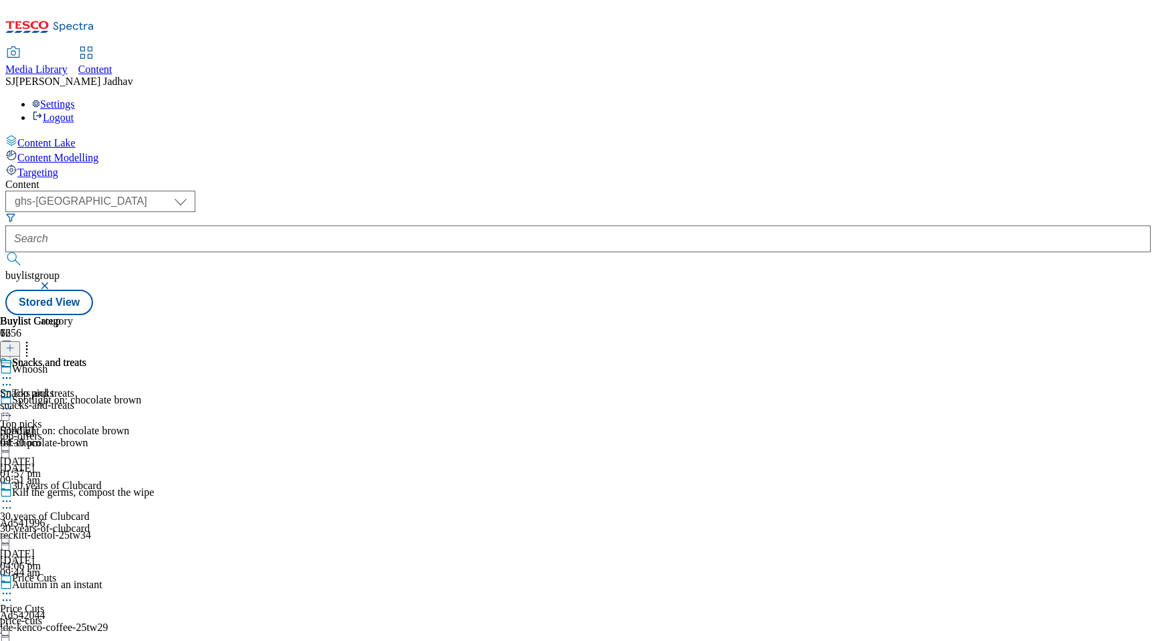
click at [86, 356] on div "Snacks and treats Snacks and treats snacks-and-treats 10 Sept 2025 04:30 pm" at bounding box center [43, 402] width 86 height 92
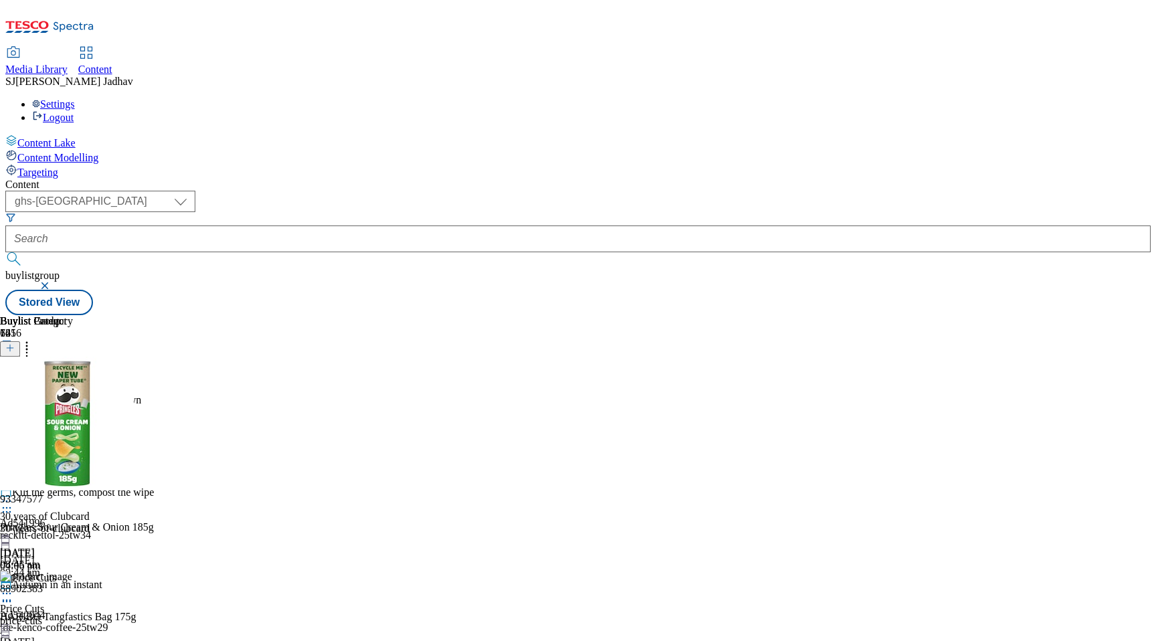
click at [20, 343] on div at bounding box center [10, 348] width 20 height 11
click at [15, 343] on icon at bounding box center [9, 347] width 9 height 9
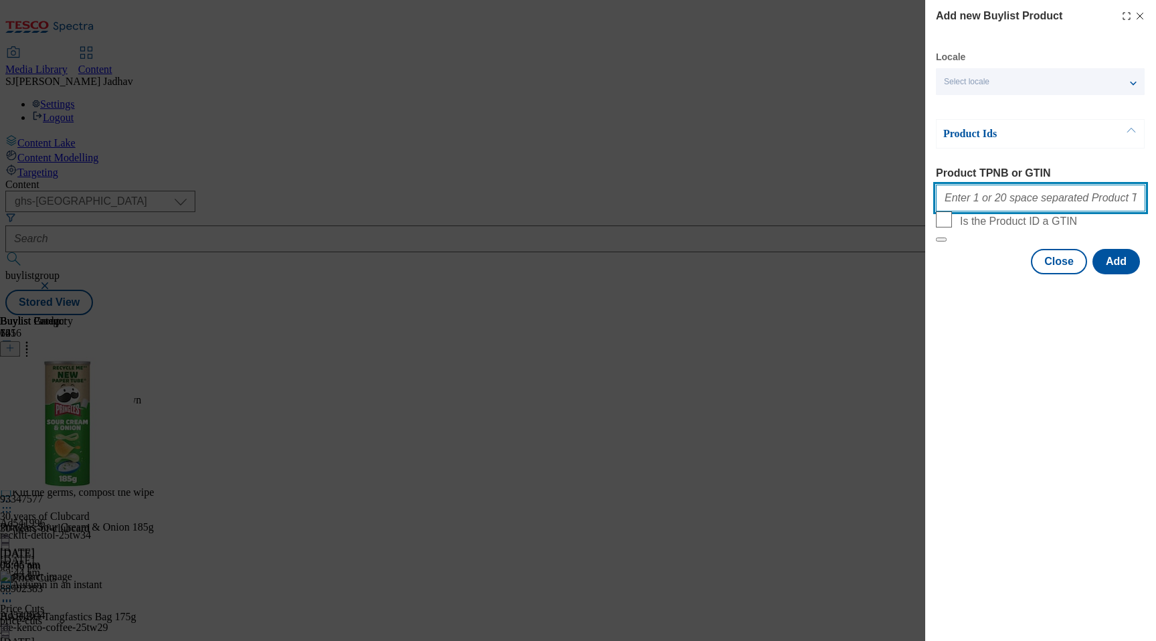
click at [991, 205] on input "Product TPNB or GTIN" at bounding box center [1040, 198] width 209 height 27
paste input "92124140 90859696 93551127 92196474 91574380 92858498 87872430 88902383"
type input "92124140 90859696 93551127 92196474 91574380 92858498 87872430 88902383"
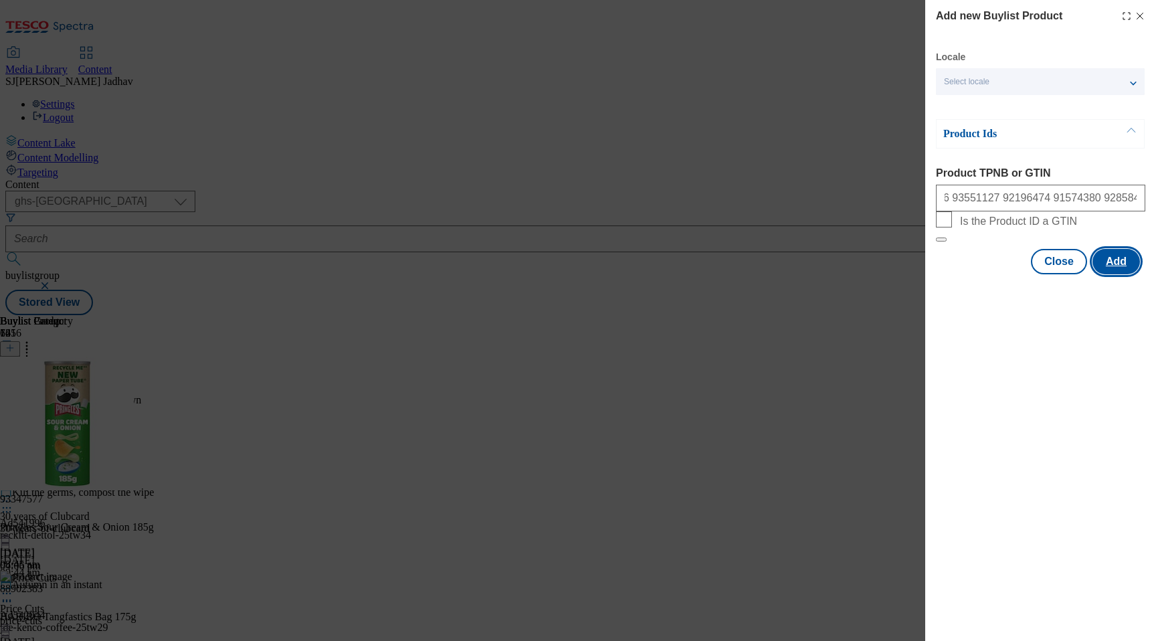
click at [1119, 274] on button "Add" at bounding box center [1115, 261] width 47 height 25
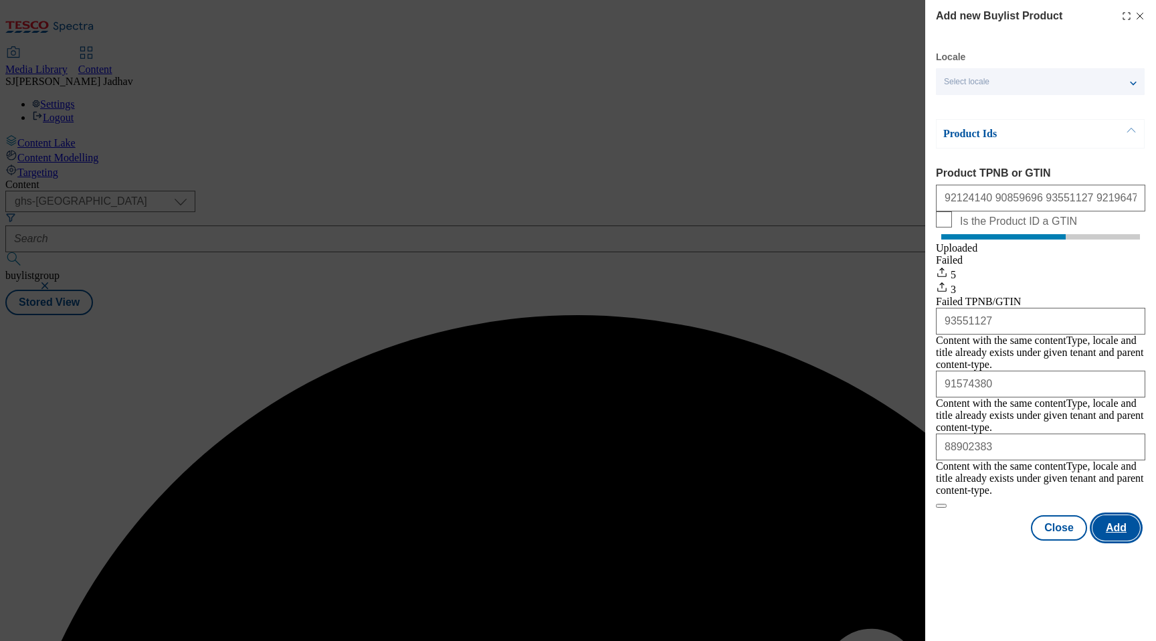
scroll to position [0, 0]
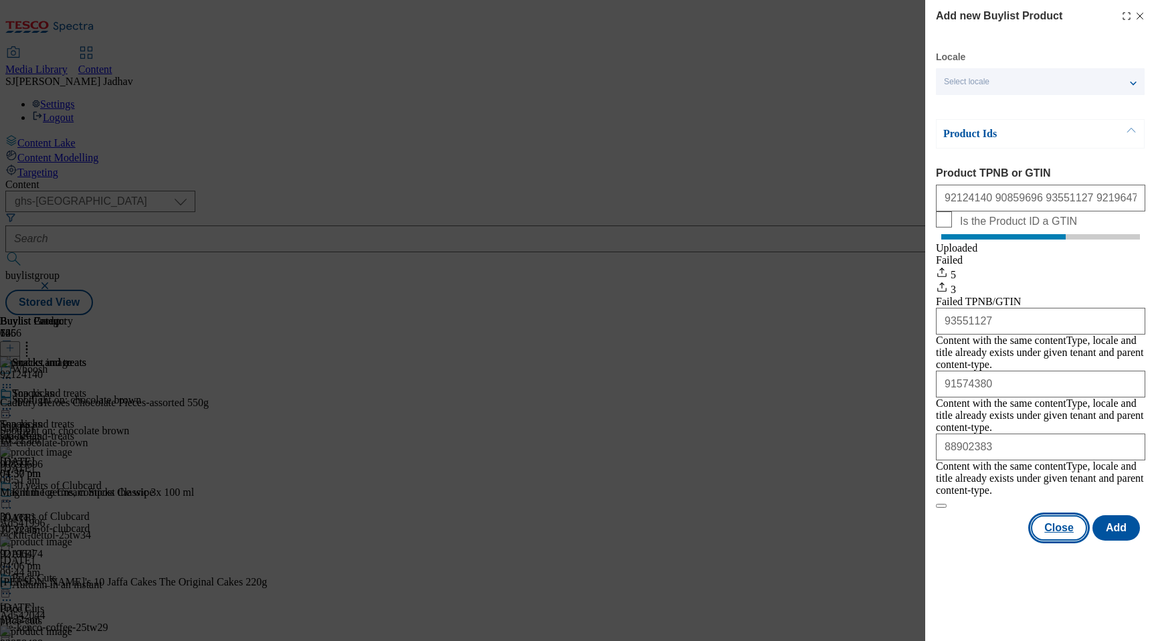
click at [1063, 520] on button "Close" at bounding box center [1059, 527] width 56 height 25
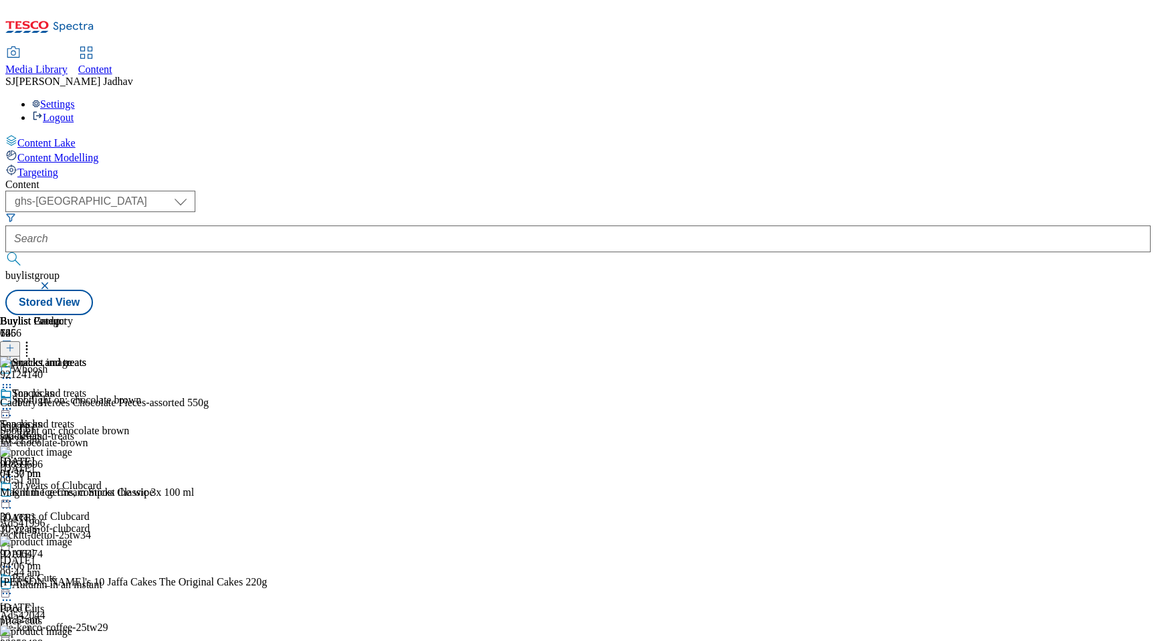
scroll to position [0, 31]
click at [33, 339] on icon at bounding box center [26, 345] width 13 height 13
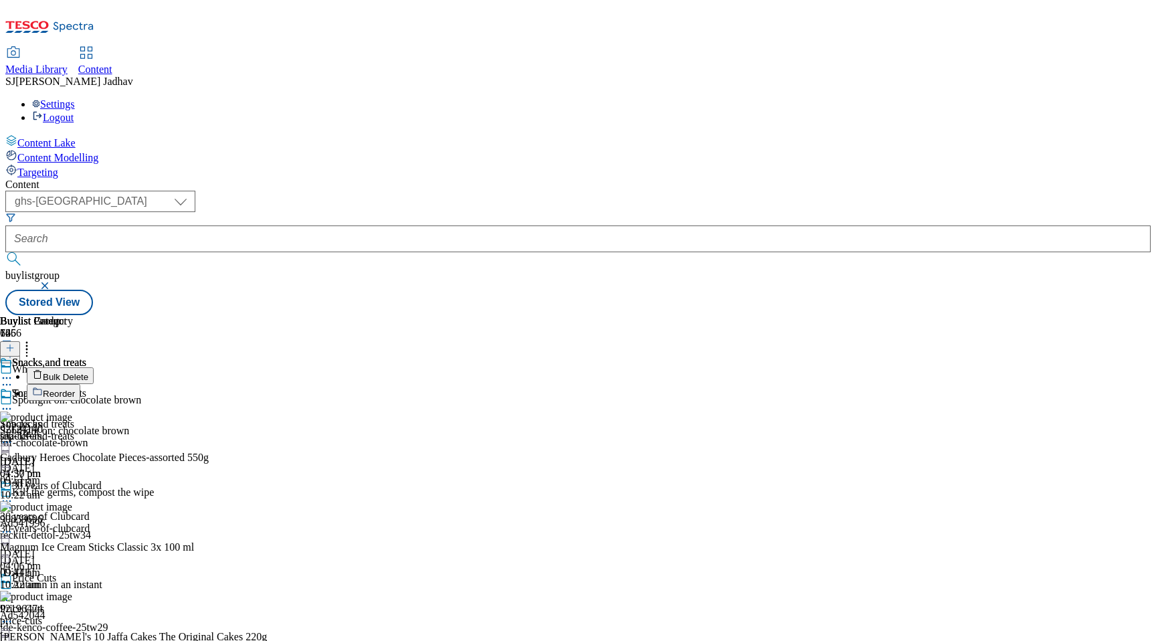
click at [75, 389] on span "Reorder" at bounding box center [59, 394] width 32 height 10
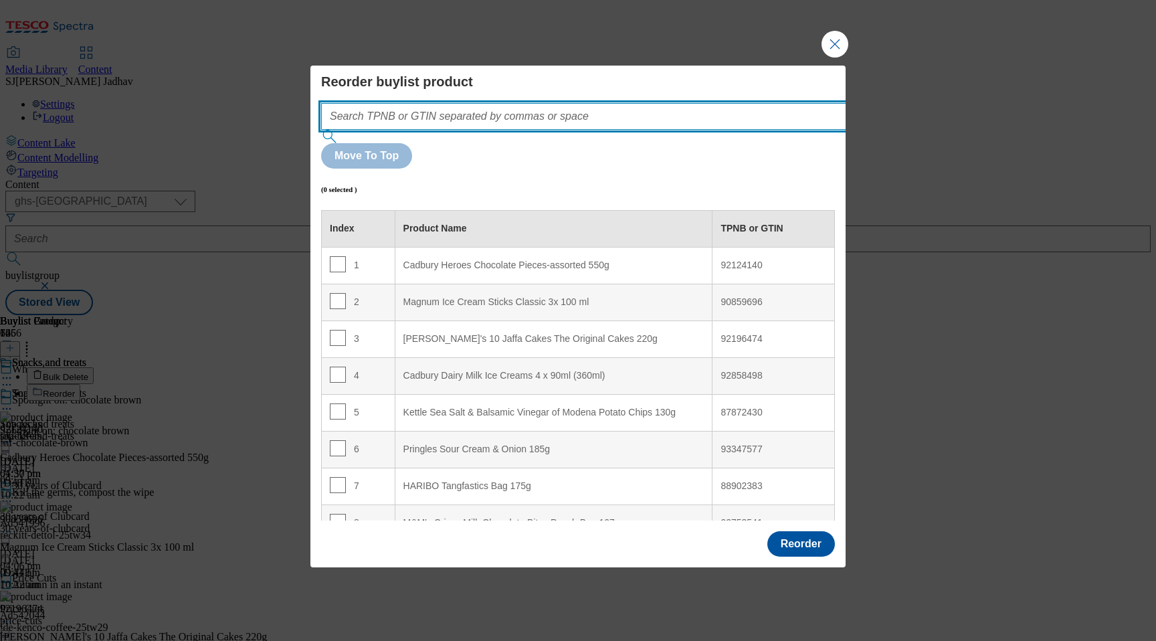
click at [605, 130] on input "Modal" at bounding box center [603, 116] width 565 height 27
paste input "92124140 90859696 93551127 92196474 91574380 92858498 87872430 88902383"
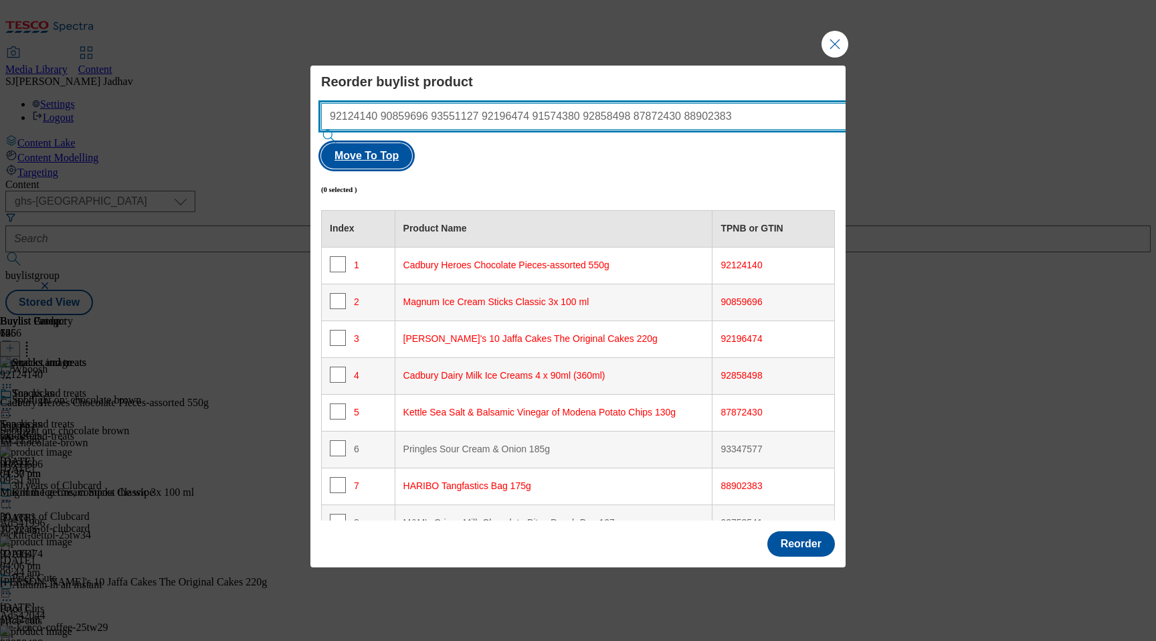
type input "92124140 90859696 93551127 92196474 91574380 92858498 87872430 88902383"
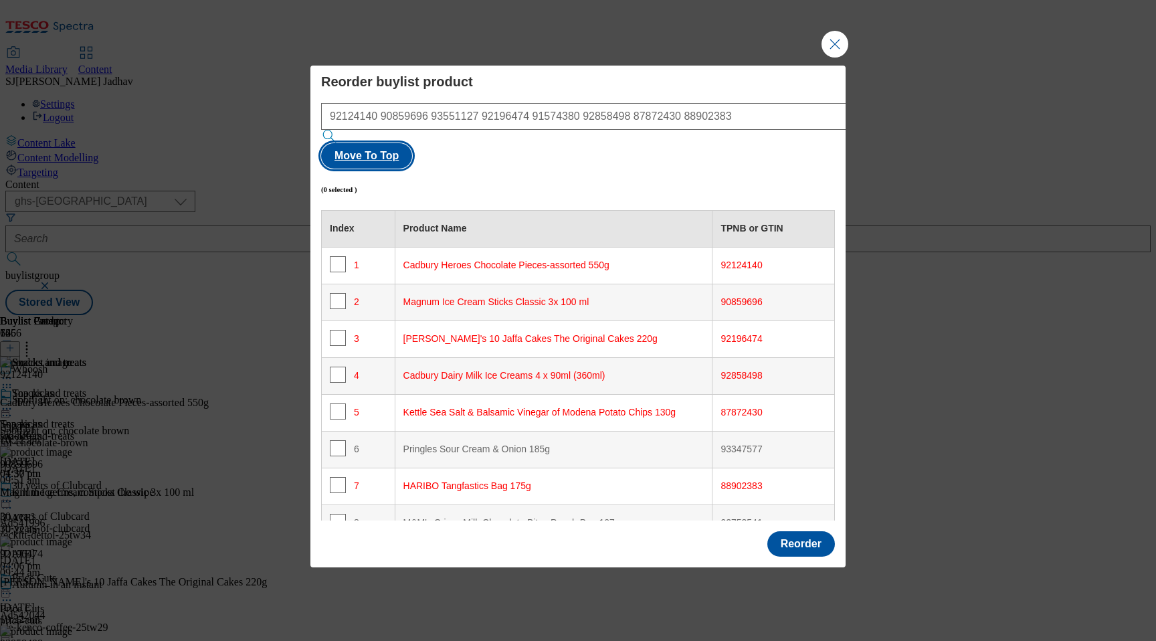
click at [412, 148] on button "Move To Top" at bounding box center [366, 155] width 91 height 25
checkbox input "true"
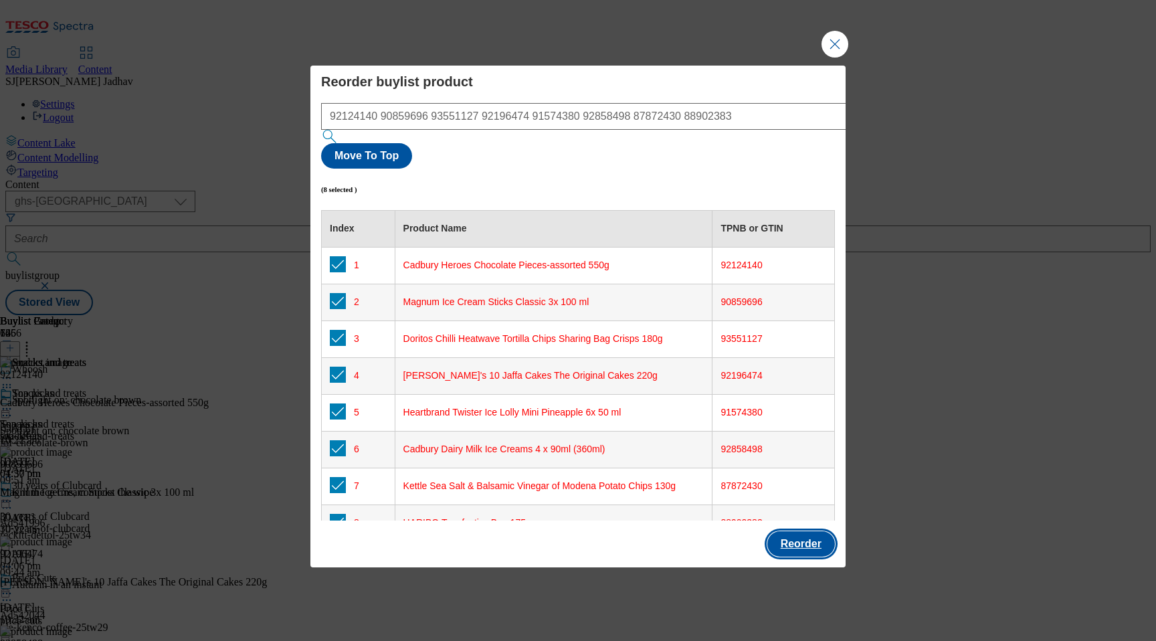
click at [826, 531] on button "Reorder" at bounding box center [801, 543] width 68 height 25
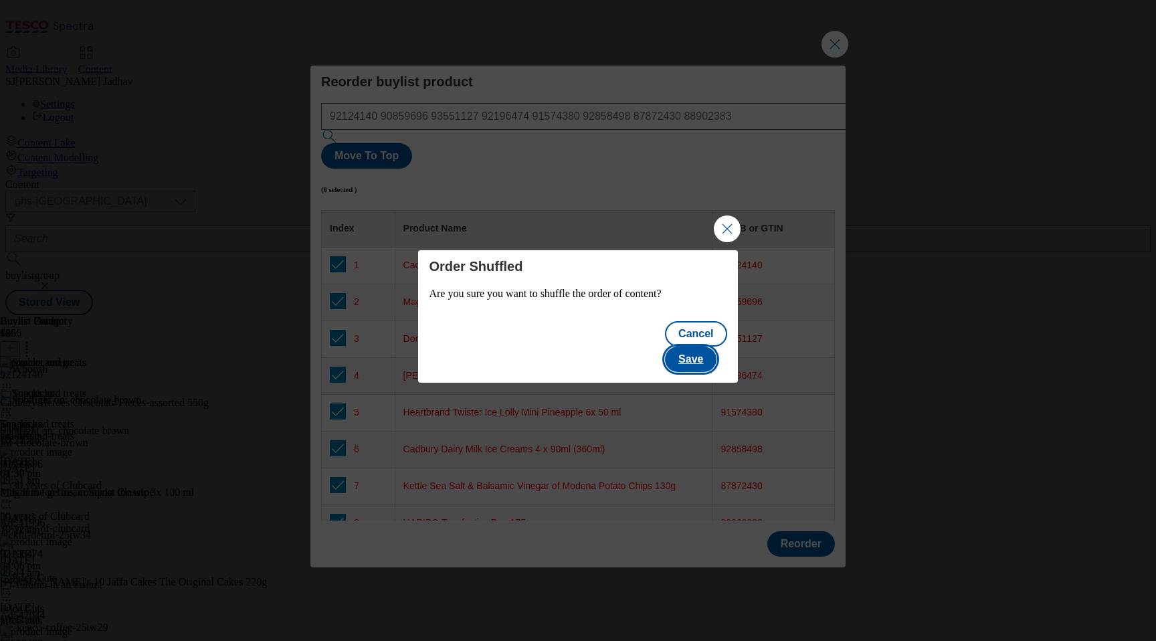
click at [714, 346] on button "Save" at bounding box center [690, 358] width 51 height 25
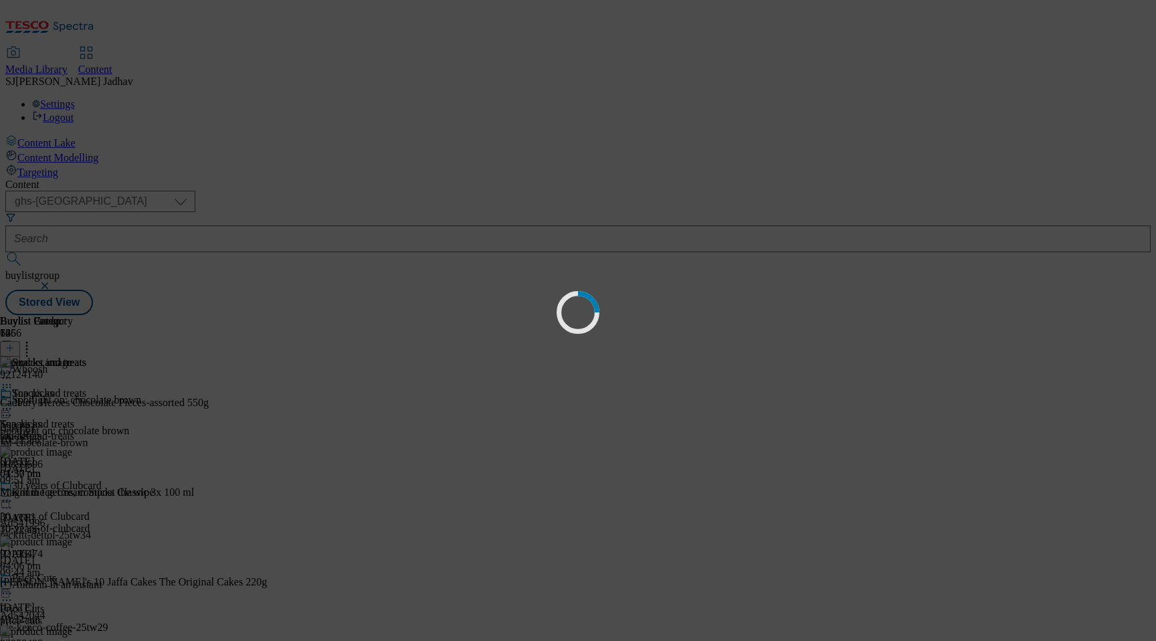
scroll to position [0, 0]
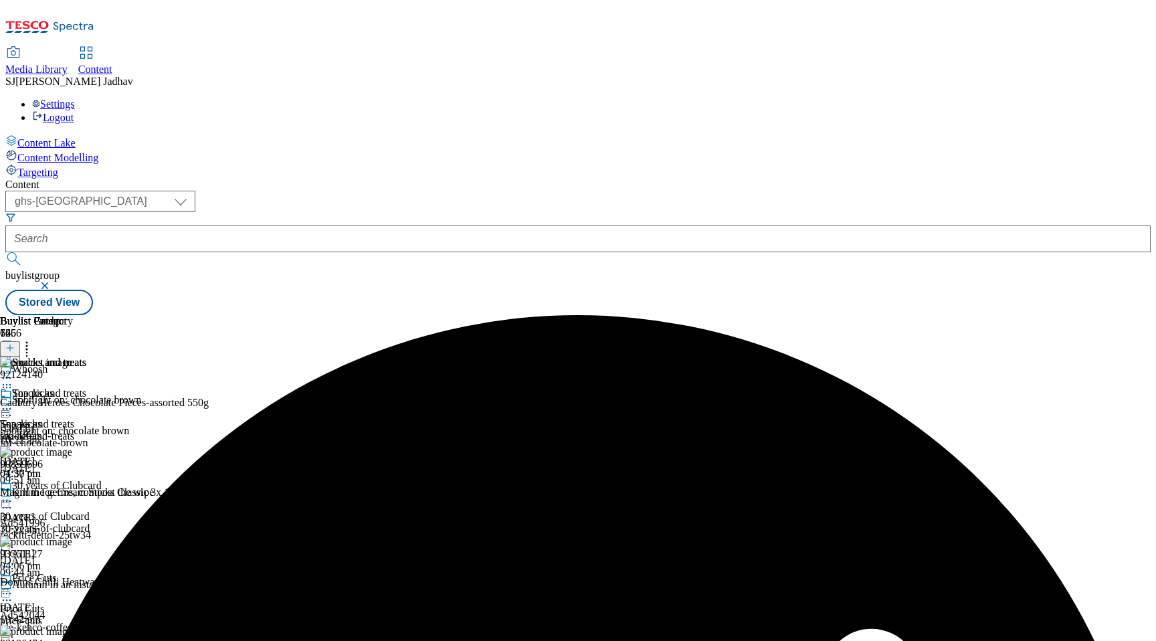
click at [86, 387] on div "Snacks and treats Snacks and treats snacks-and-treats 10 Sept 2025 04:30 pm" at bounding box center [43, 433] width 86 height 92
click at [13, 402] on icon at bounding box center [6, 408] width 13 height 13
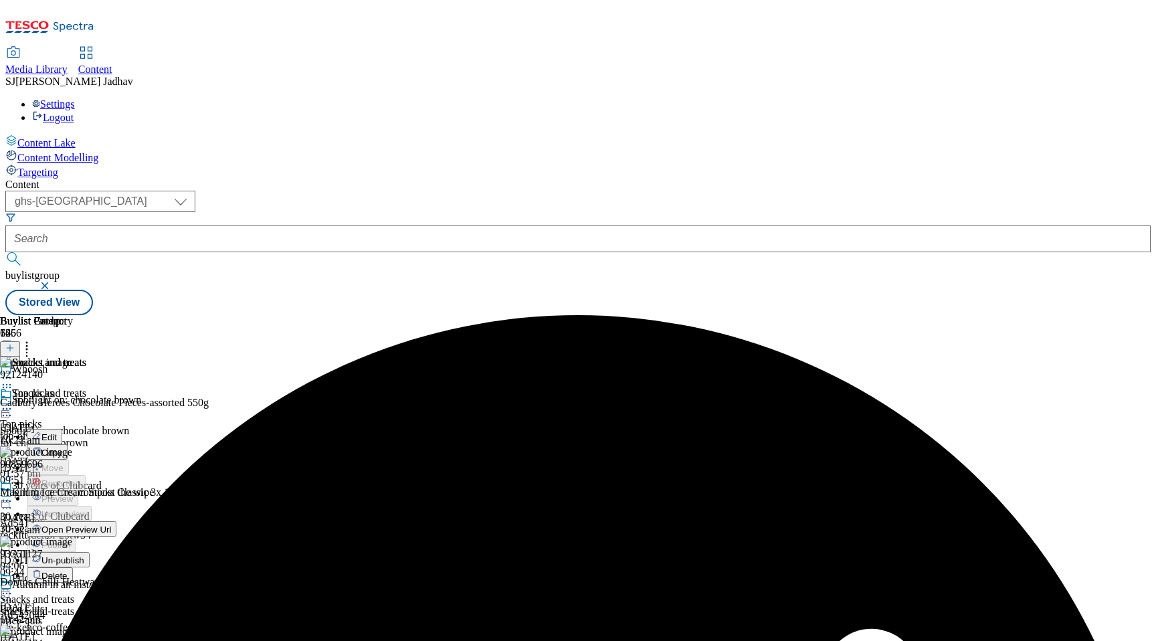
click at [62, 429] on button "Edit" at bounding box center [44, 436] width 35 height 15
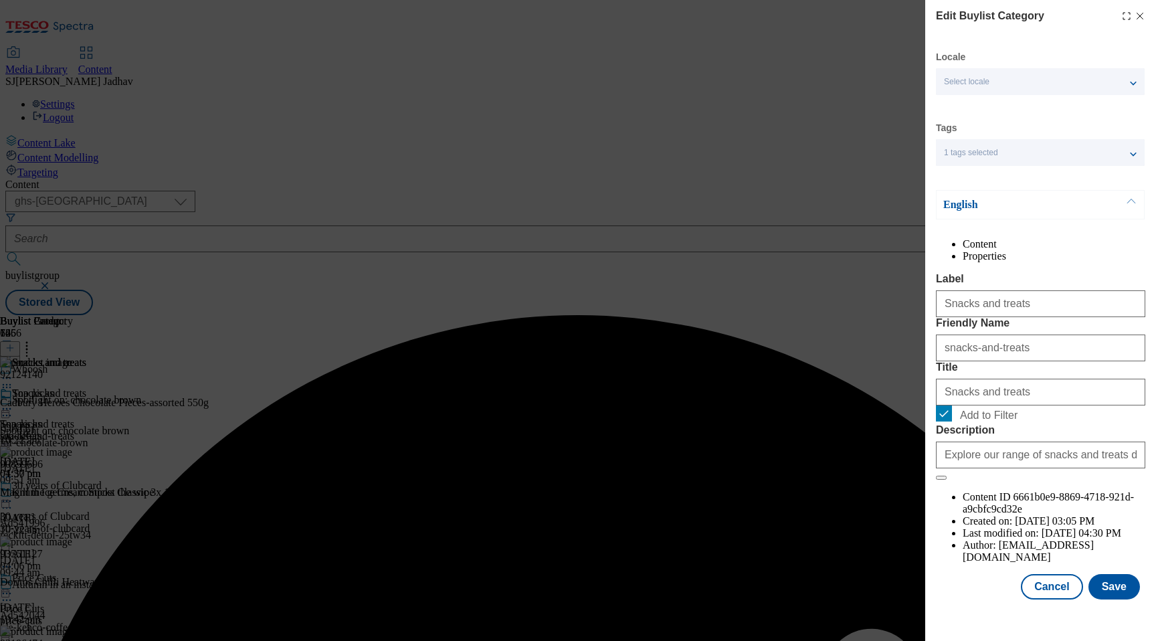
scroll to position [17, 0]
click at [1105, 593] on button "Save" at bounding box center [1113, 586] width 51 height 25
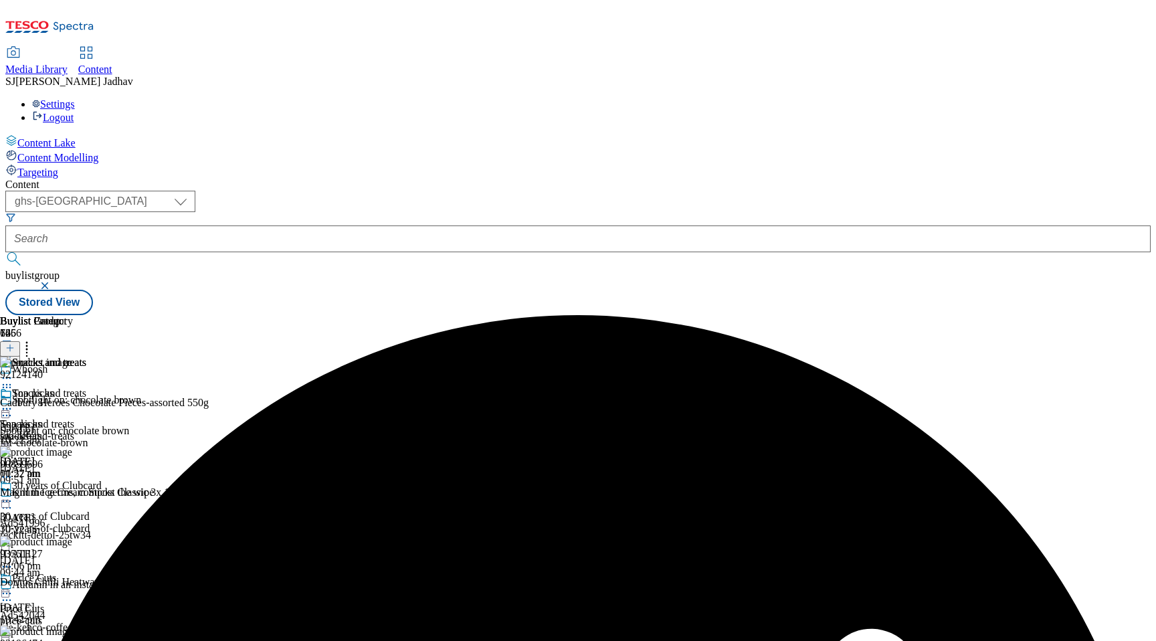
click at [13, 402] on icon at bounding box center [6, 408] width 13 height 13
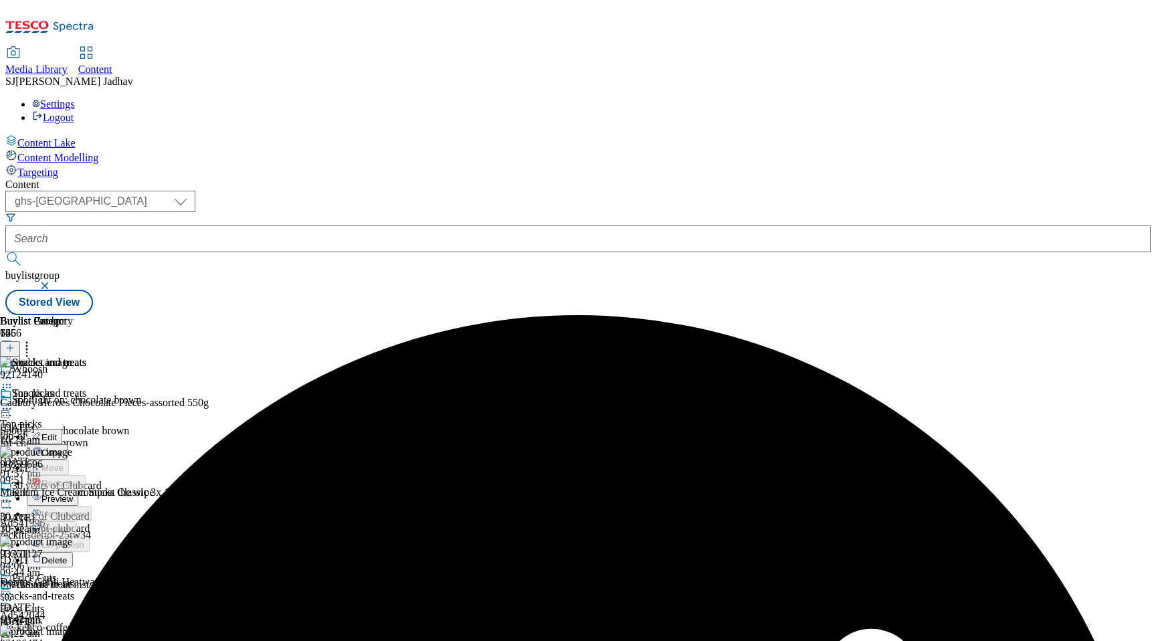
click at [73, 494] on span "Preview" at bounding box center [56, 499] width 31 height 10
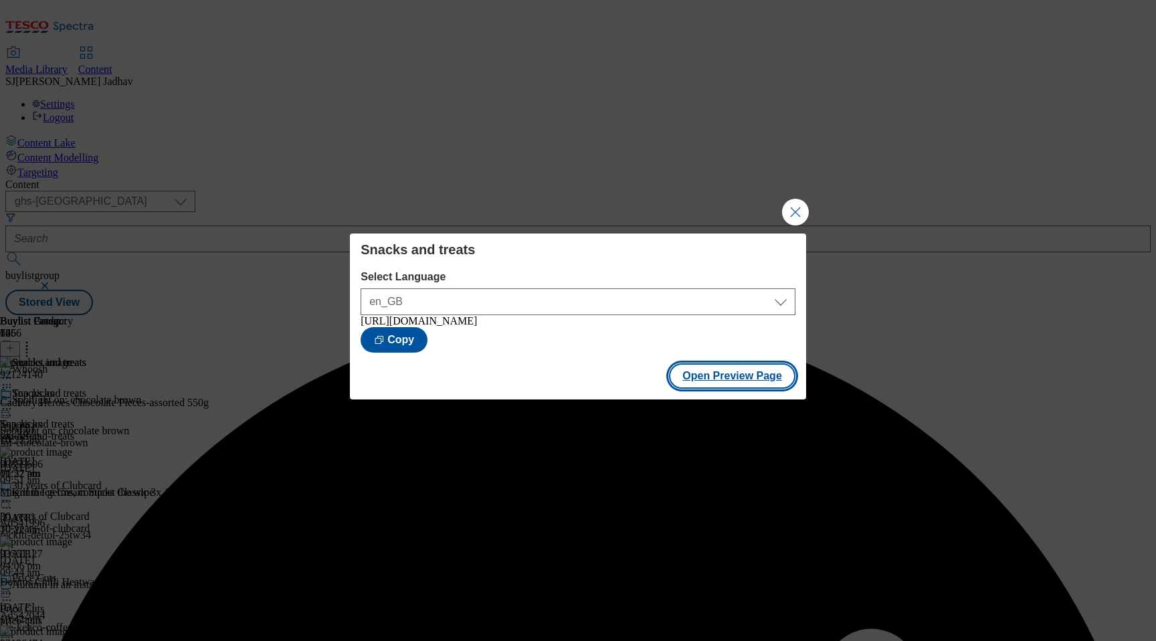
click at [749, 383] on button "Open Preview Page" at bounding box center [732, 375] width 126 height 25
click at [801, 207] on button "Close Modal" at bounding box center [795, 212] width 27 height 27
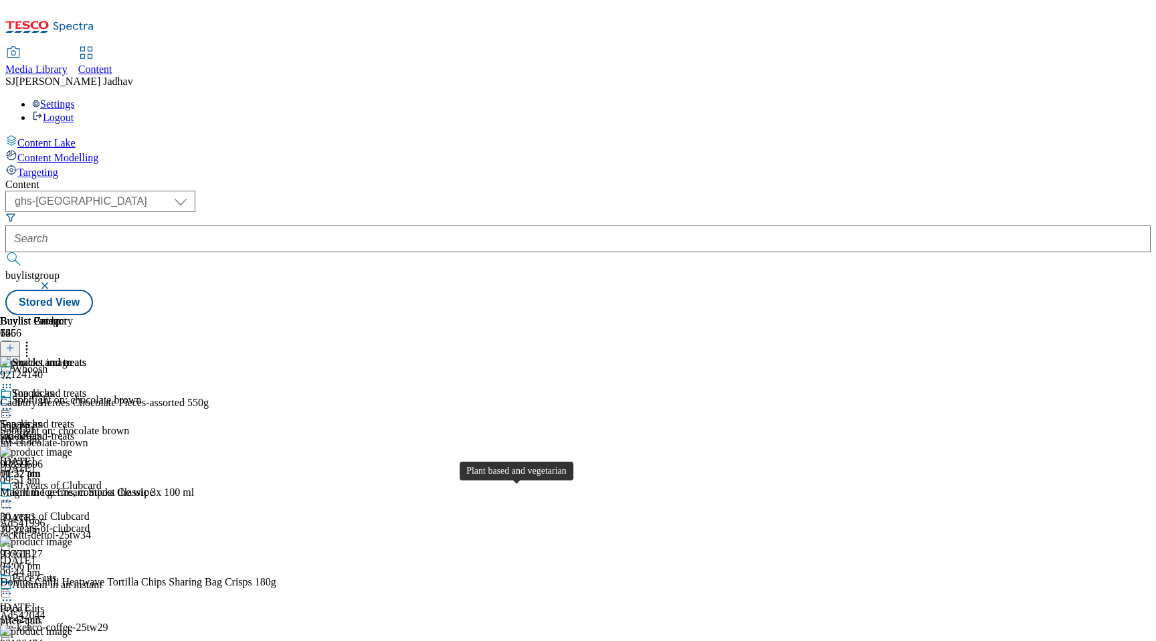
scroll to position [2868, 0]
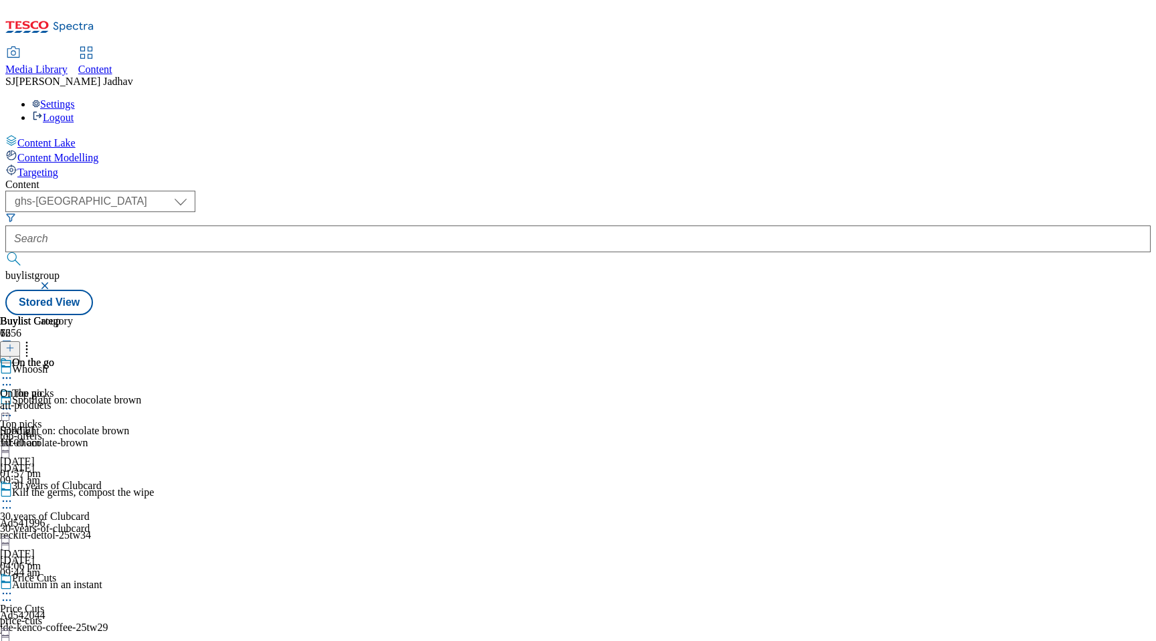
click at [73, 399] on div "all-products" at bounding box center [36, 405] width 73 height 12
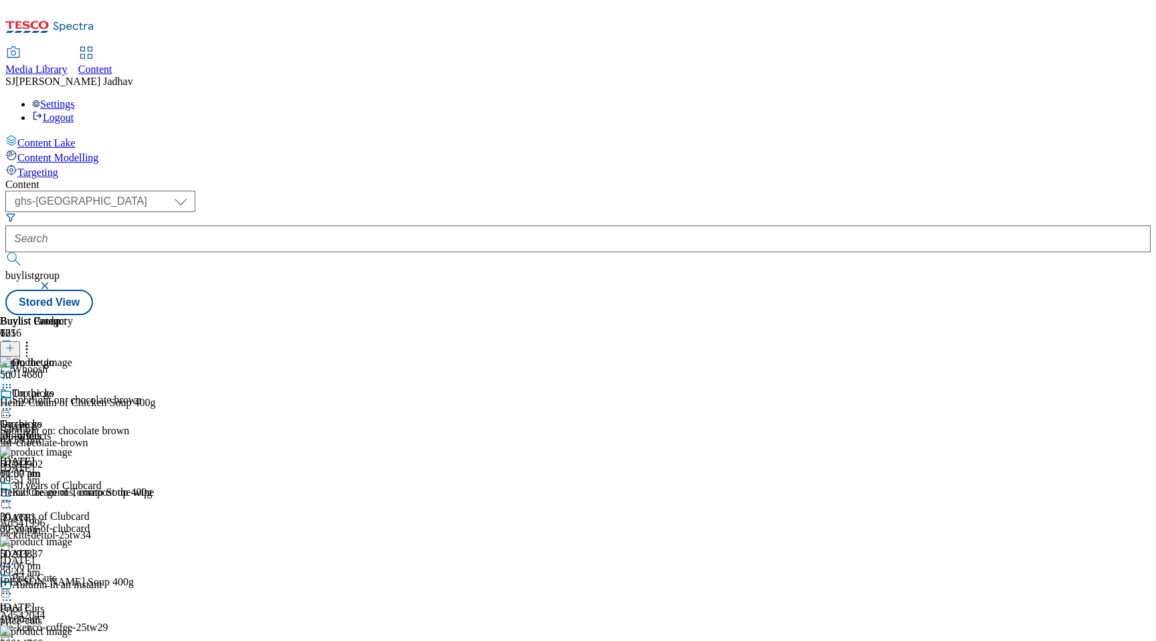
scroll to position [0, 31]
click at [15, 343] on icon at bounding box center [9, 347] width 9 height 9
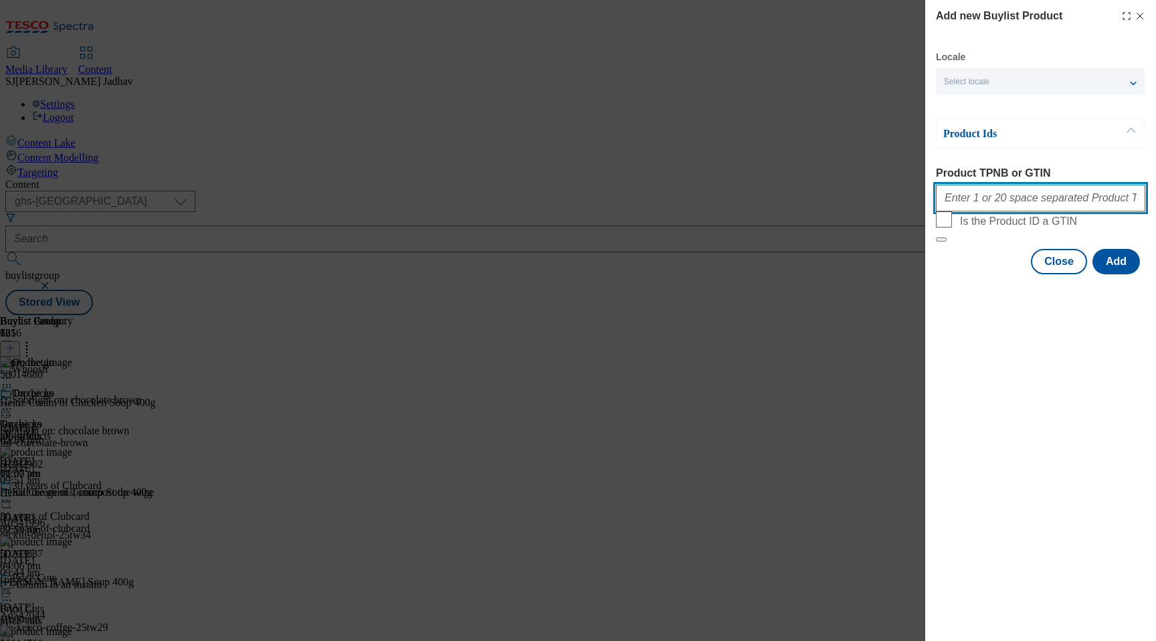
click at [1023, 205] on input "Product TPNB or GTIN" at bounding box center [1040, 198] width 209 height 27
paste input "50020522 50756233 50014680 50282902 50293837 82545083 50014766"
type input "50020522 50756233 50014680 50282902 50293837 82545083 50014766"
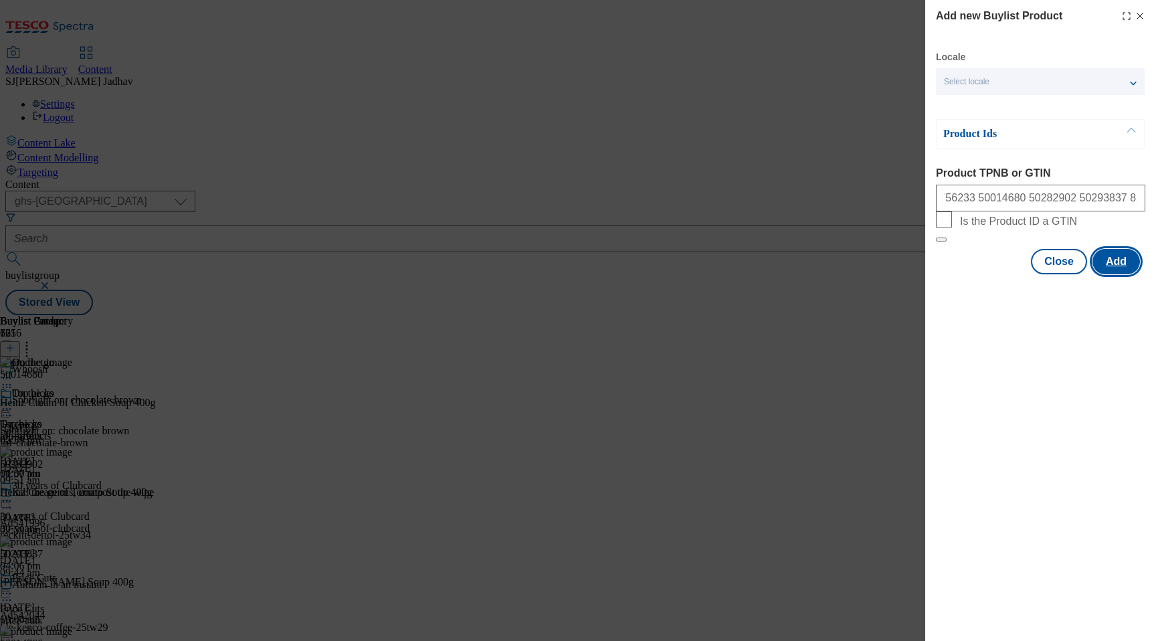
scroll to position [0, 0]
click at [1120, 274] on button "Add" at bounding box center [1115, 261] width 47 height 25
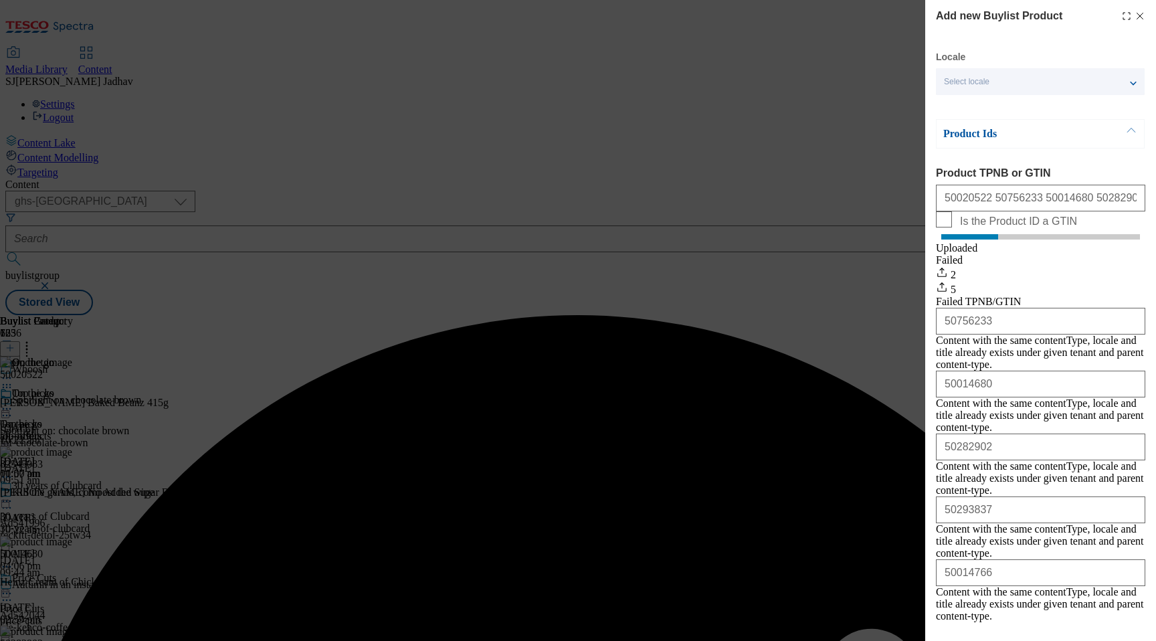
scroll to position [10, 0]
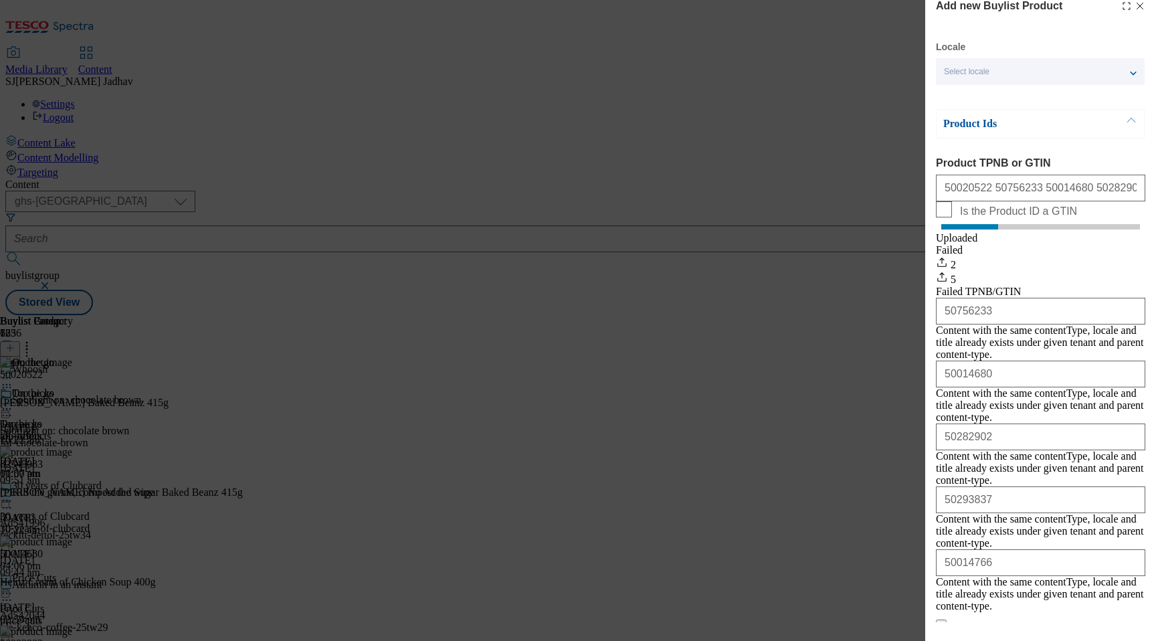
click at [1065, 631] on button "Close" at bounding box center [1059, 643] width 56 height 25
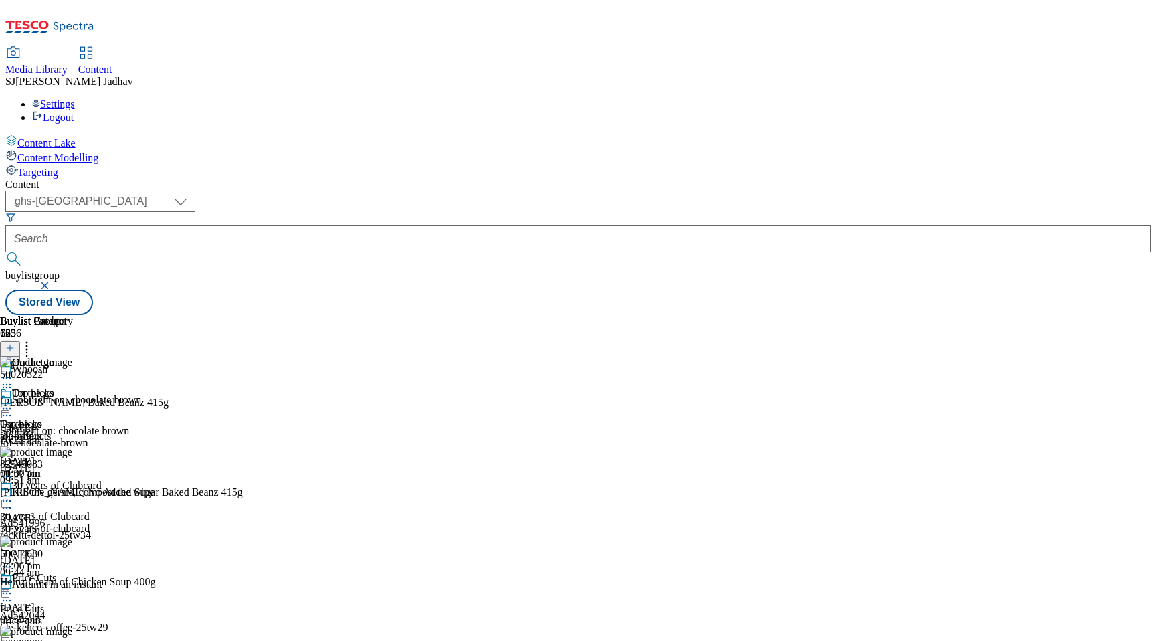
scroll to position [0, 31]
click at [28, 345] on circle at bounding box center [27, 346] width 2 height 2
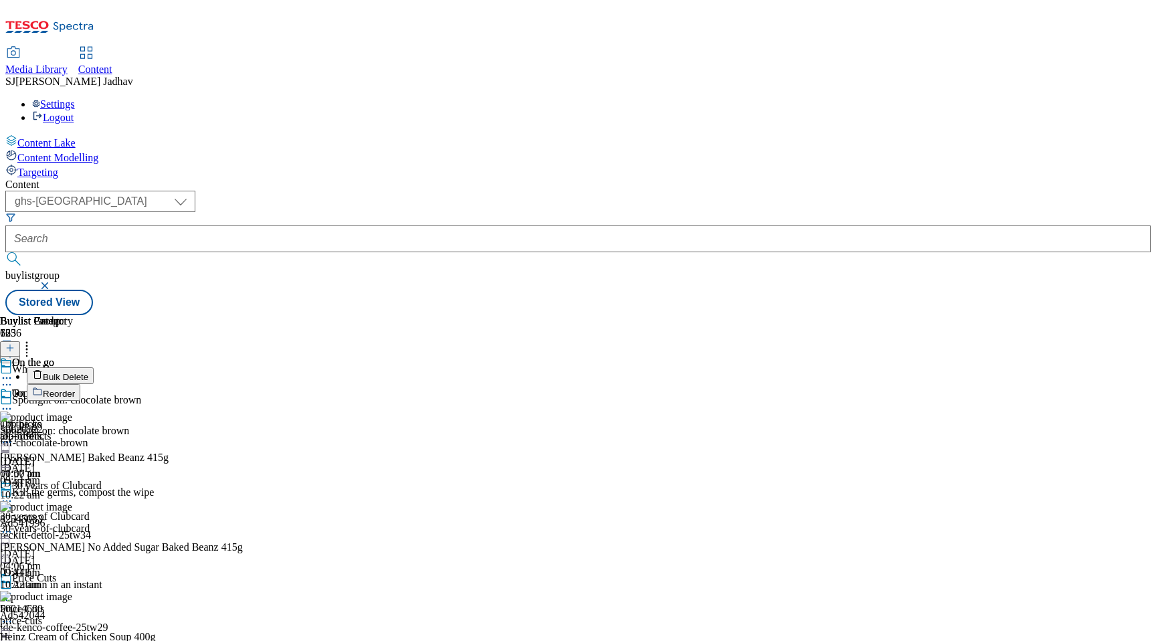
click at [80, 384] on button "Reorder" at bounding box center [54, 392] width 54 height 17
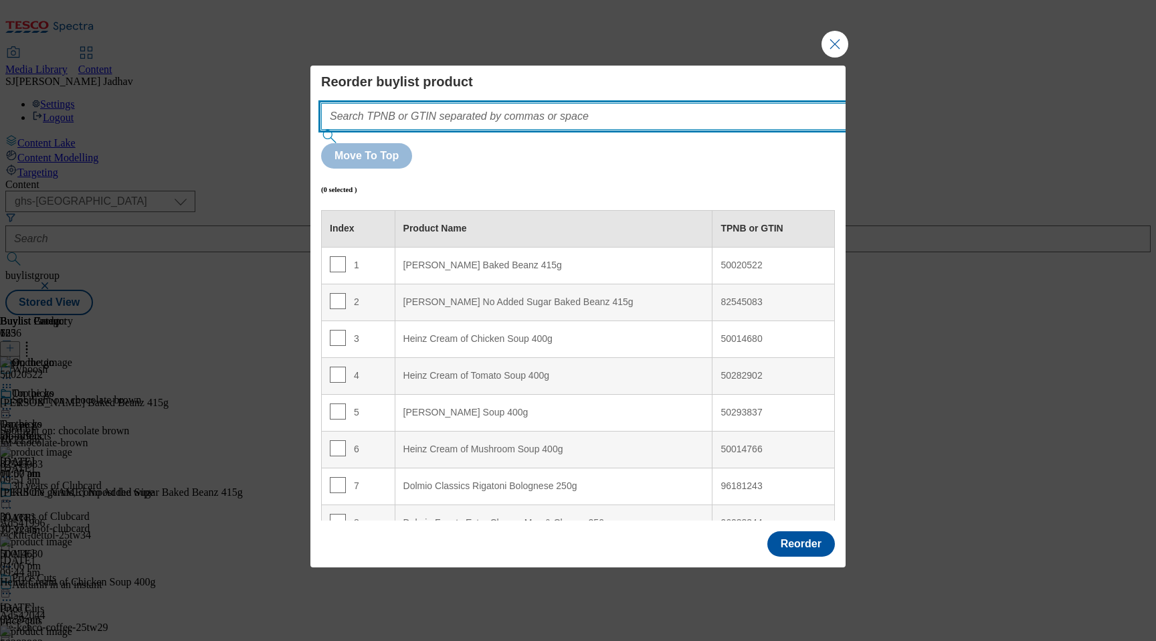
click at [657, 130] on input "Modal" at bounding box center [603, 116] width 565 height 27
paste input "50020522 50756233 50014680 50282902 50293837 82545083 50014766"
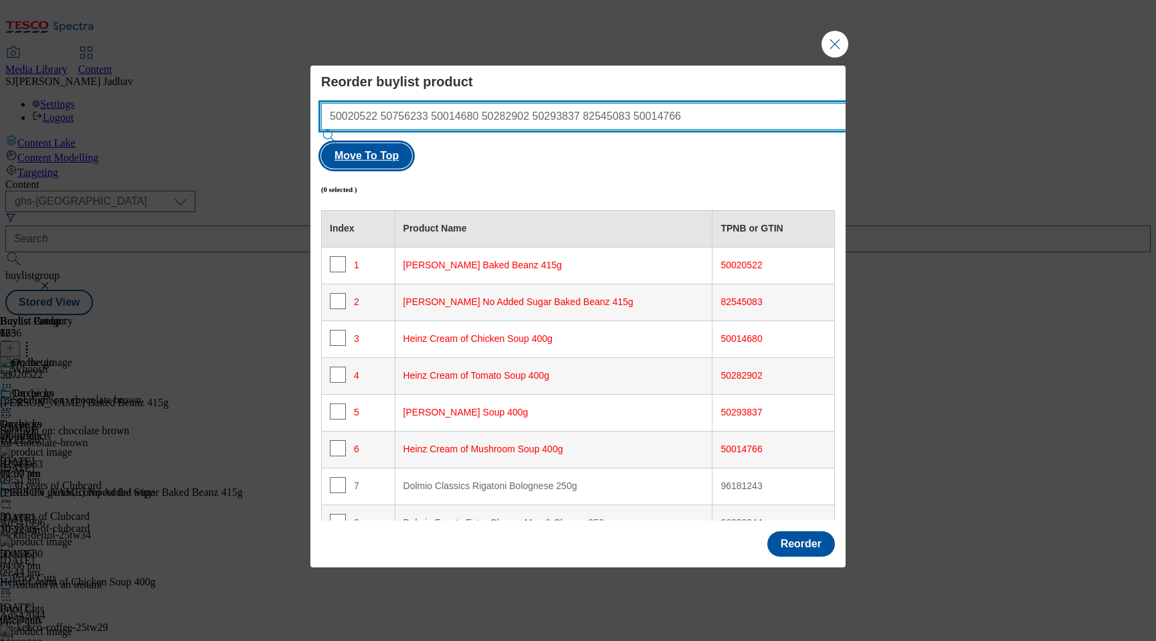
type input "50020522 50756233 50014680 50282902 50293837 82545083 50014766"
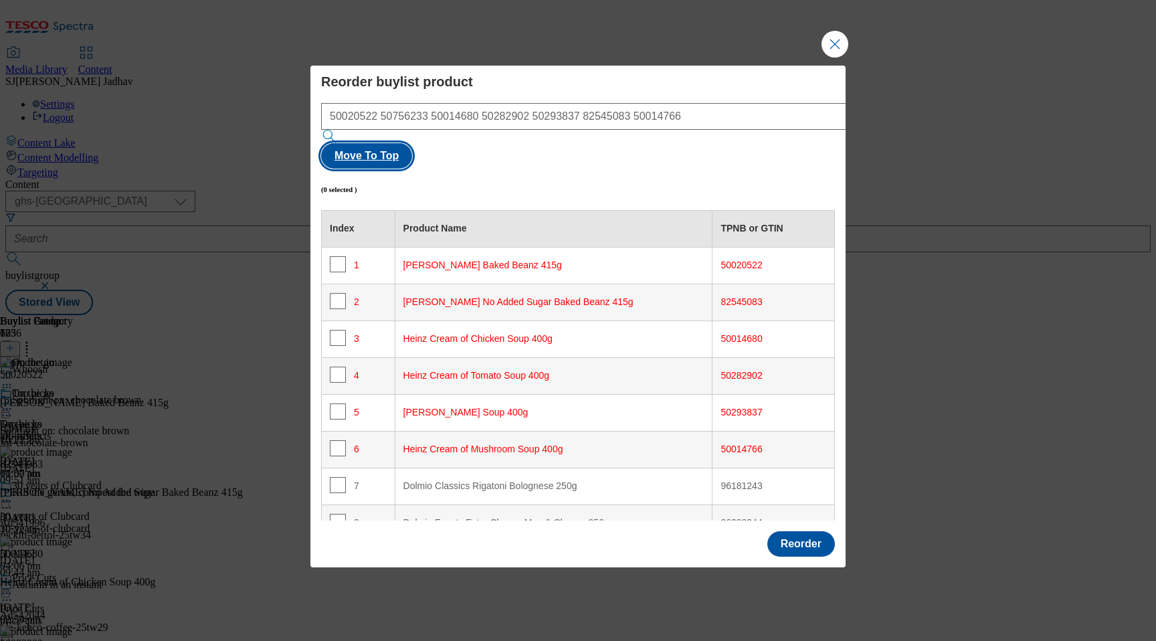
click at [412, 143] on button "Move To Top" at bounding box center [366, 155] width 91 height 25
checkbox input "true"
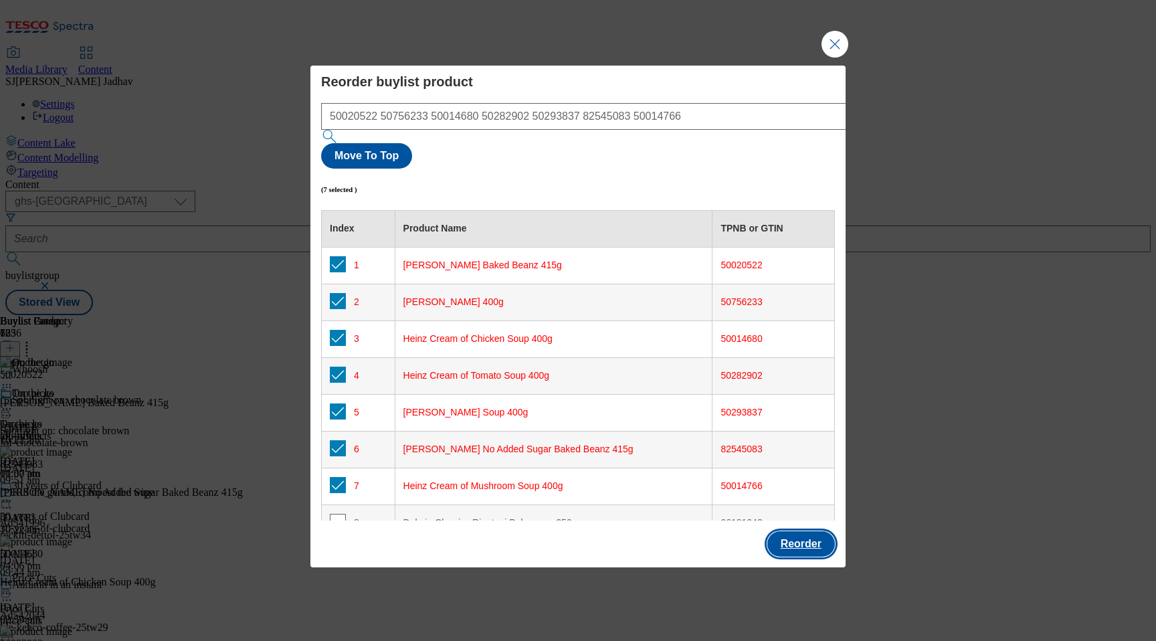
click at [819, 531] on button "Reorder" at bounding box center [801, 543] width 68 height 25
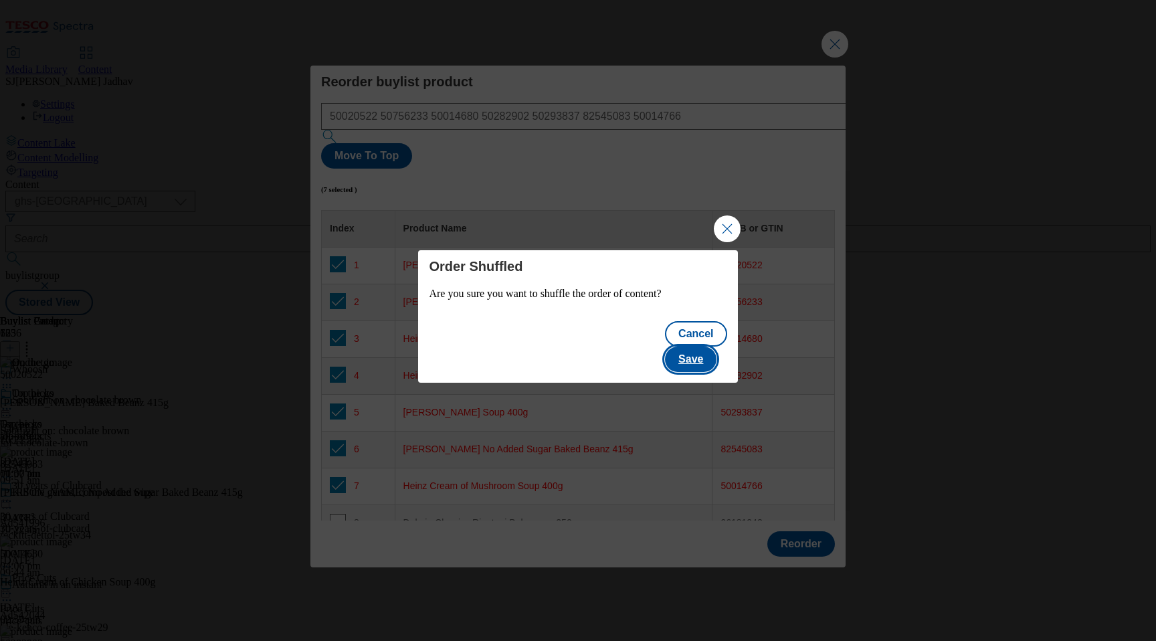
click at [699, 346] on button "Save" at bounding box center [690, 358] width 51 height 25
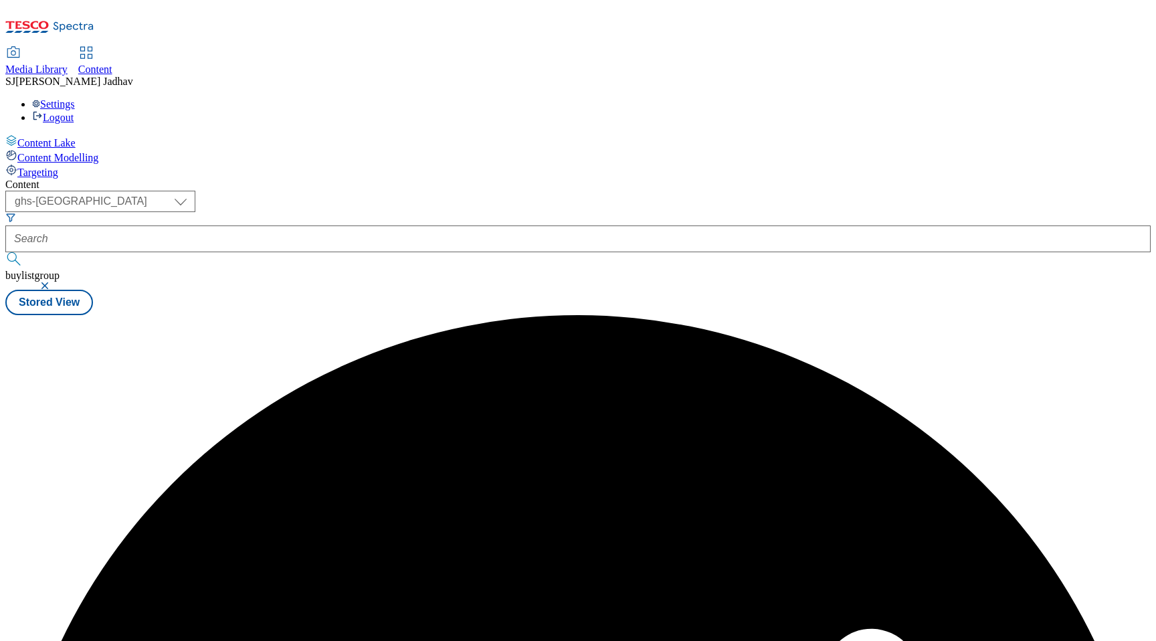
scroll to position [0, 0]
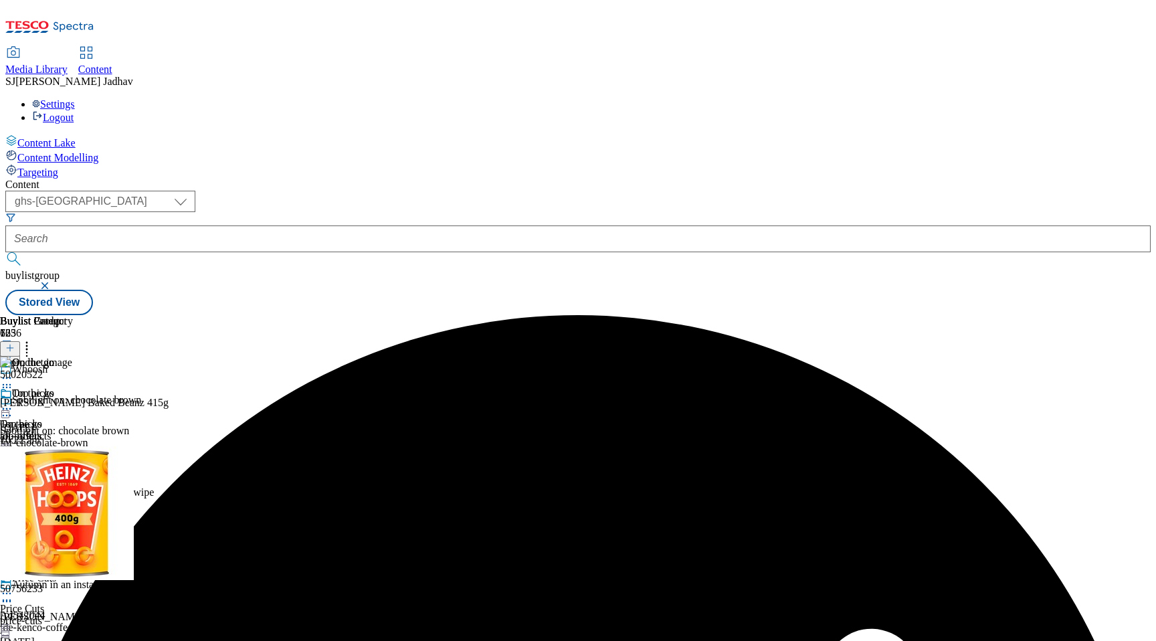
click at [13, 402] on icon at bounding box center [6, 408] width 13 height 13
click at [57, 432] on span "Edit" at bounding box center [48, 437] width 15 height 10
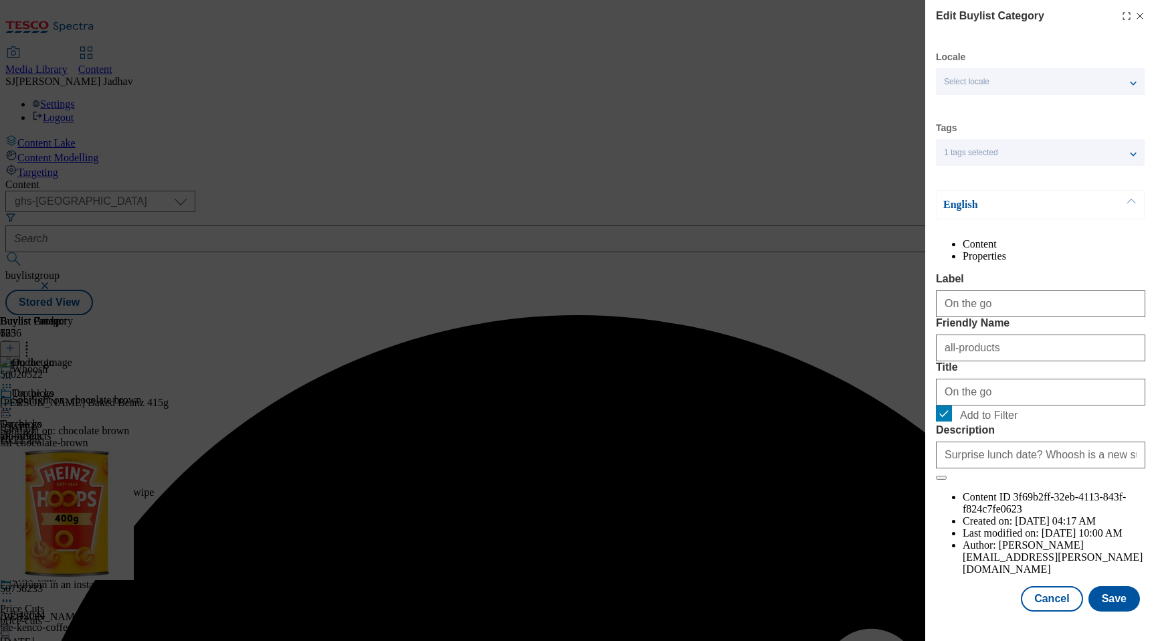
scroll to position [17, 0]
click at [1112, 609] on button "Save" at bounding box center [1113, 598] width 51 height 25
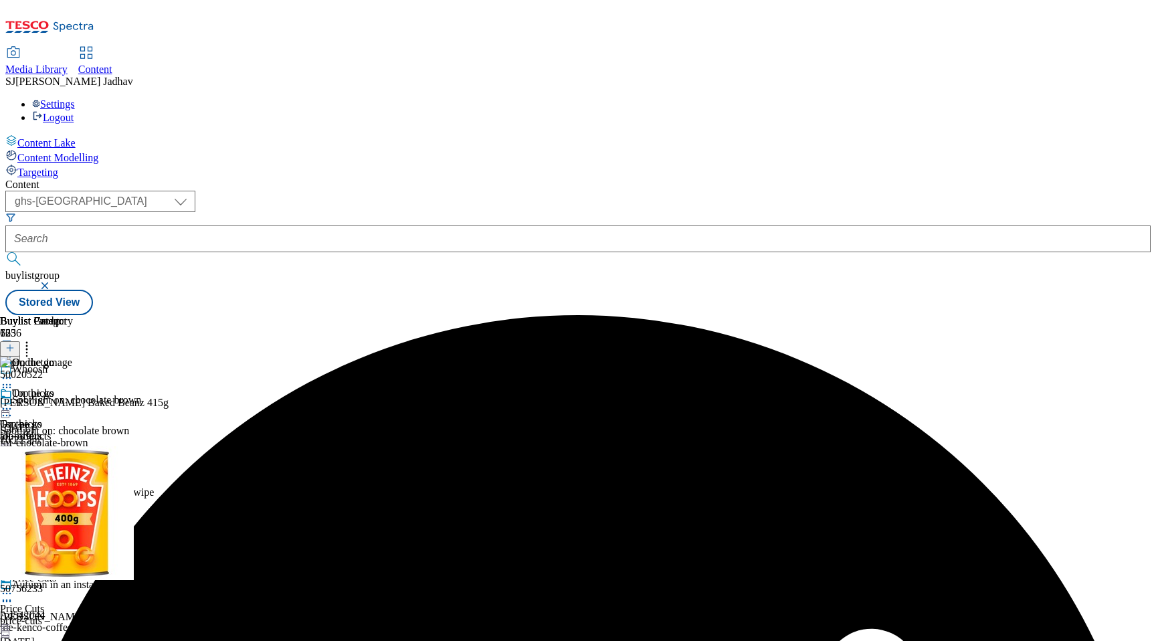
click at [13, 402] on icon at bounding box center [6, 408] width 13 height 13
click at [73, 494] on span "Preview" at bounding box center [56, 499] width 31 height 10
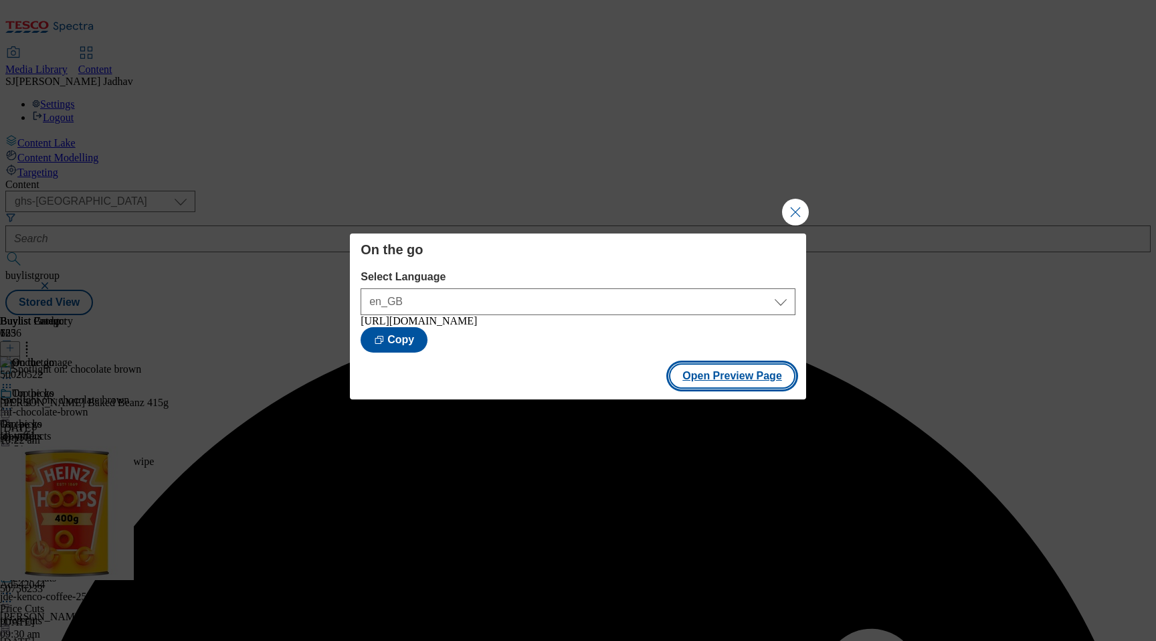
click at [752, 379] on button "Open Preview Page" at bounding box center [732, 375] width 126 height 25
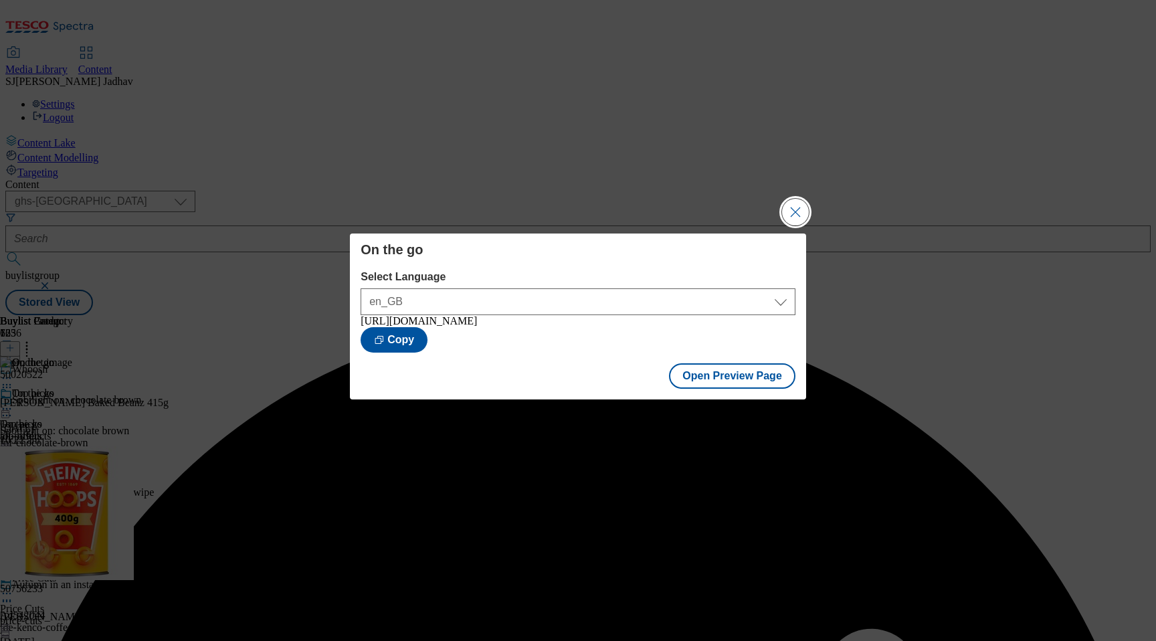
click at [796, 203] on button "Close Modal" at bounding box center [795, 212] width 27 height 27
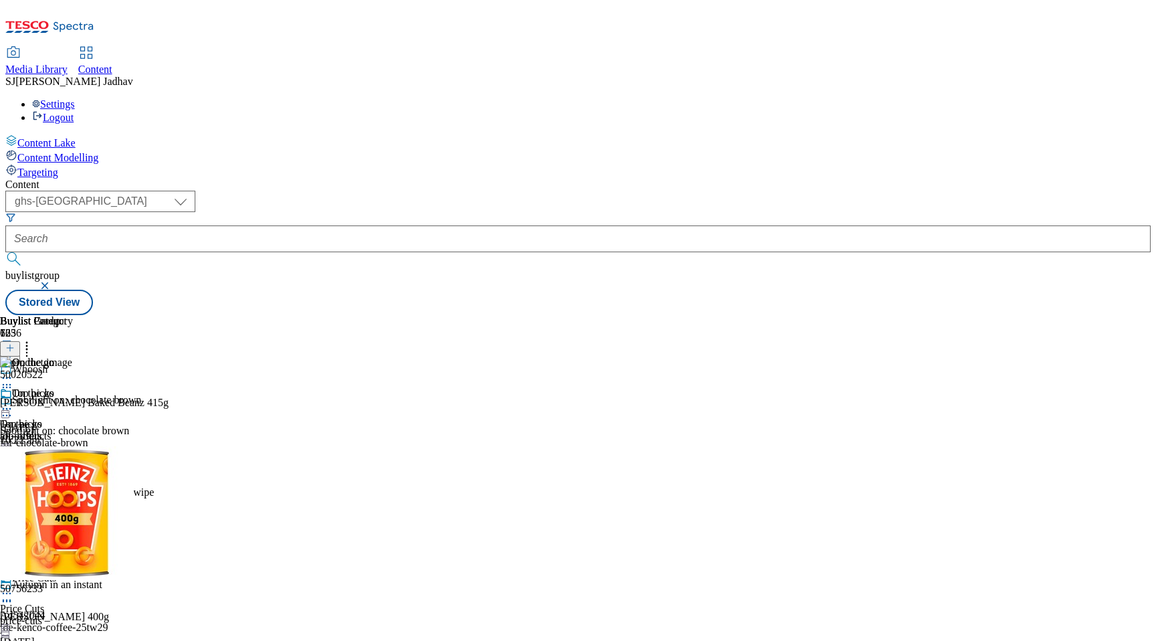
click at [68, 64] on span "Media Library" at bounding box center [36, 69] width 62 height 11
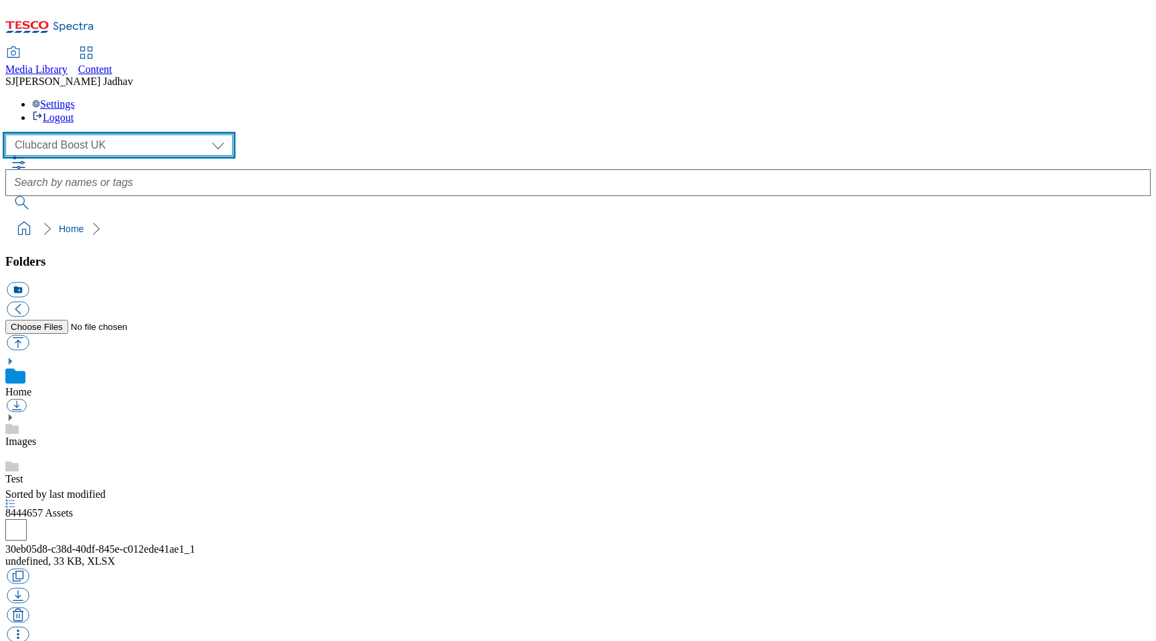
click at [102, 134] on select "Clubcard Boost UK Clubcard Marketing Dotcom UK Emails GHS Marketing UK GHS ROI …" at bounding box center [118, 144] width 227 height 21
select select "flare-ghs-mktg"
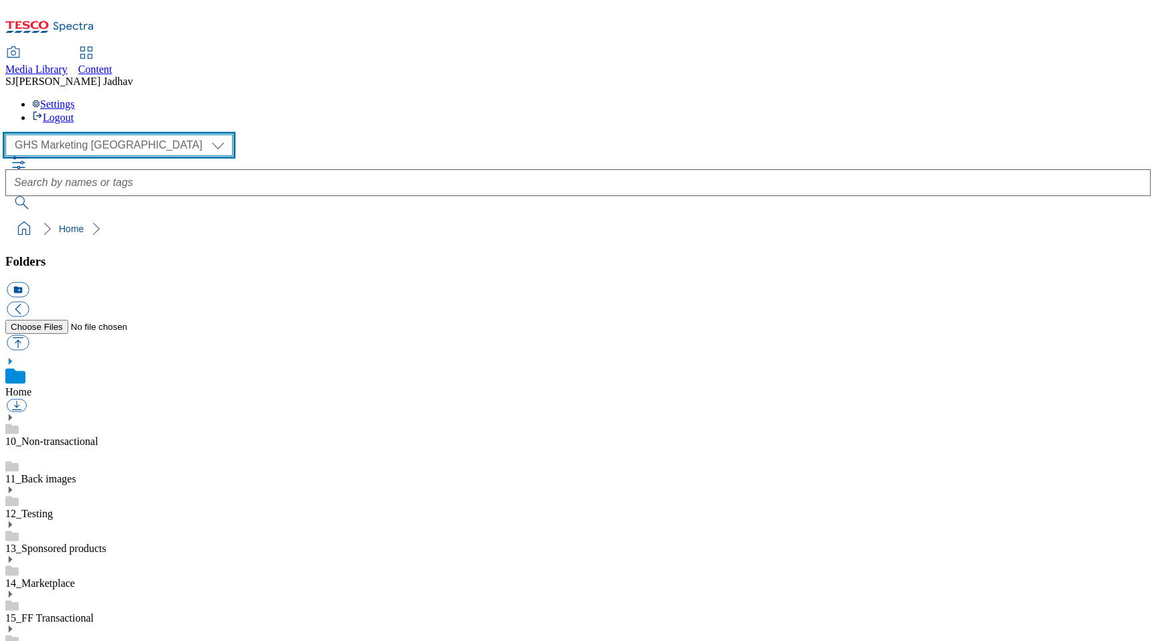
scroll to position [1, 0]
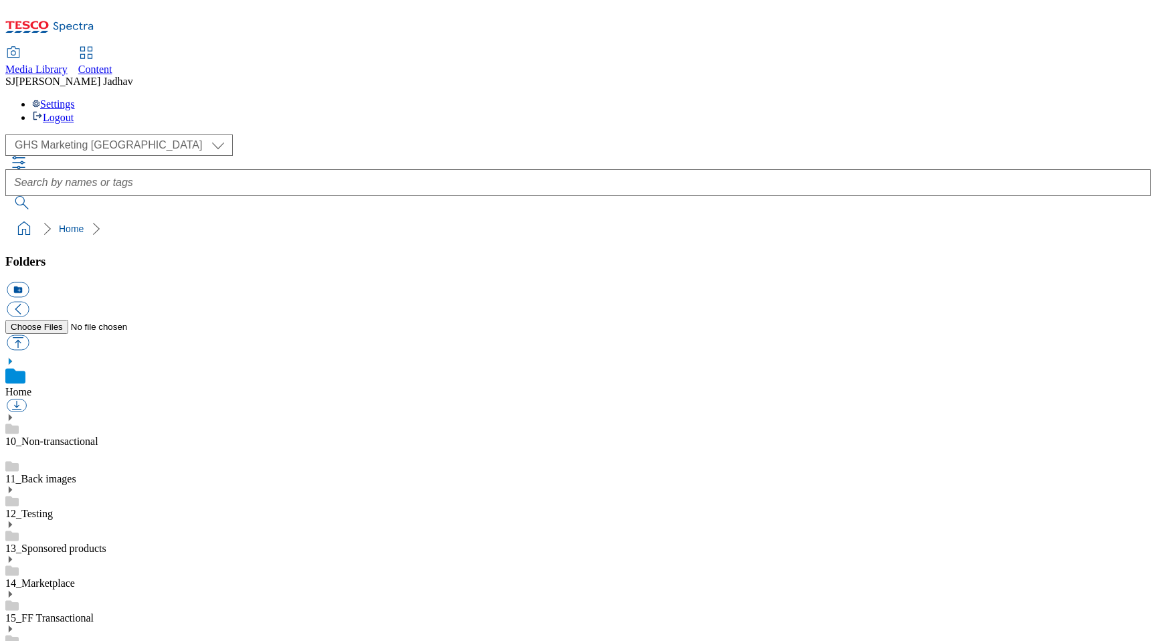
click at [15, 624] on icon at bounding box center [9, 628] width 9 height 9
